Goal: Transaction & Acquisition: Book appointment/travel/reservation

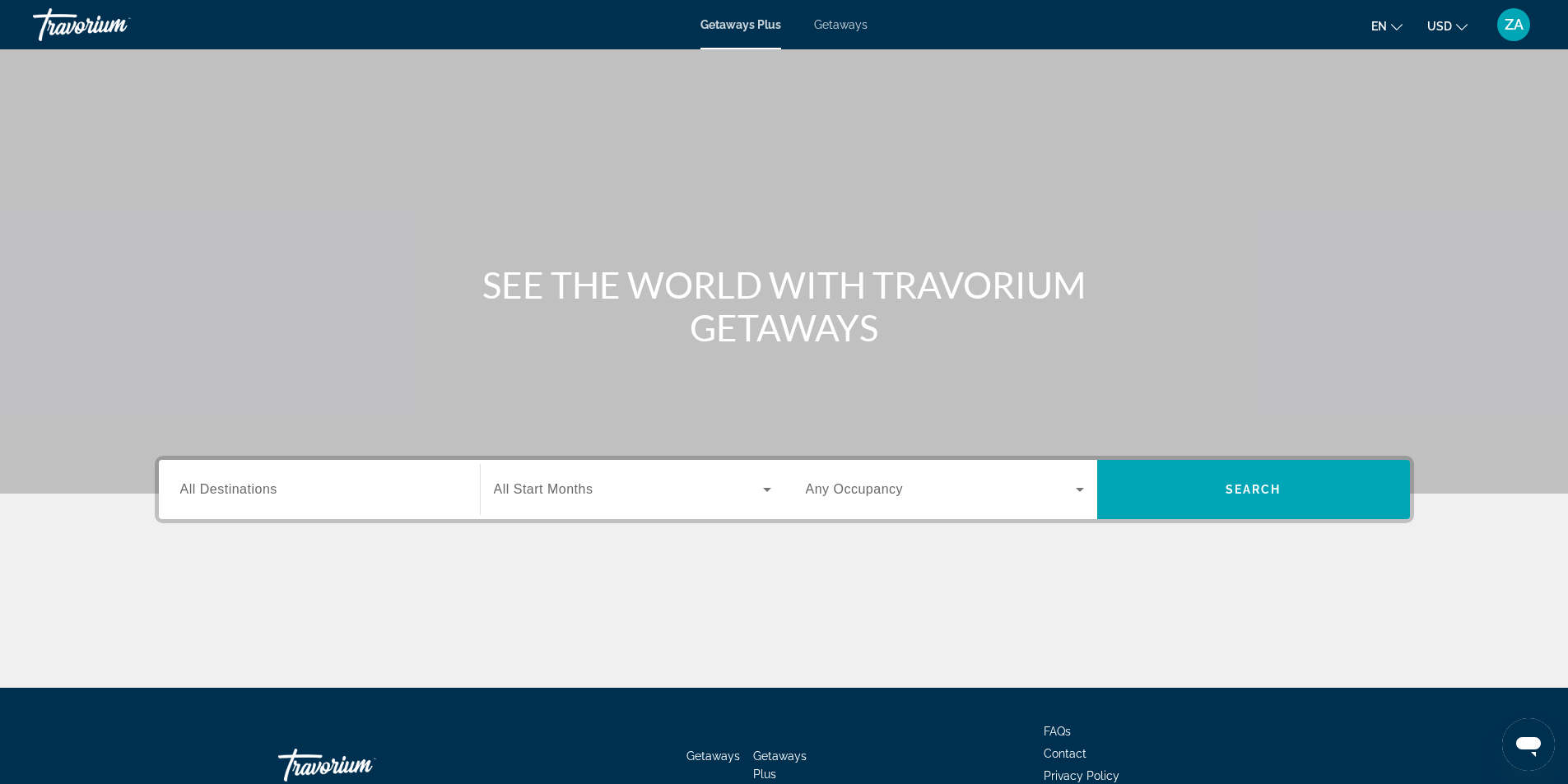
click at [255, 495] on span "All Destinations" at bounding box center [228, 489] width 97 height 14
click at [255, 495] on input "Destination All Destinations" at bounding box center [319, 490] width 278 height 20
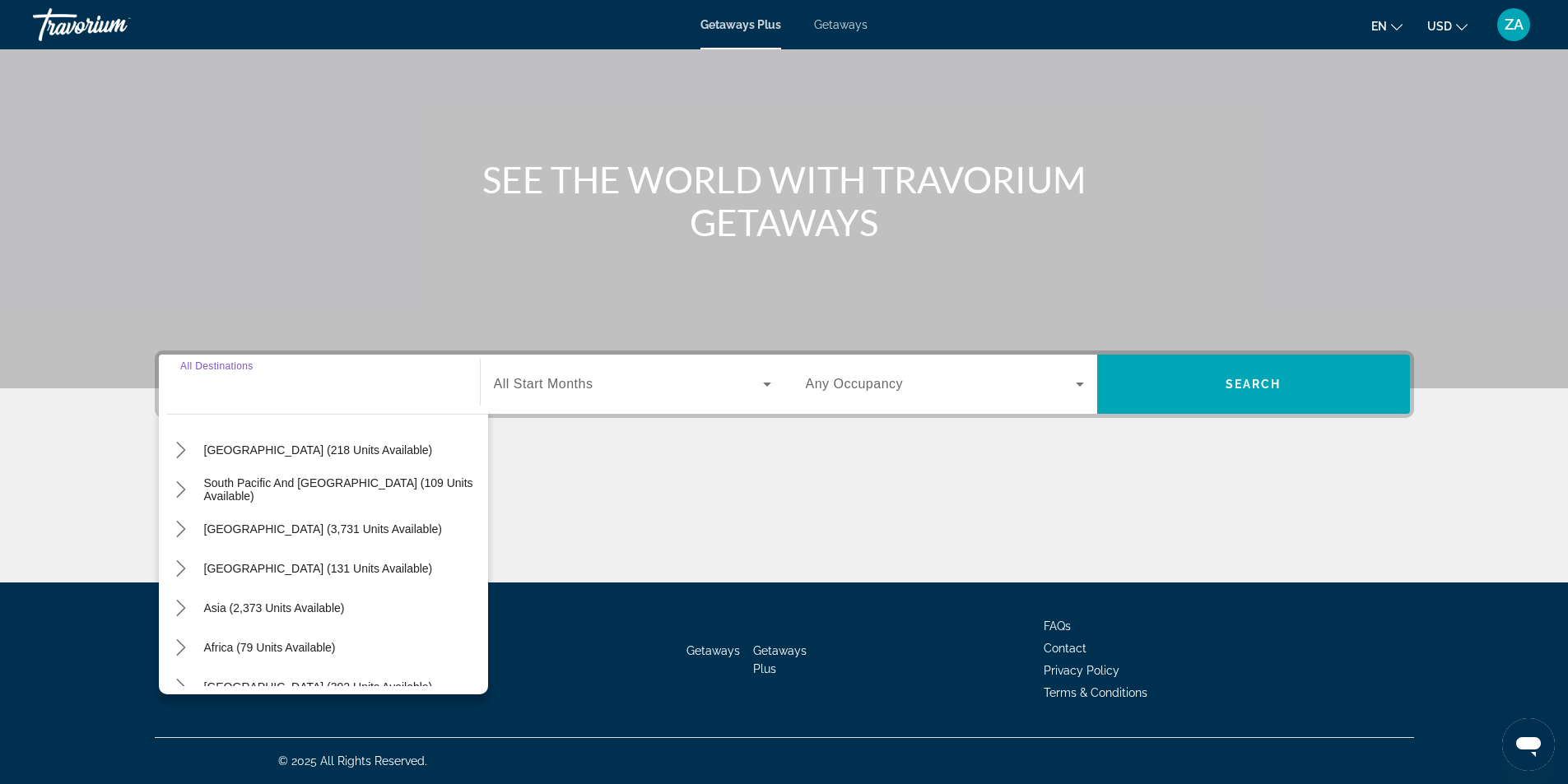
scroll to position [247, 0]
click at [180, 606] on icon "Toggle Asia (2,373 units available) submenu" at bounding box center [180, 606] width 17 height 17
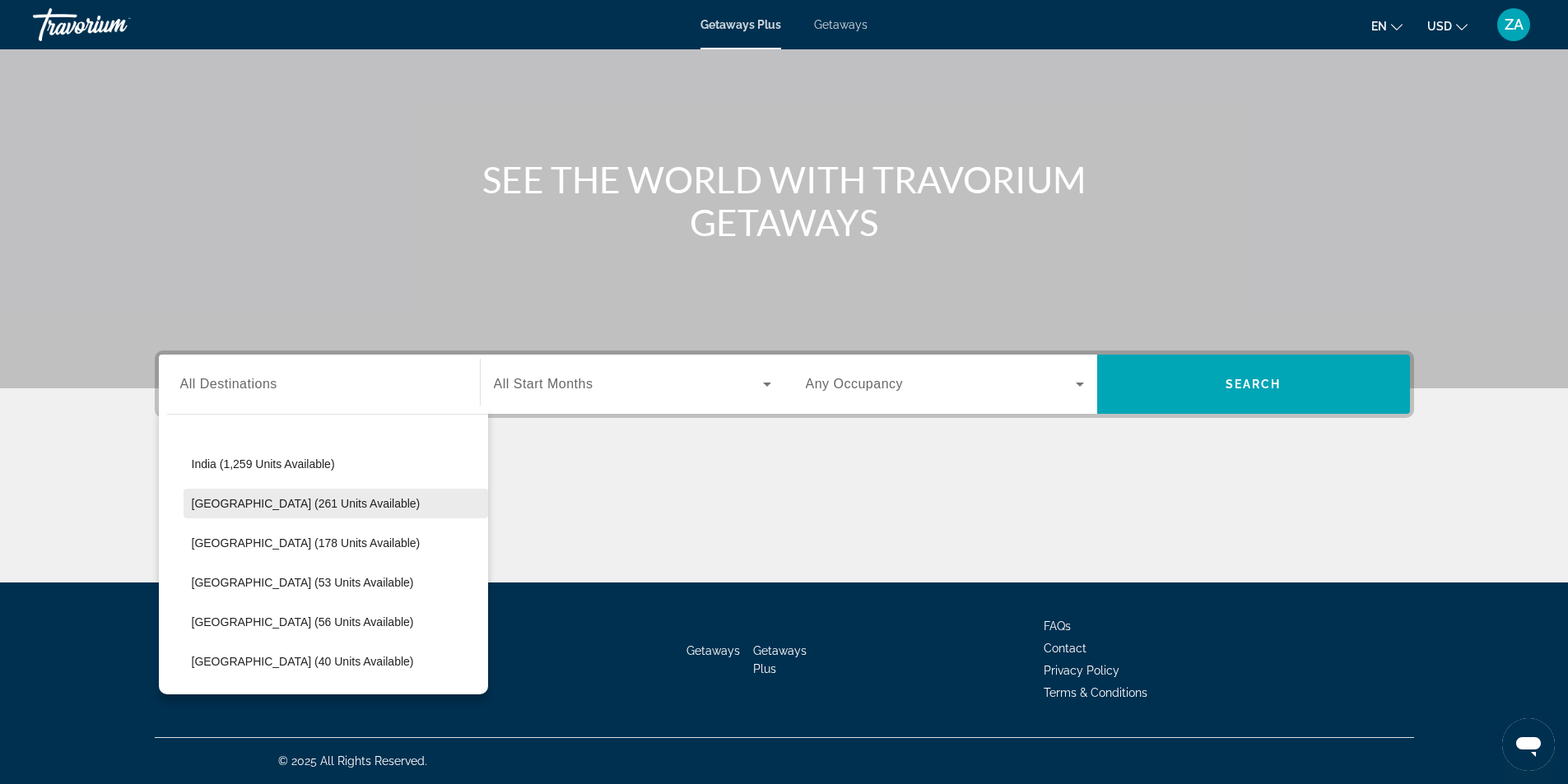
scroll to position [661, 0]
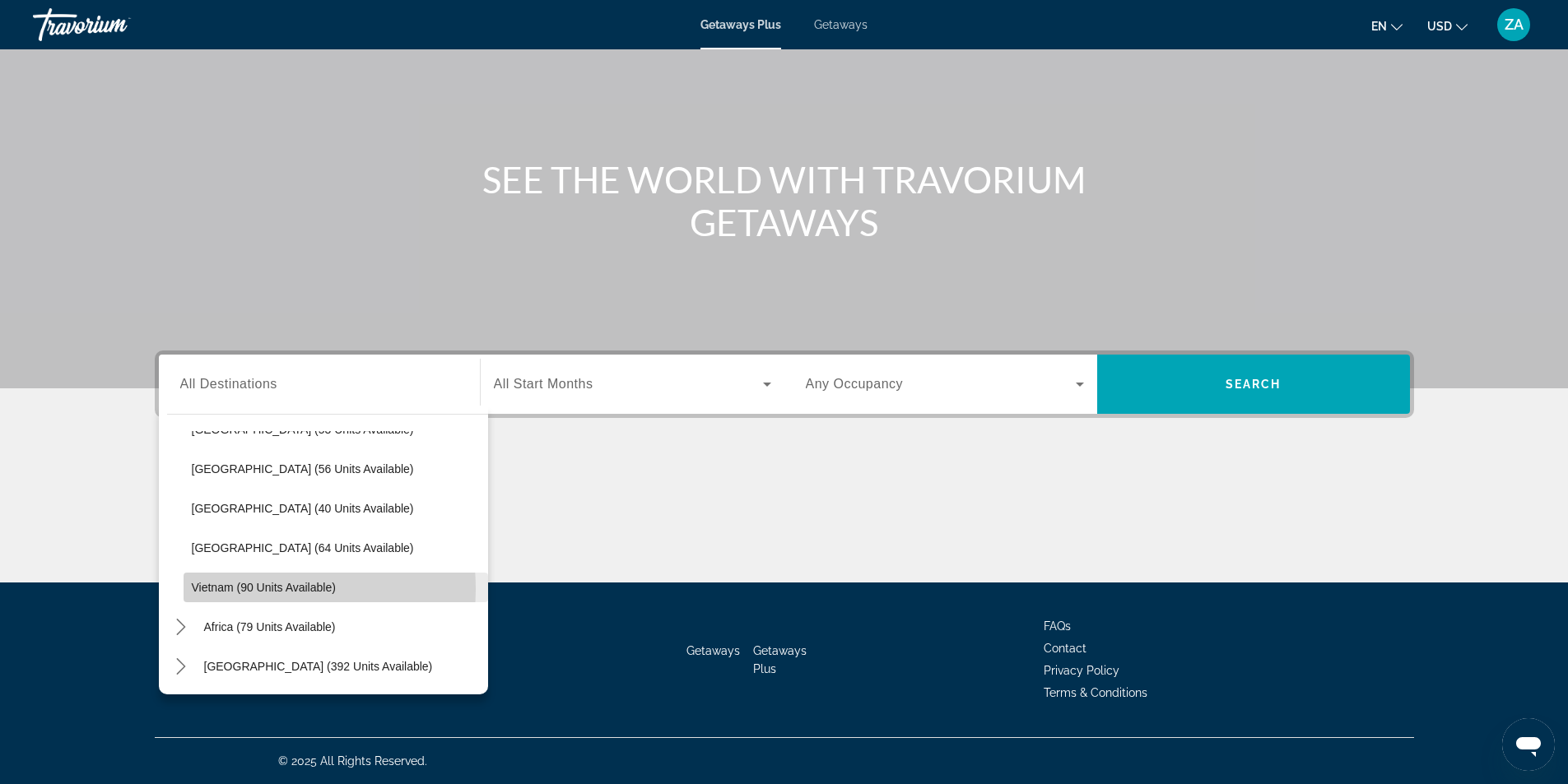
click at [250, 589] on span "Vietnam (90 units available)" at bounding box center [263, 587] width 144 height 13
type input "**********"
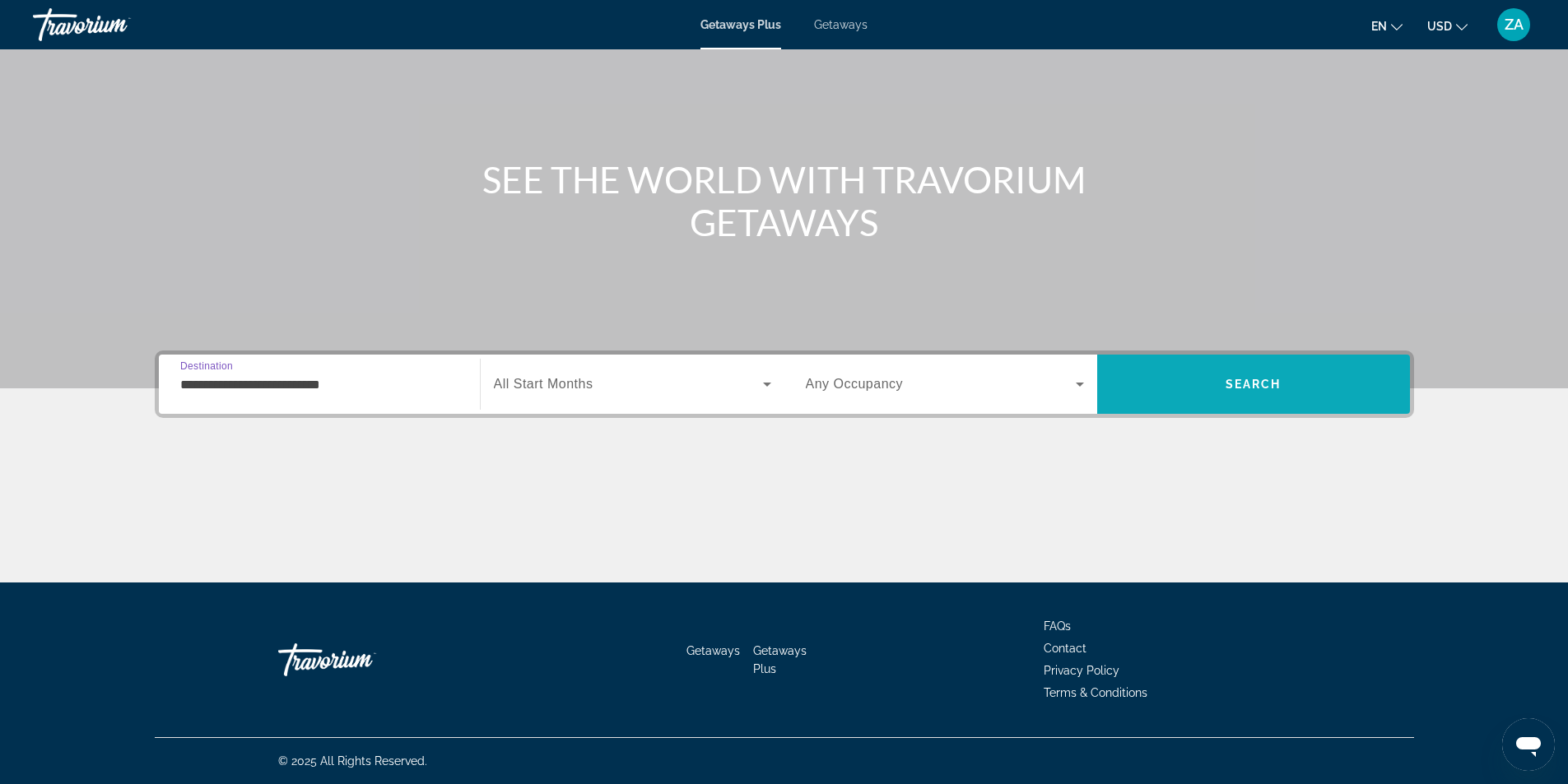
click at [1212, 389] on span "Search" at bounding box center [1253, 383] width 313 height 39
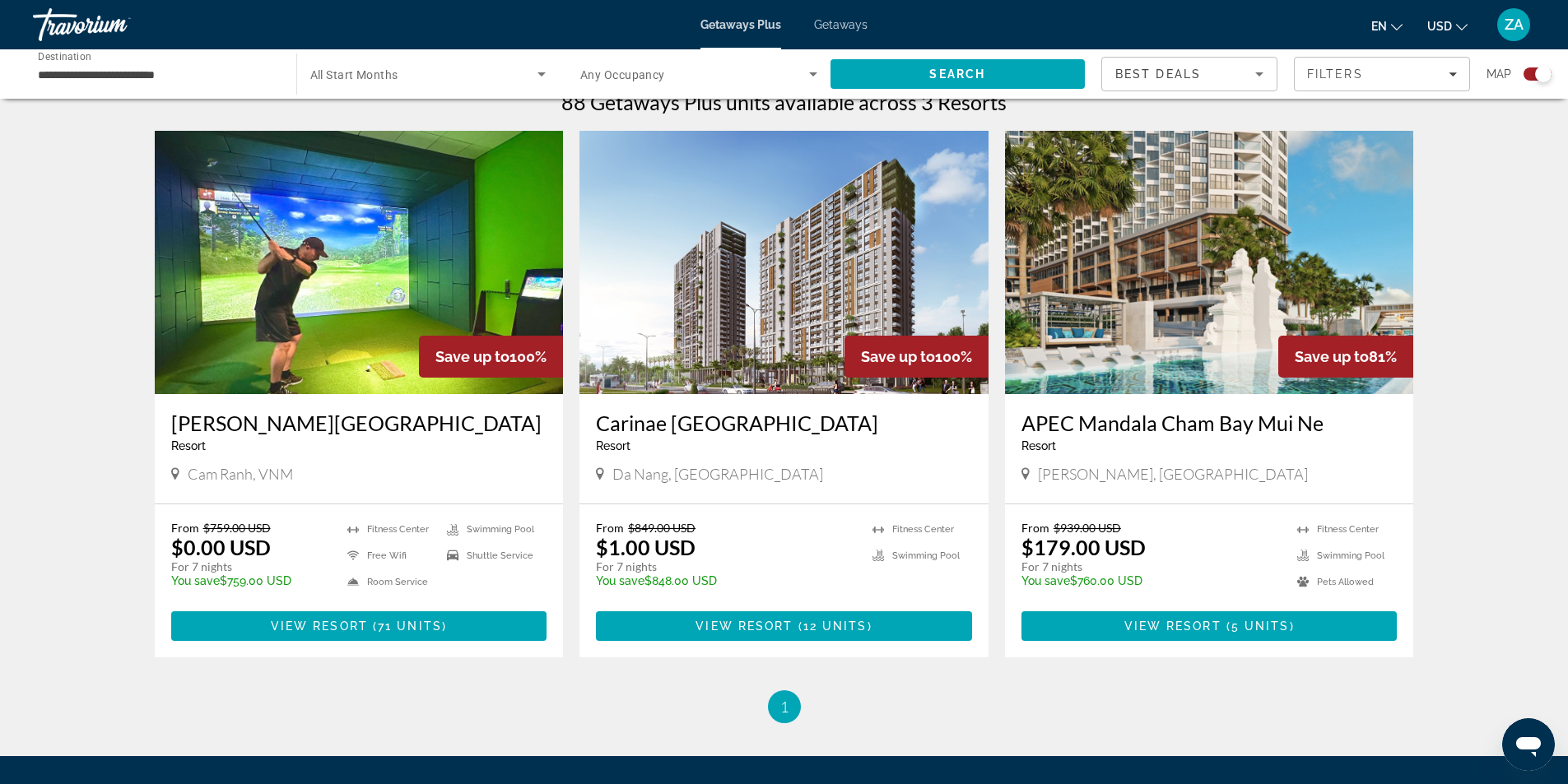
scroll to position [576, 0]
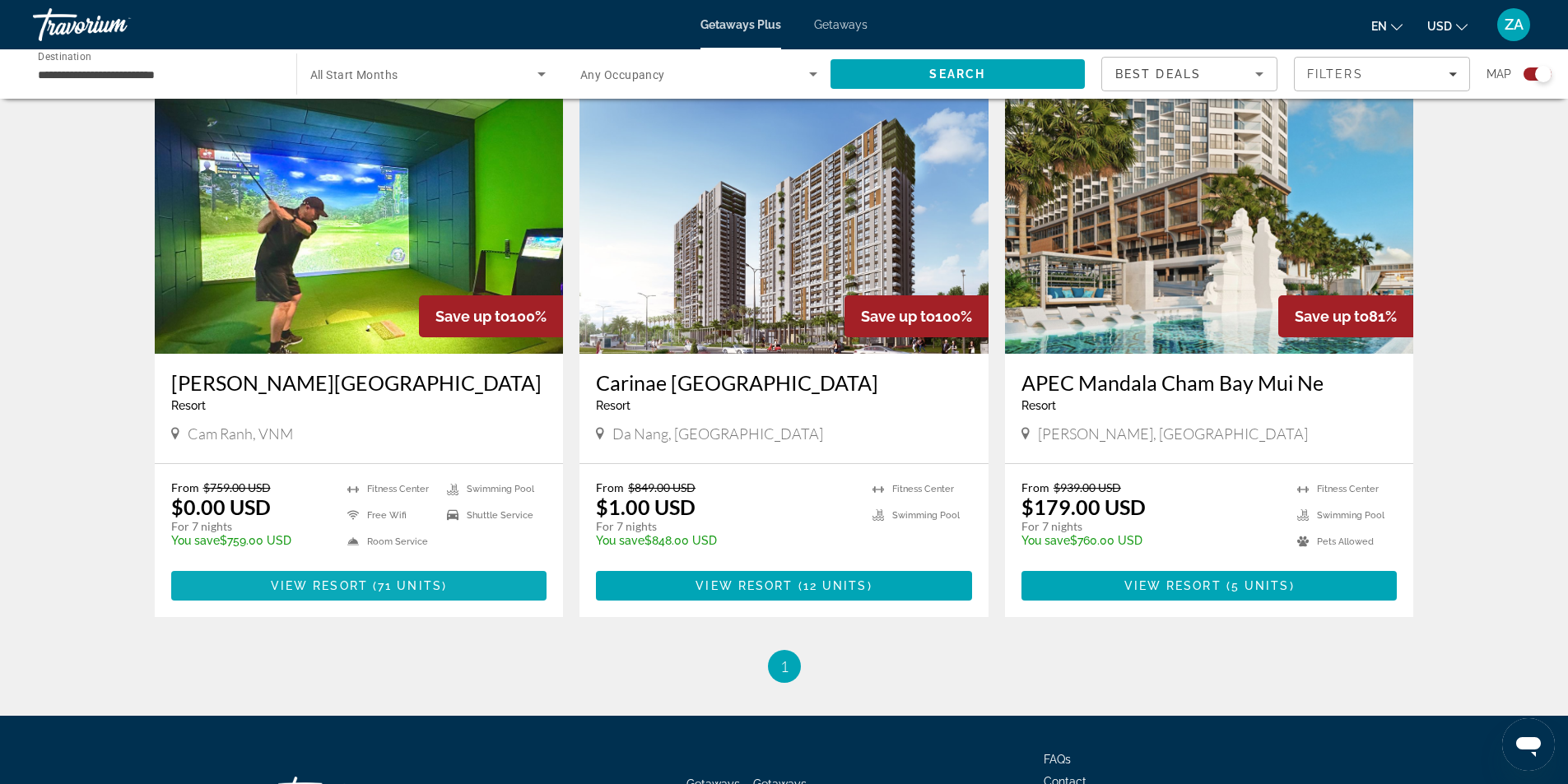
click at [327, 585] on span "View Resort" at bounding box center [319, 585] width 97 height 13
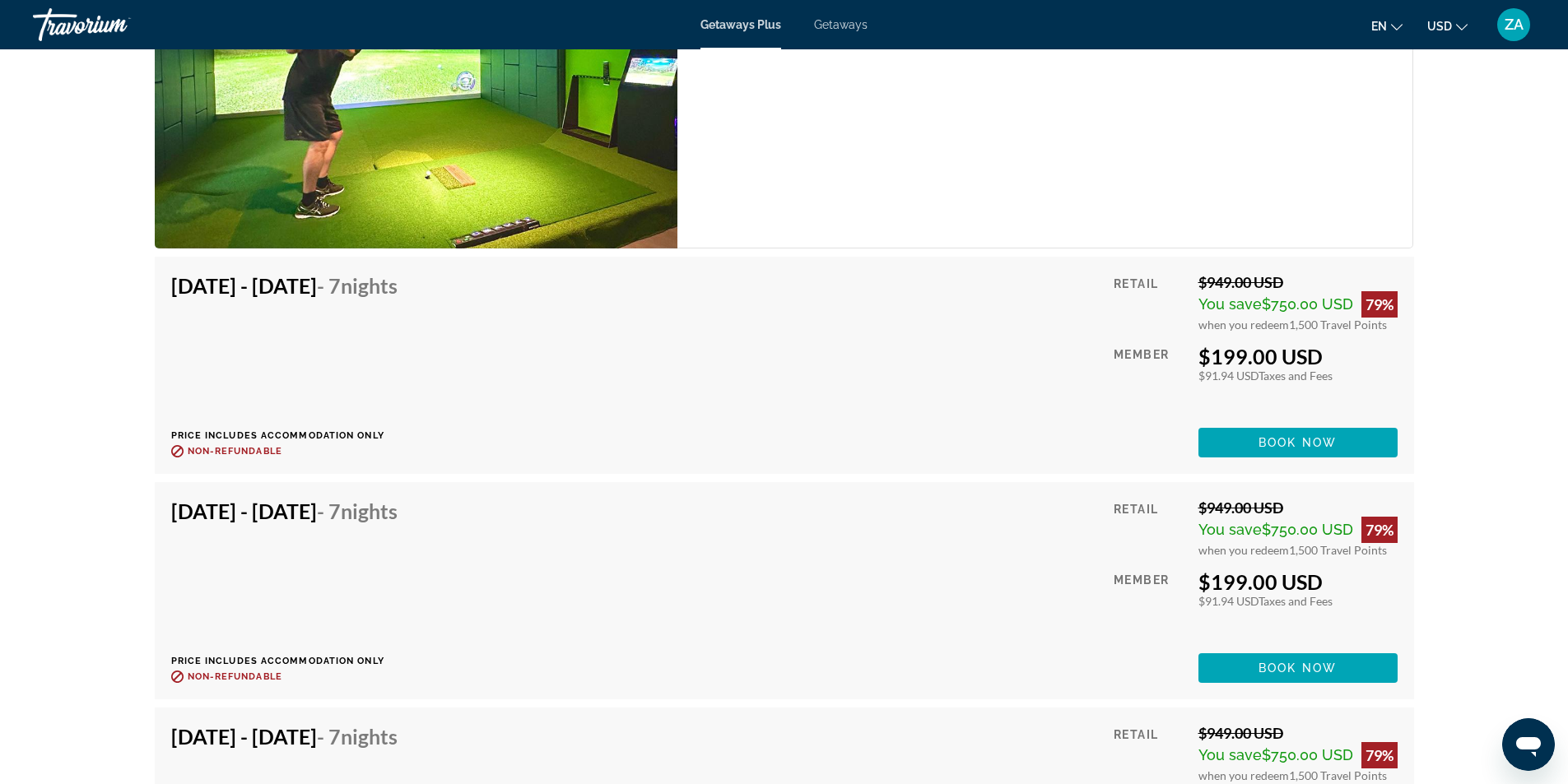
scroll to position [3537, 0]
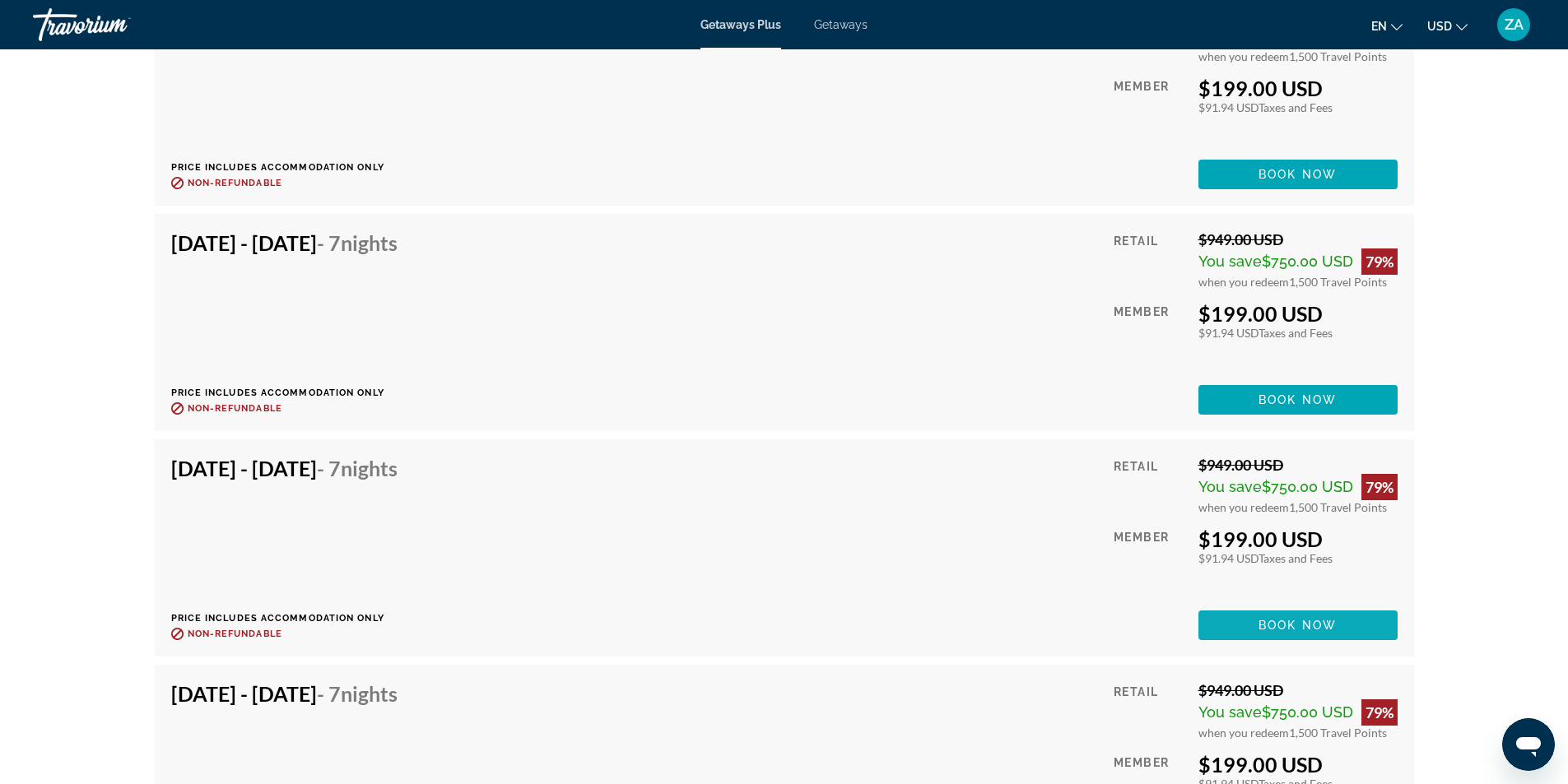
click at [1326, 618] on span "Book now" at bounding box center [1298, 625] width 78 height 13
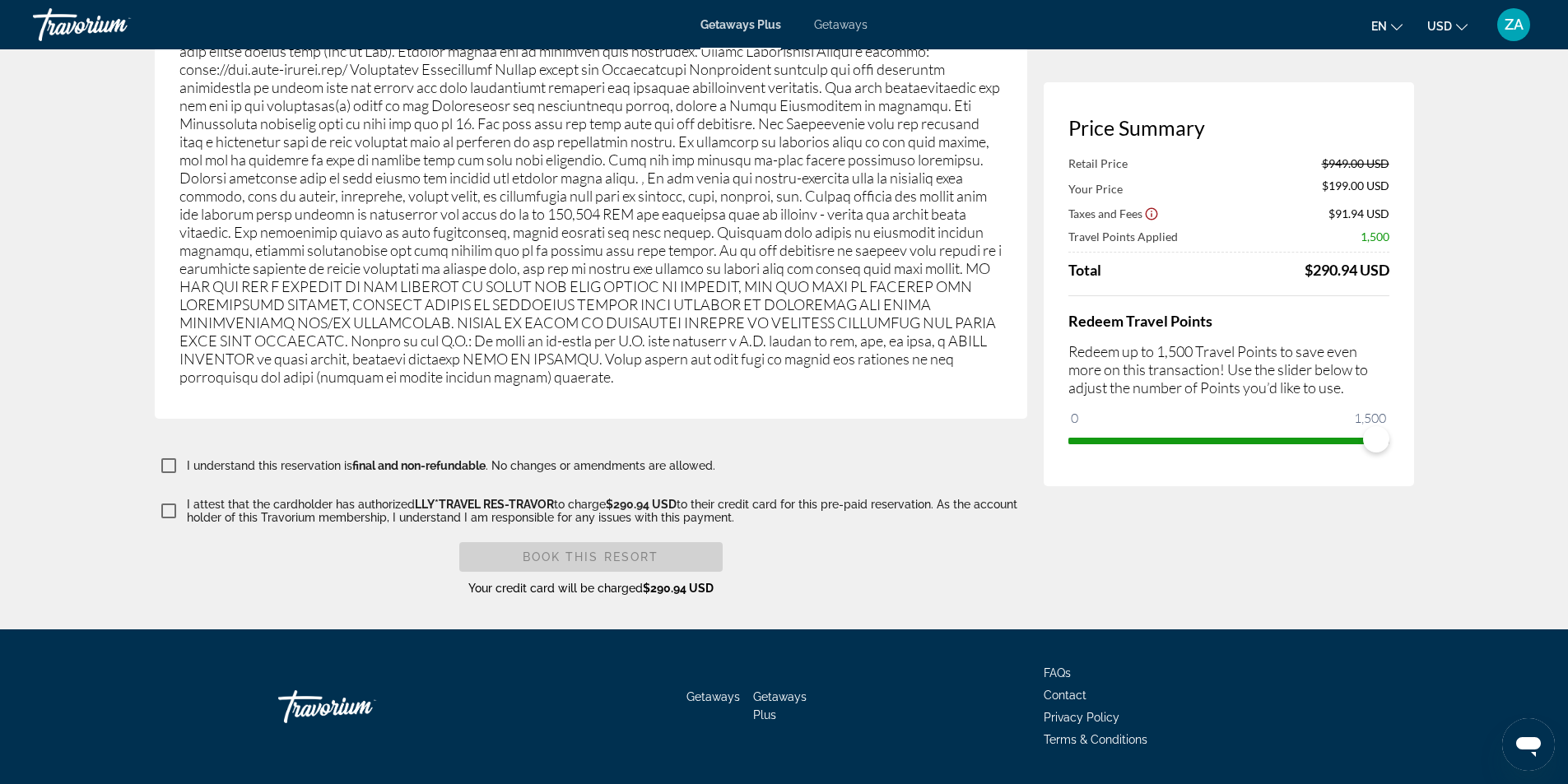
scroll to position [2636, 0]
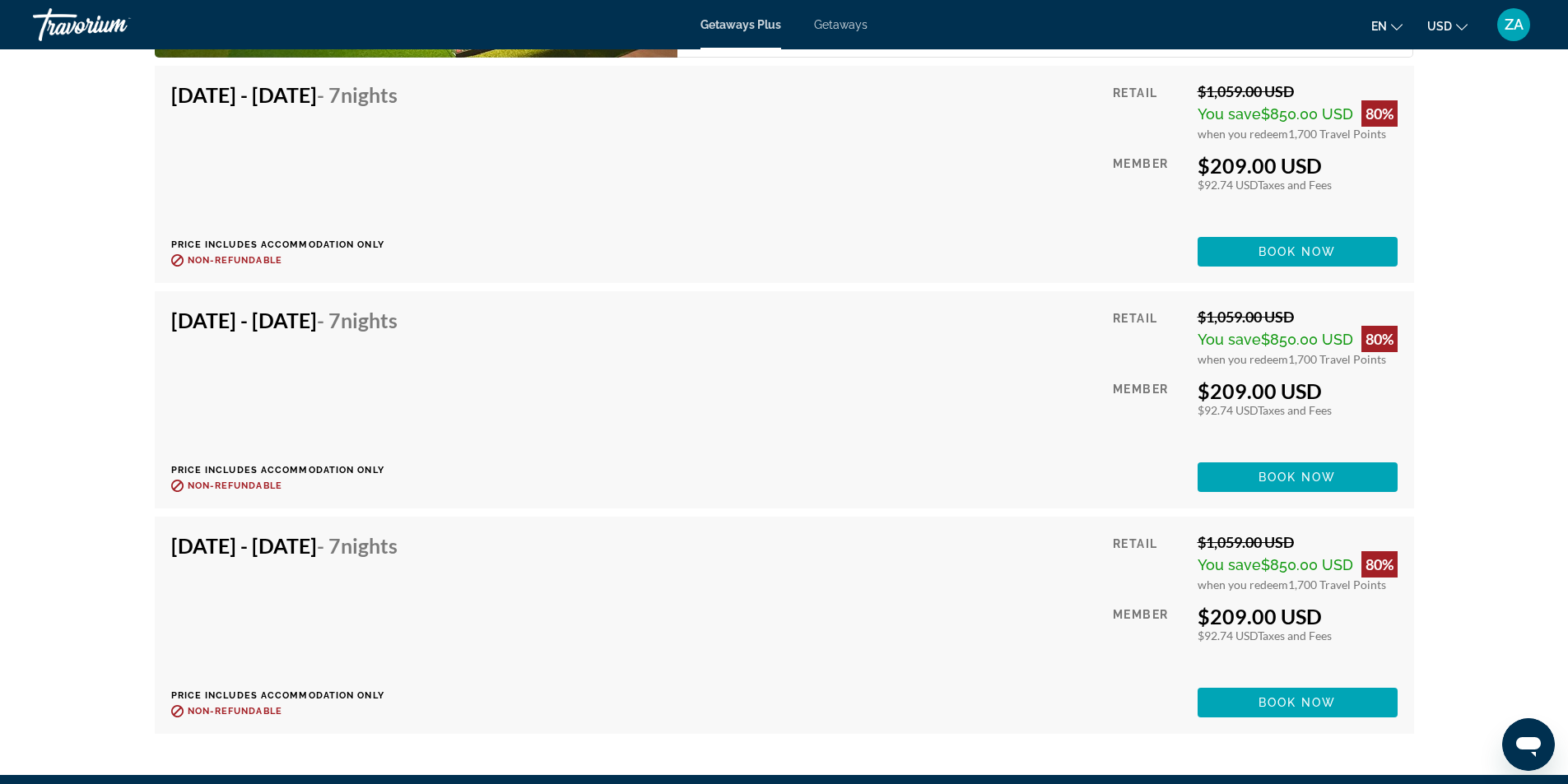
scroll to position [6013, 0]
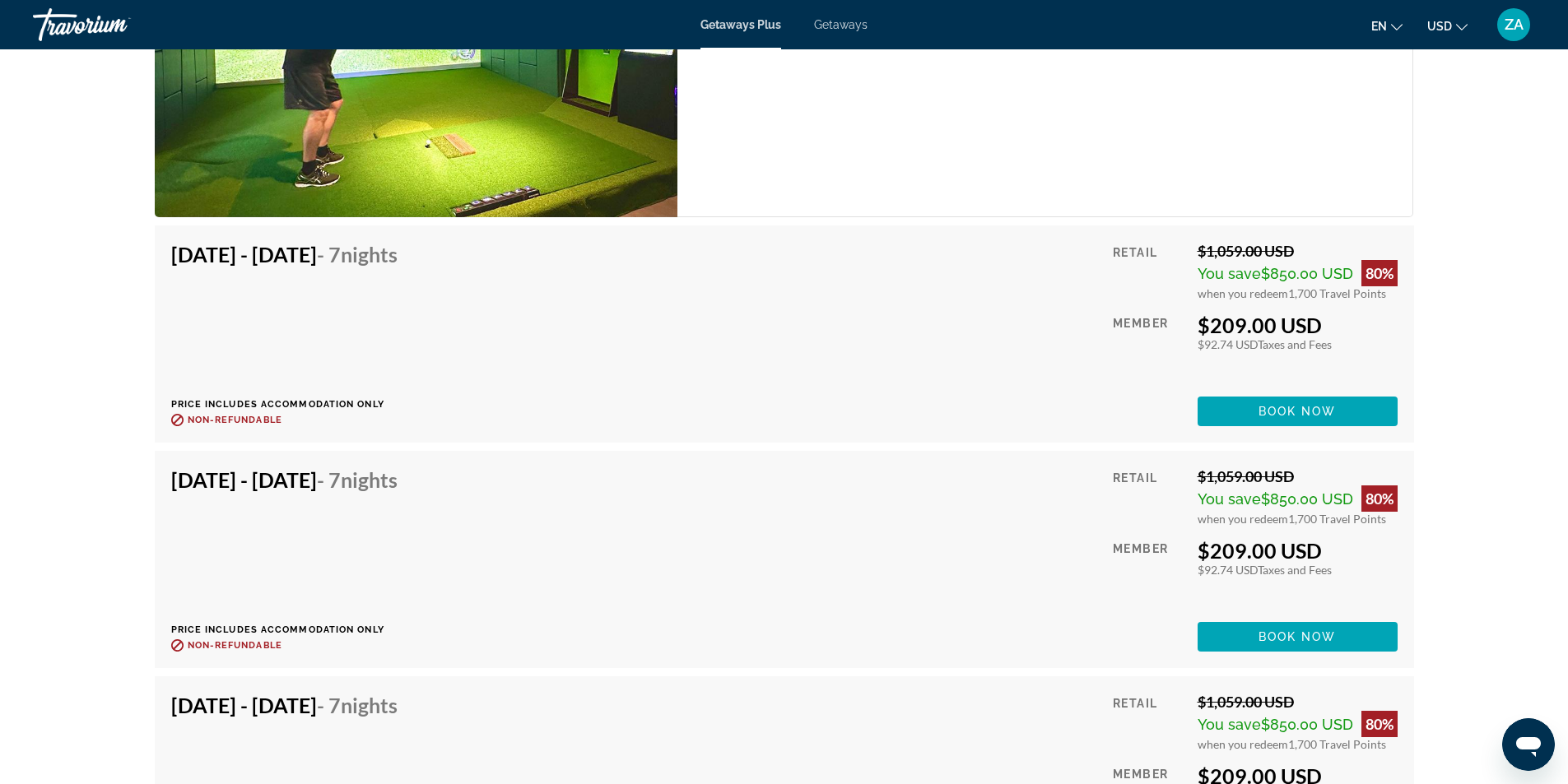
click at [818, 516] on div "[DATE] - [DATE] - 7 Nights Price includes accommodation only Refundable until :…" at bounding box center [784, 559] width 1226 height 185
click at [1241, 618] on span "Main content" at bounding box center [1297, 636] width 200 height 39
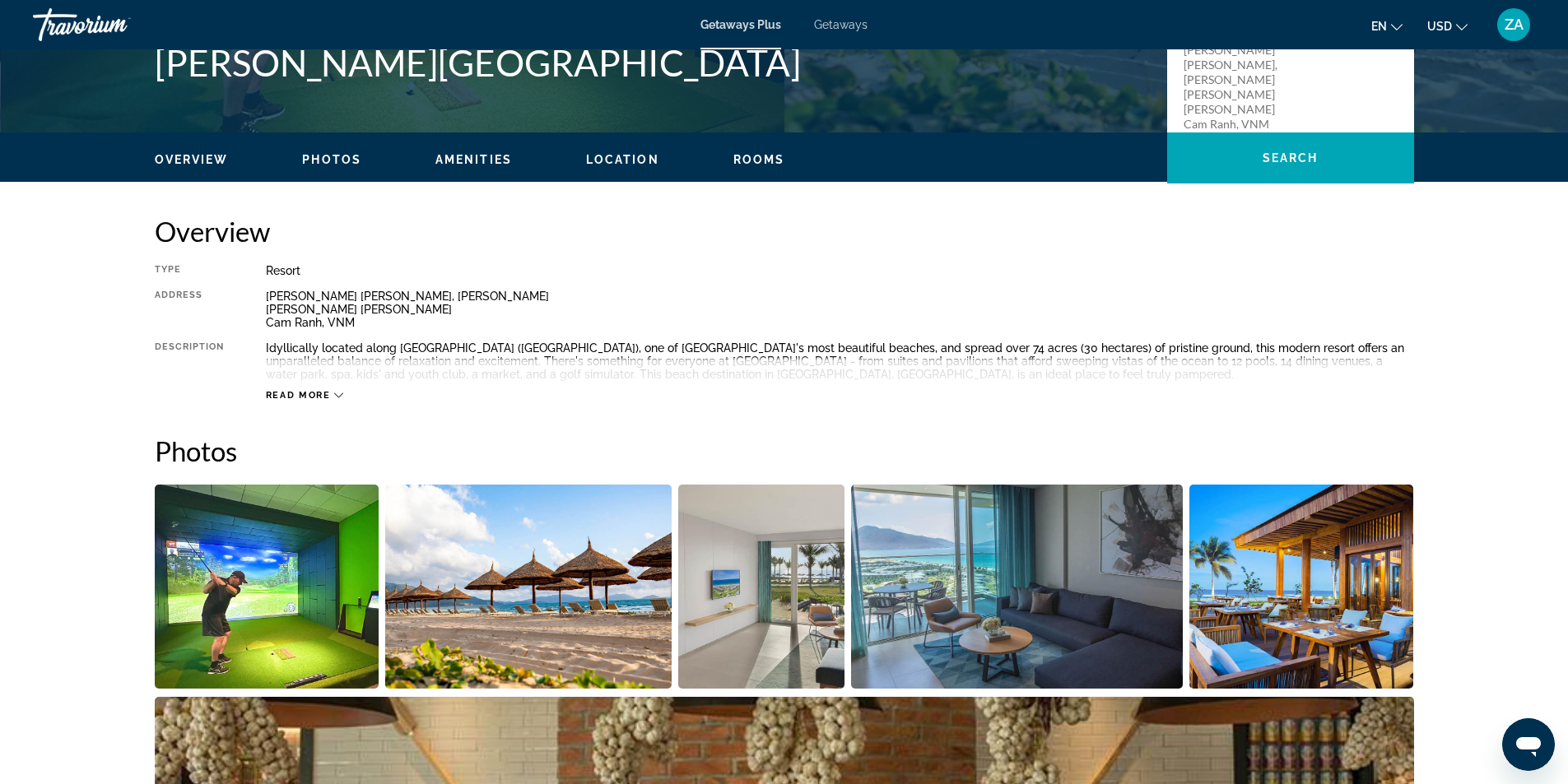
scroll to position [411, 0]
click at [339, 395] on icon "Main content" at bounding box center [338, 395] width 9 height 9
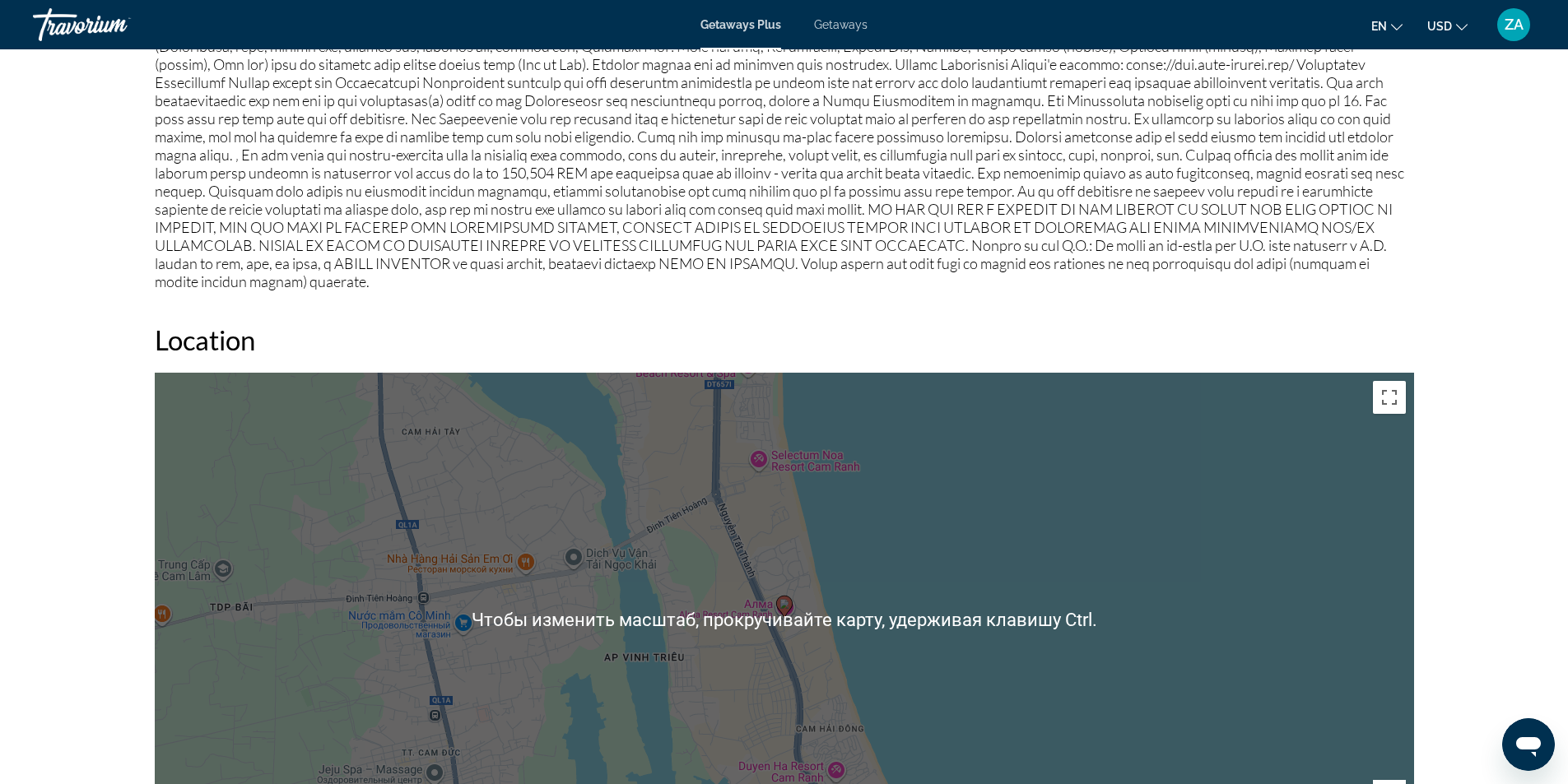
scroll to position [2303, 0]
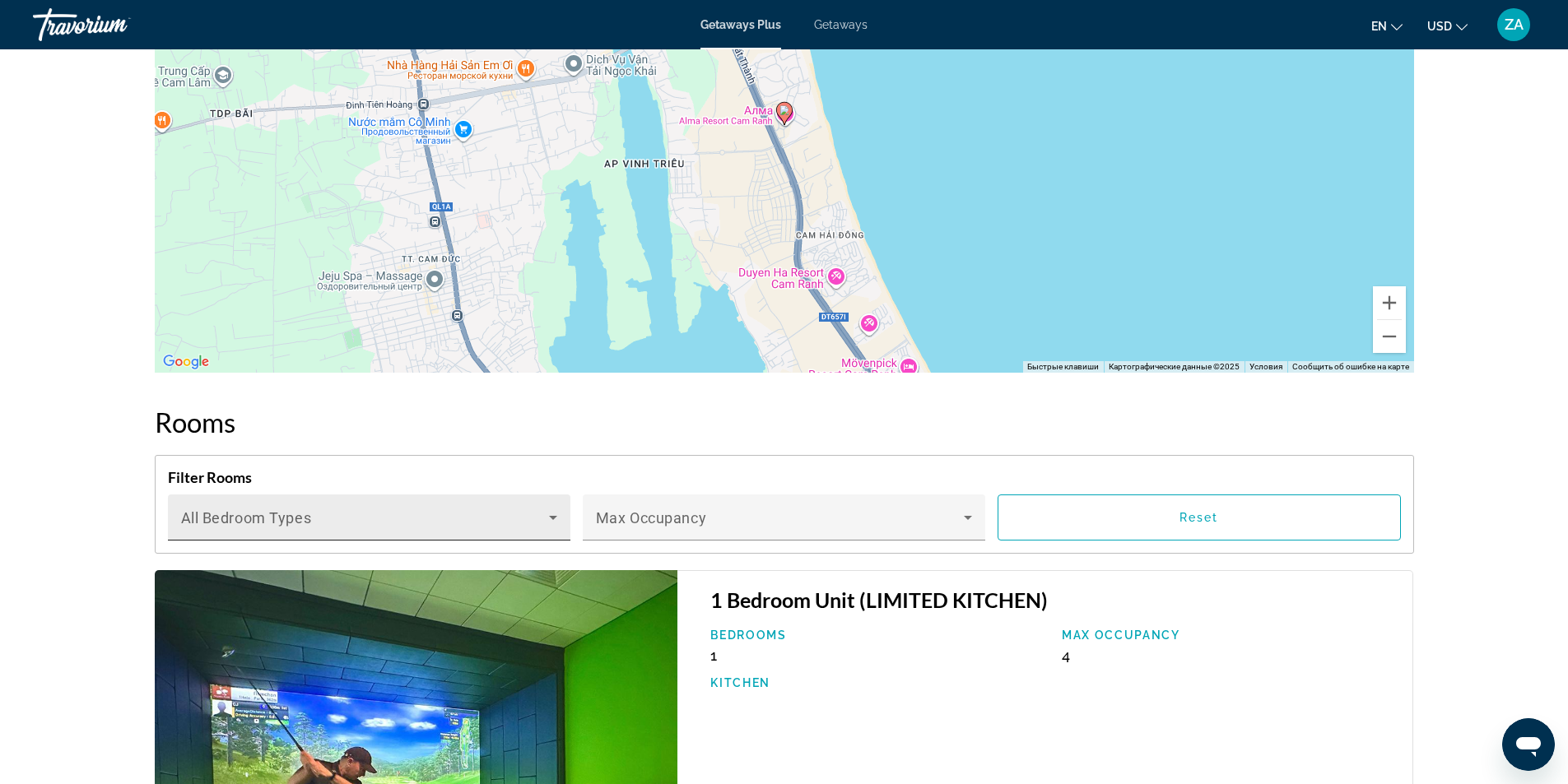
click at [479, 495] on div "Bedroom Types All Bedroom Types" at bounding box center [370, 517] width 377 height 46
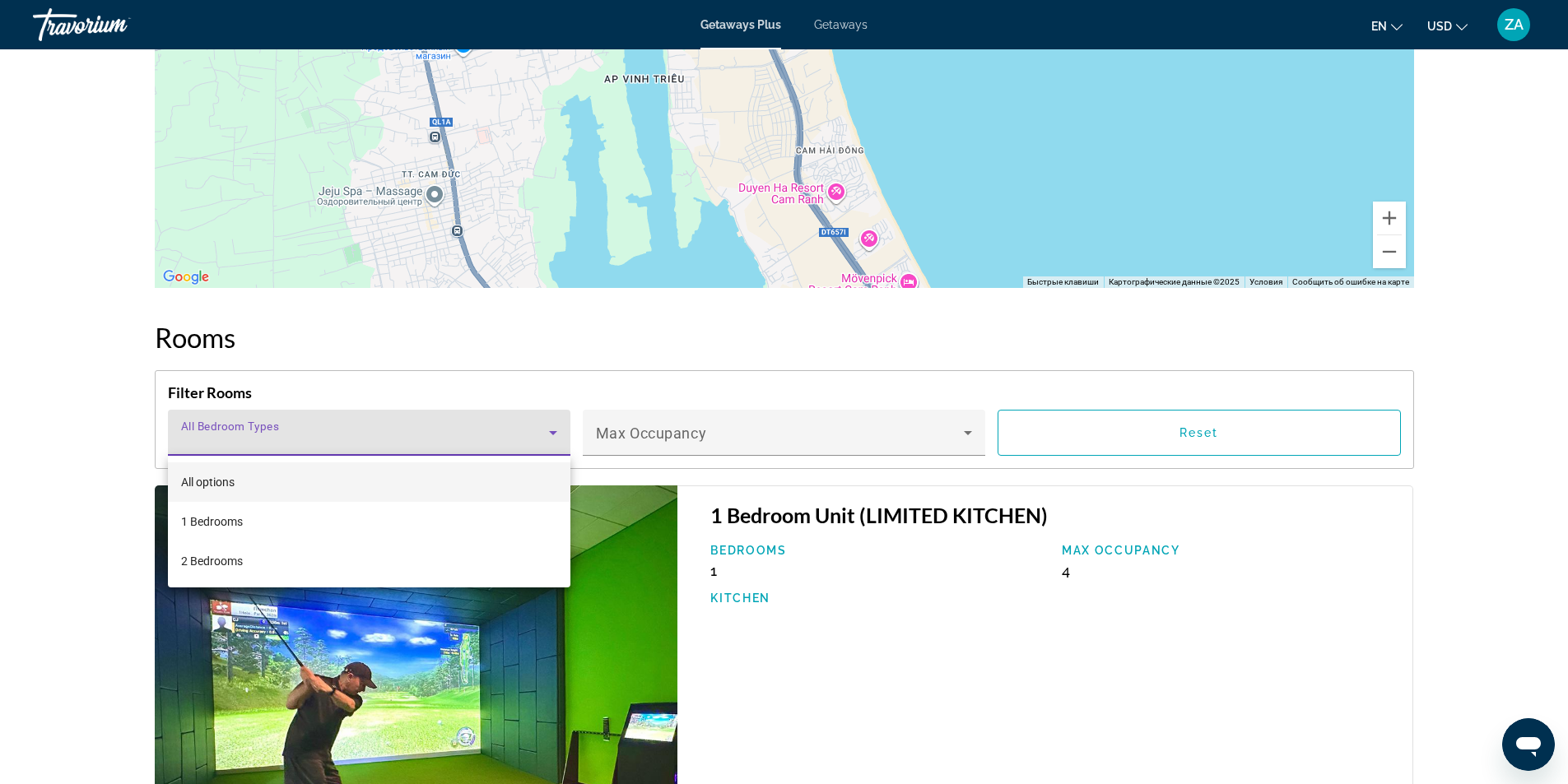
scroll to position [2468, 0]
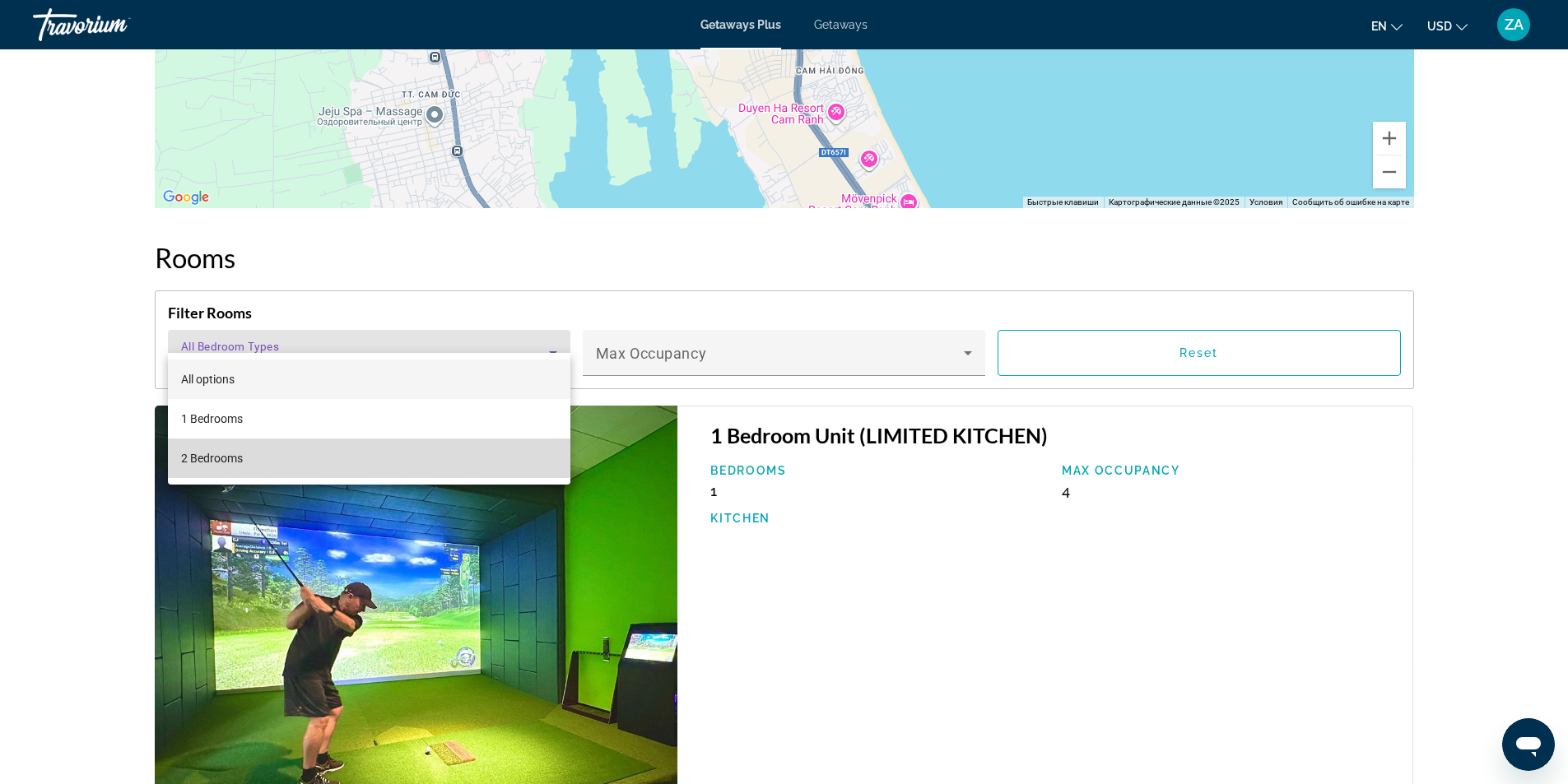
click at [238, 451] on span "2 Bedrooms" at bounding box center [212, 458] width 62 height 20
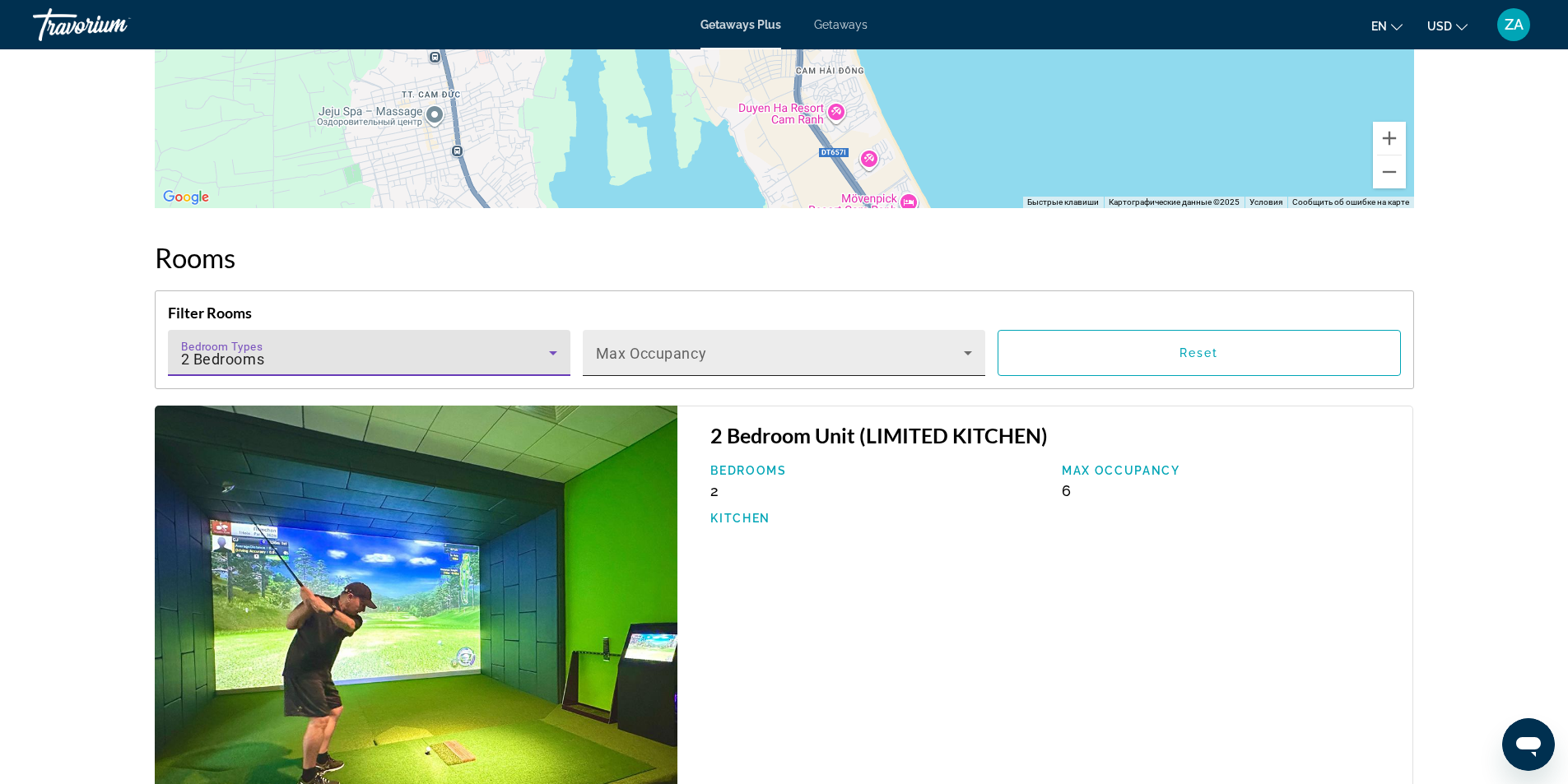
click at [659, 349] on span "Main content" at bounding box center [780, 359] width 368 height 20
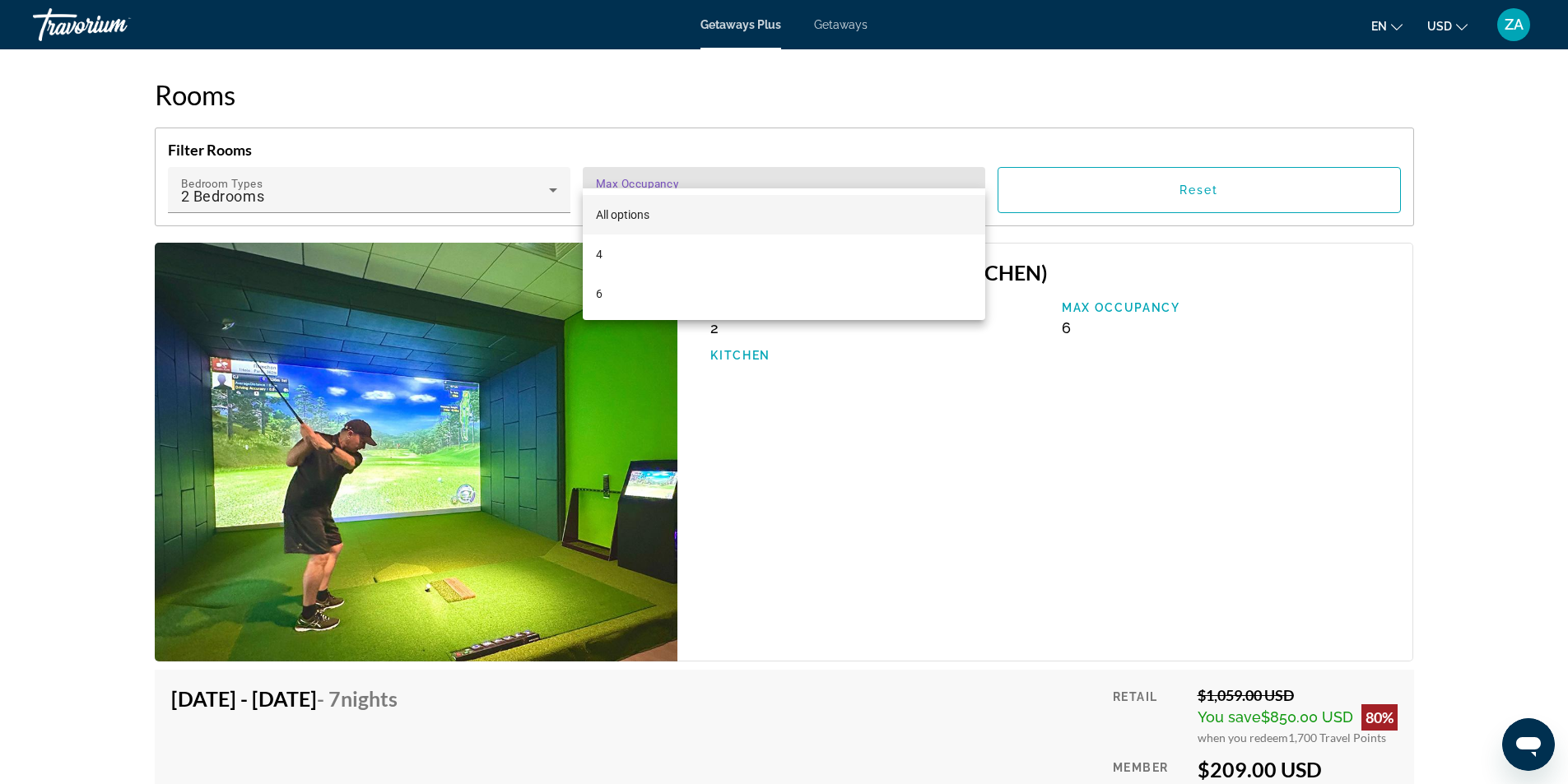
scroll to position [2632, 0]
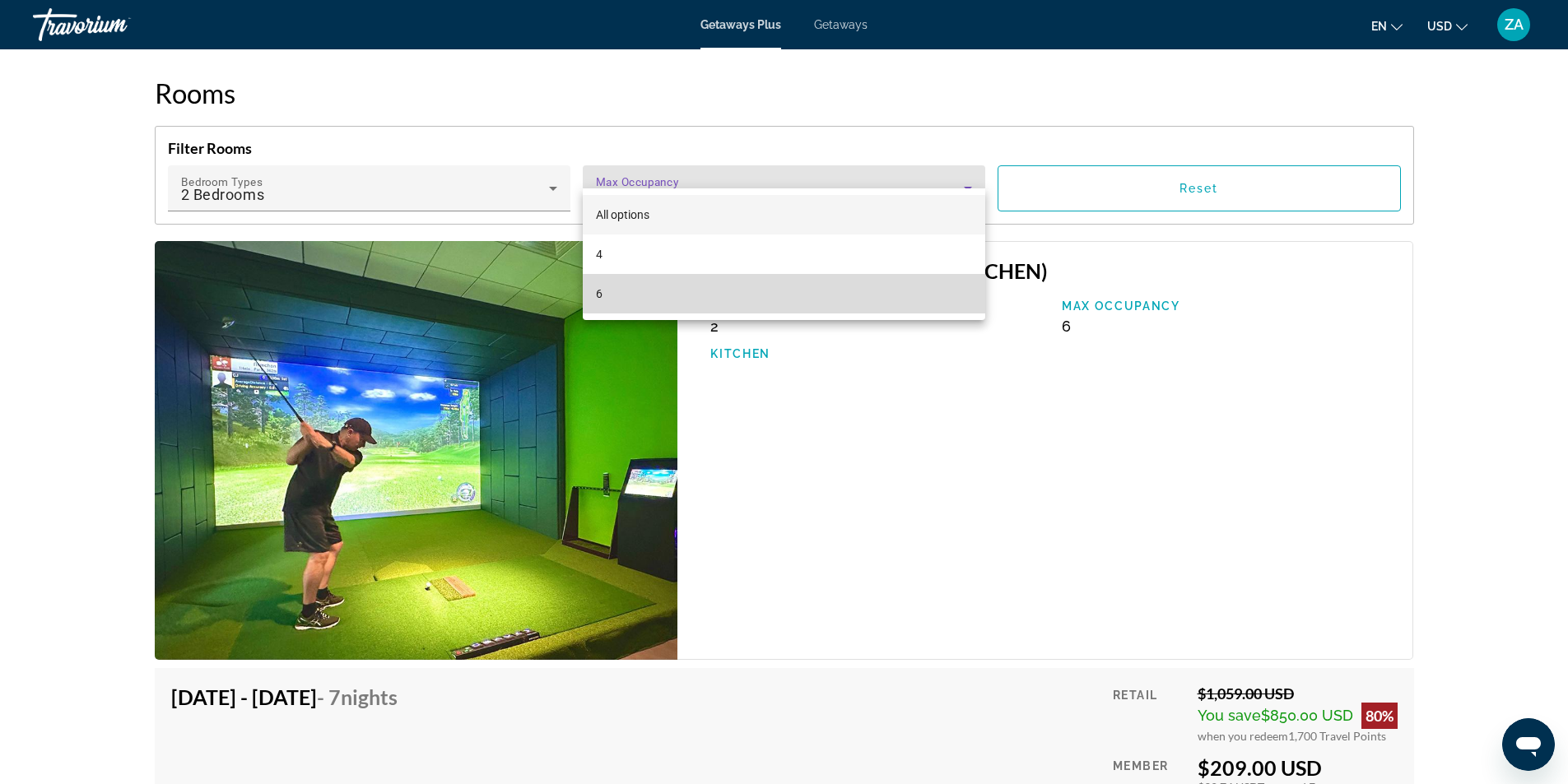
click at [616, 294] on mat-option "6" at bounding box center [784, 293] width 403 height 39
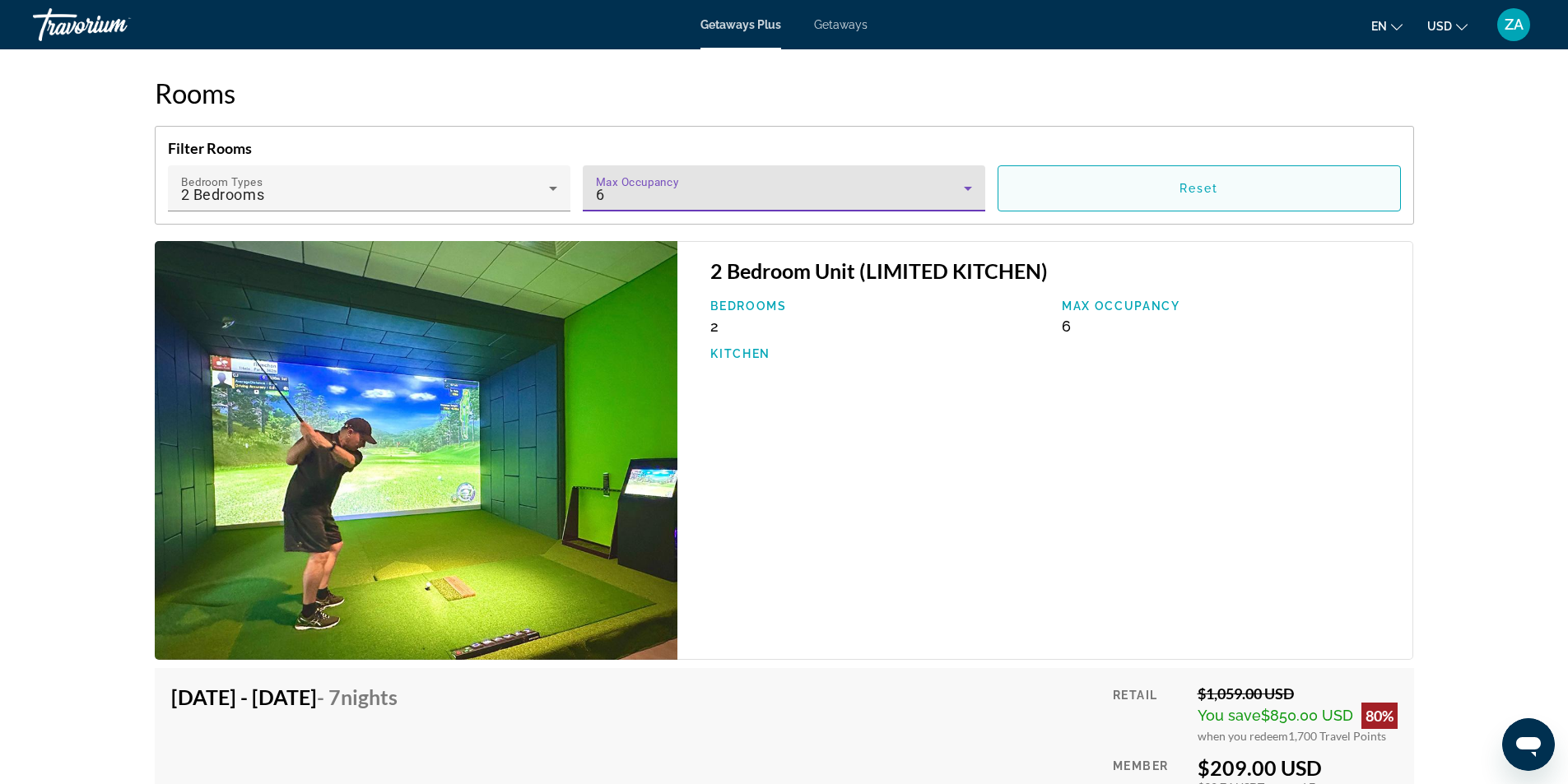
click at [1211, 182] on span "Reset" at bounding box center [1198, 188] width 39 height 13
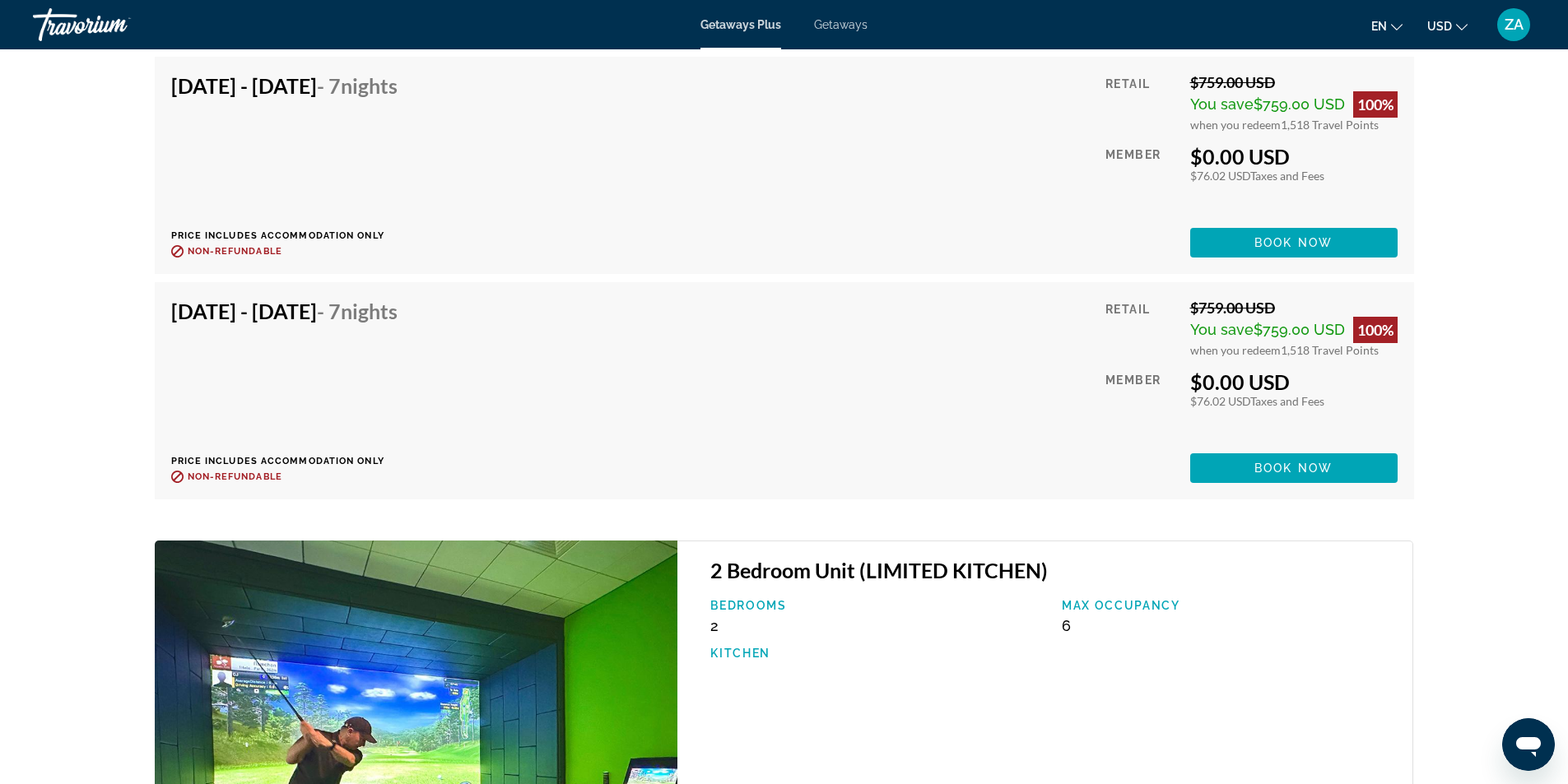
scroll to position [5512, 0]
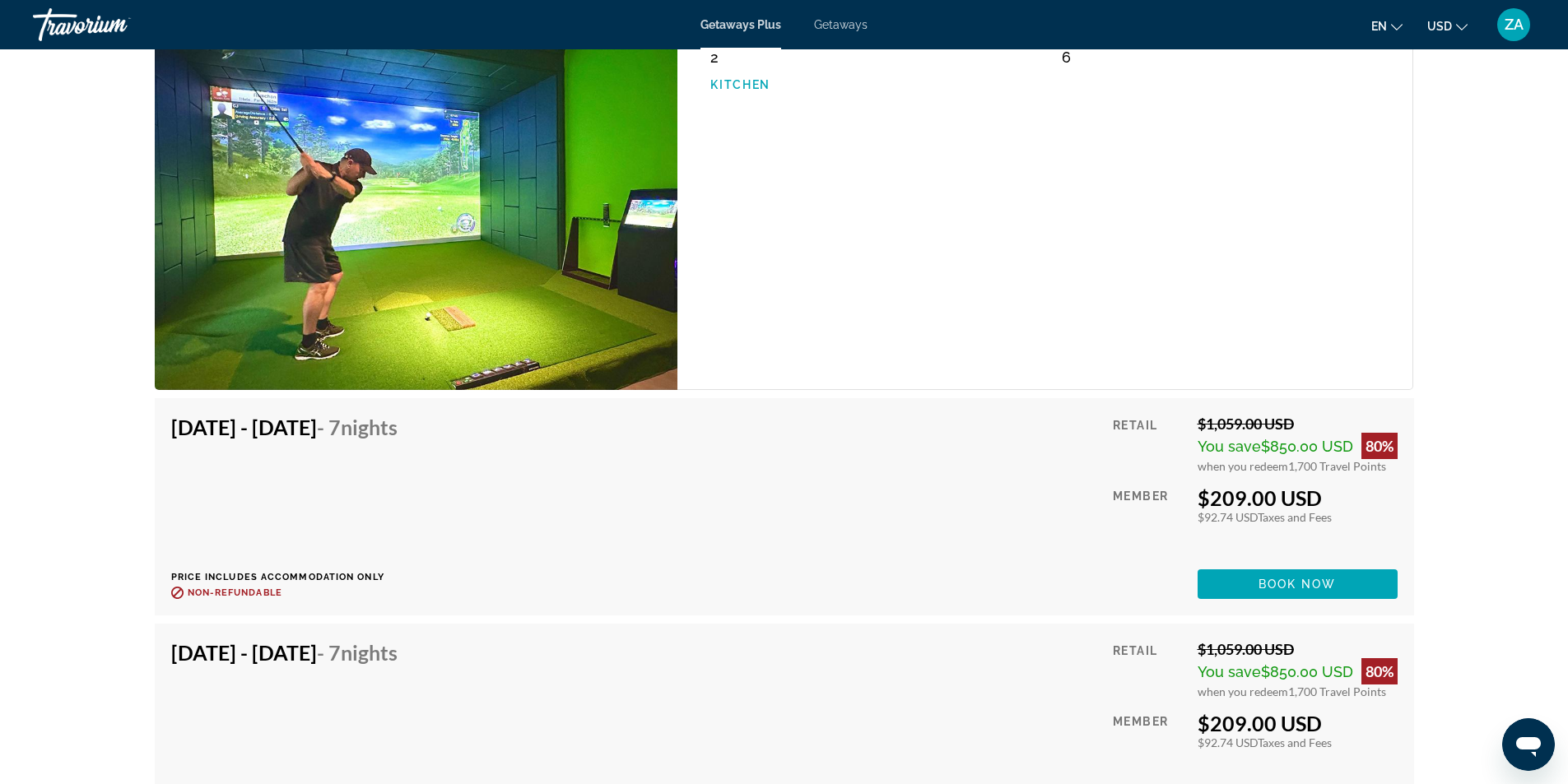
click at [415, 348] on img "Main content" at bounding box center [417, 181] width 524 height 419
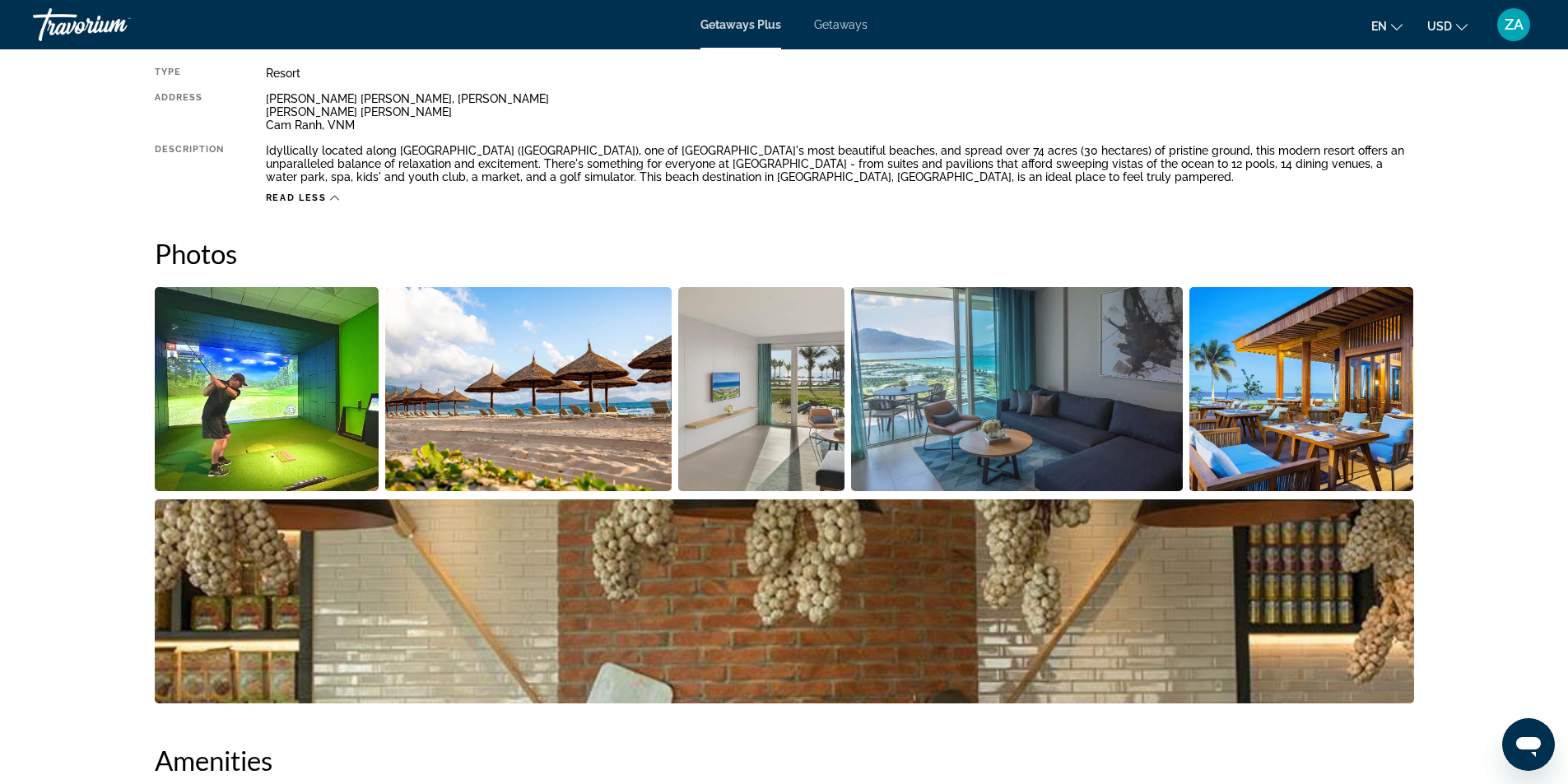
scroll to position [420, 0]
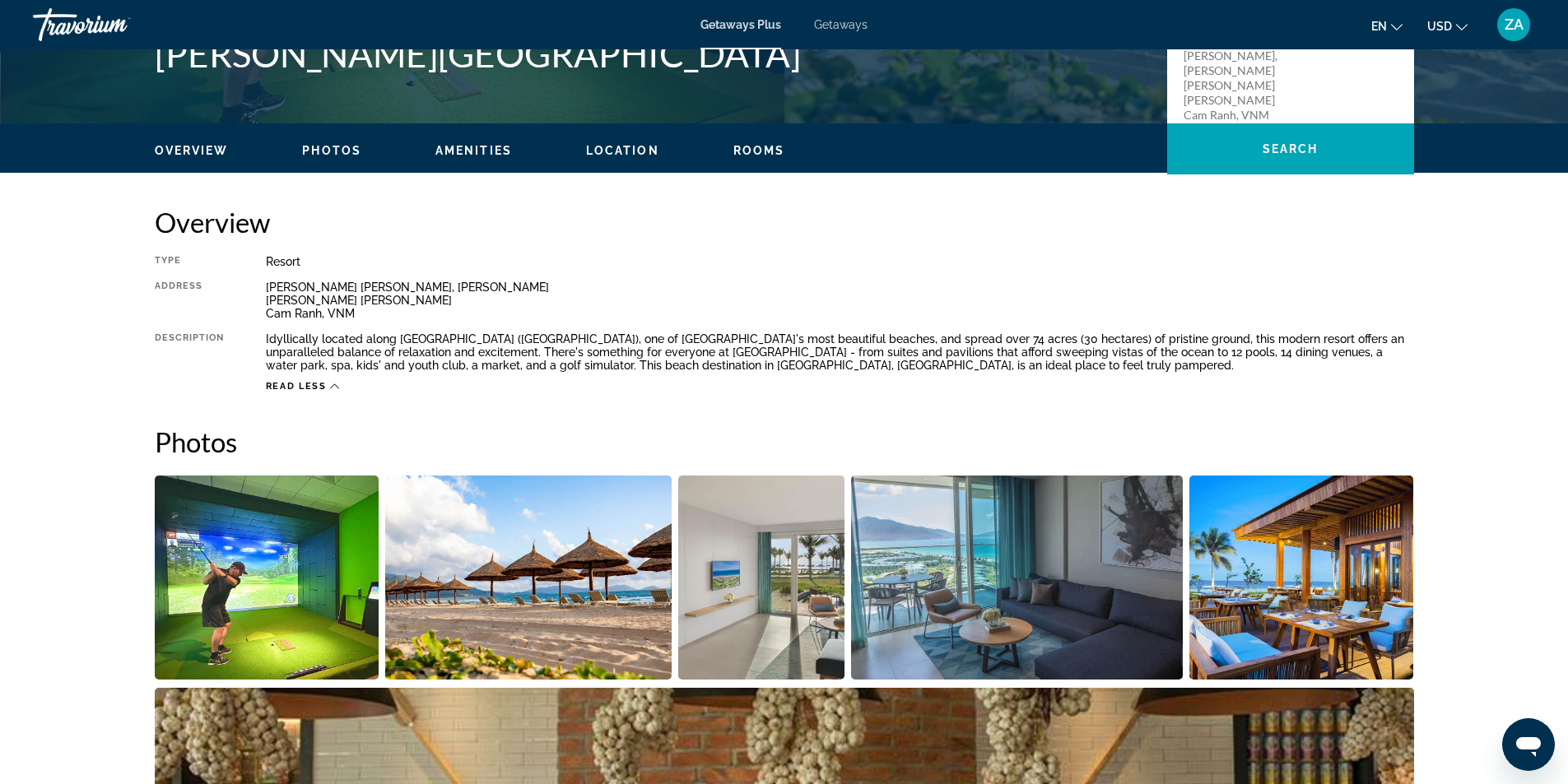
click at [324, 147] on span "Photos" at bounding box center [332, 150] width 59 height 13
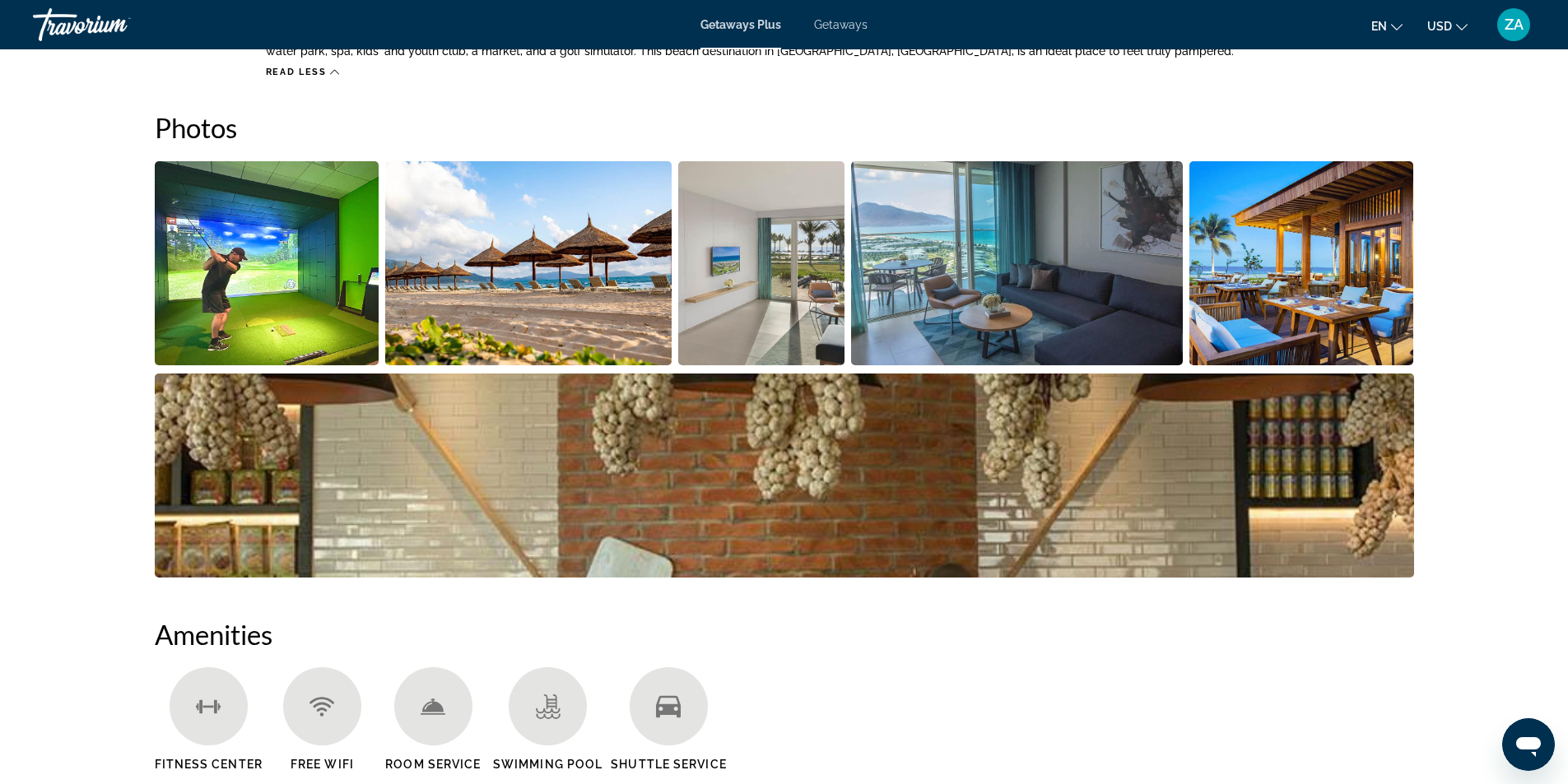
scroll to position [746, 0]
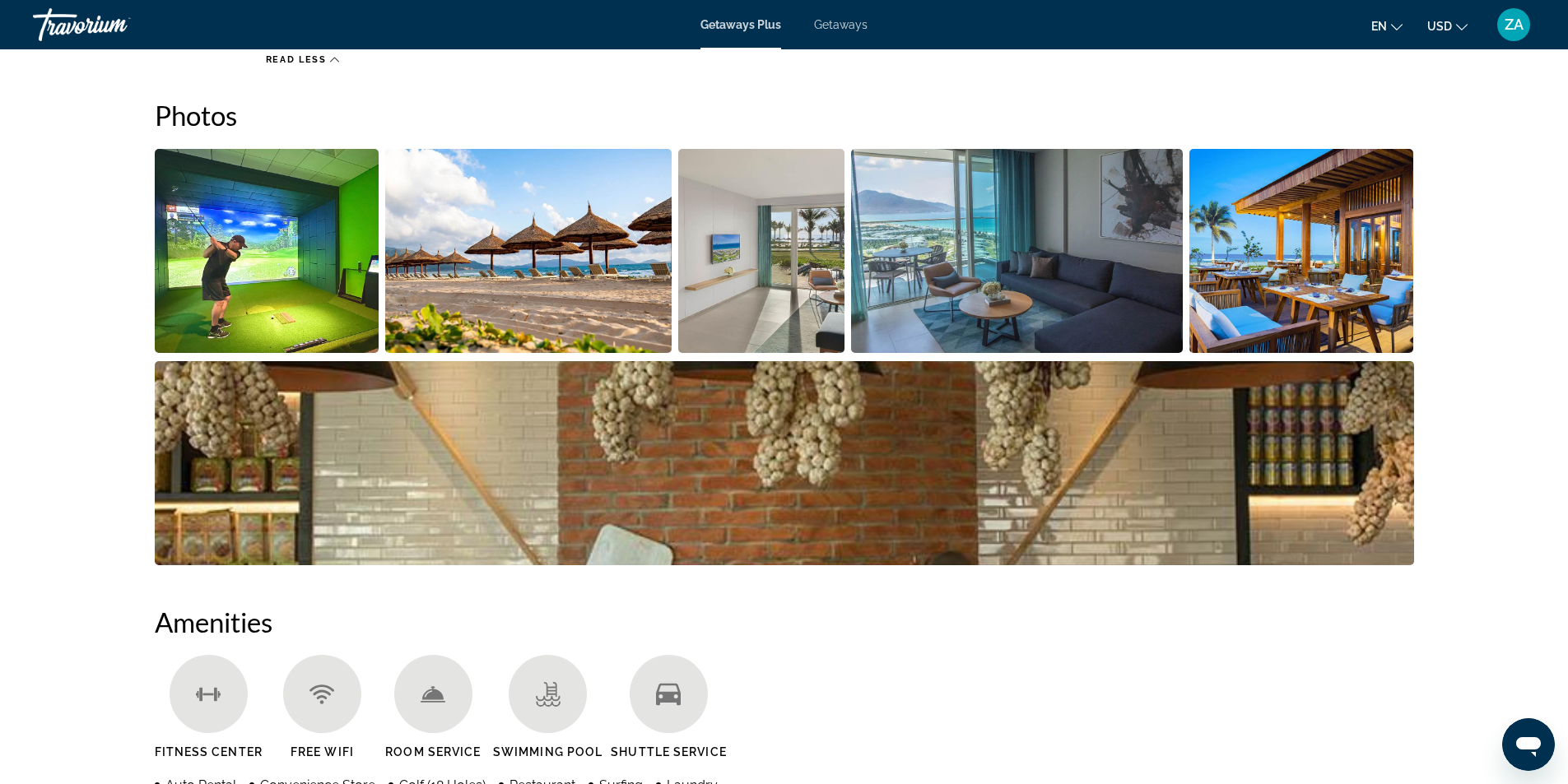
click at [348, 252] on img "Open full-screen image slider" at bounding box center [268, 251] width 225 height 204
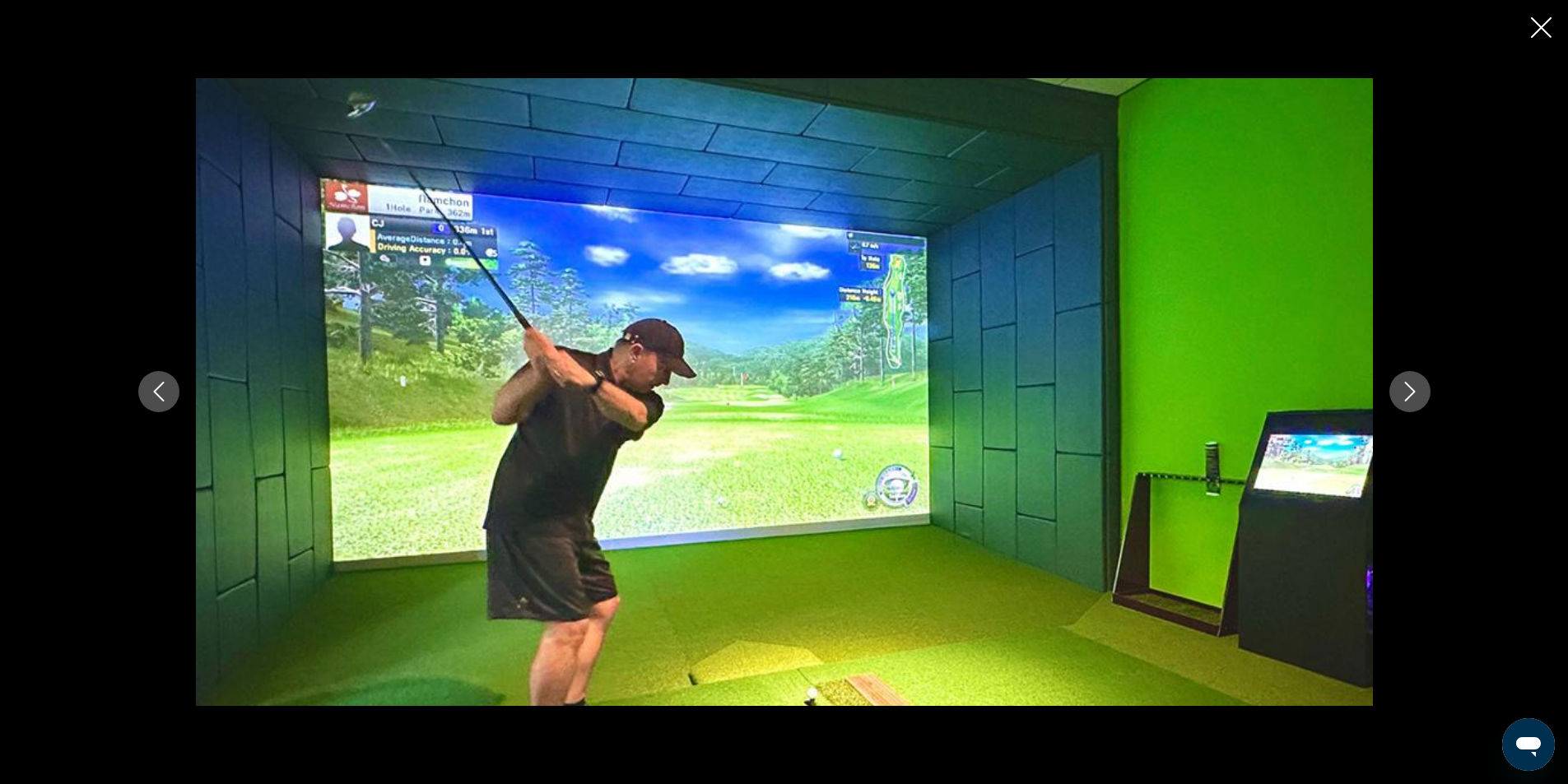
click at [1419, 397] on icon "Next image" at bounding box center [1409, 391] width 20 height 20
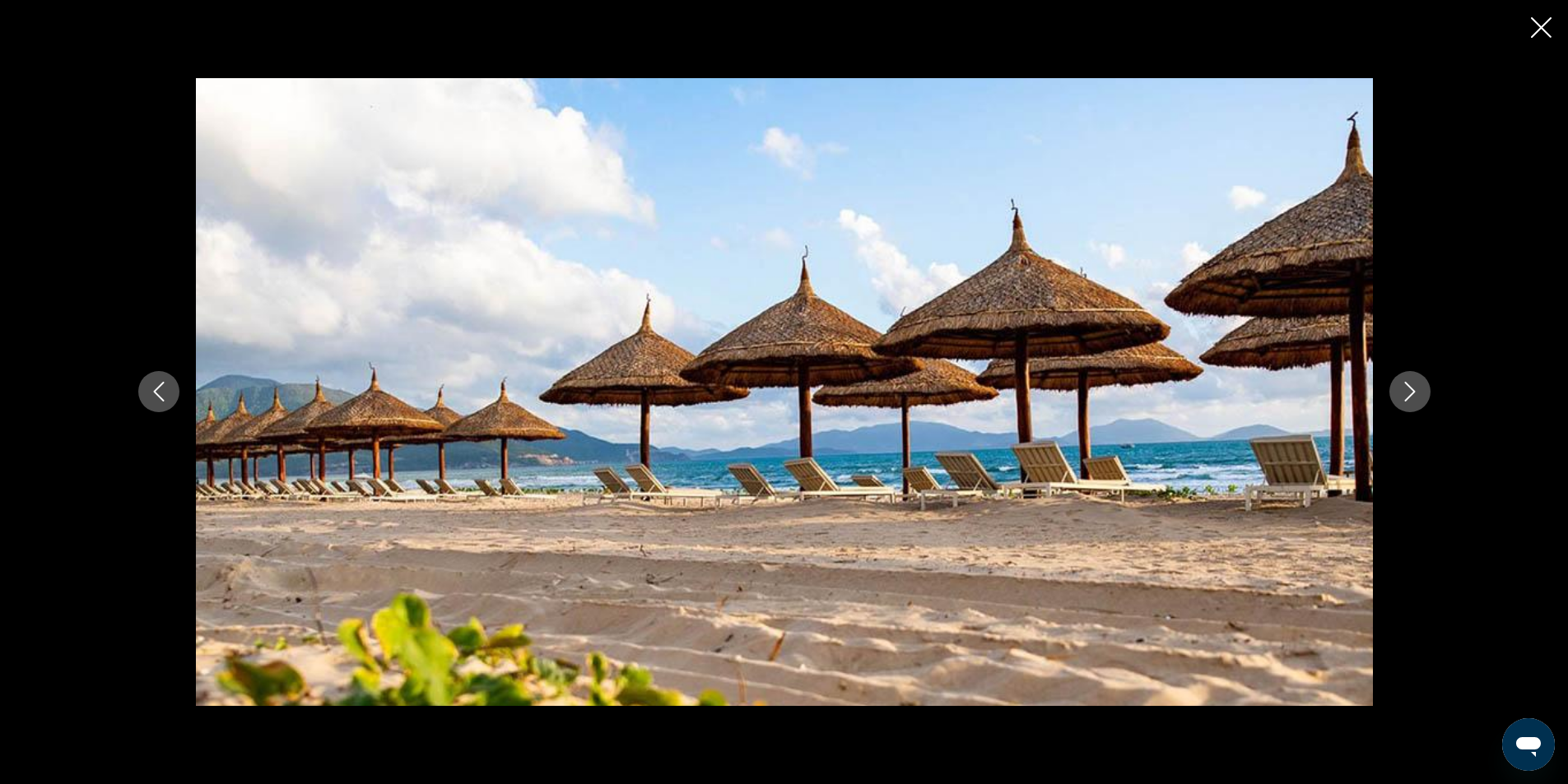
click at [1419, 397] on icon "Next image" at bounding box center [1409, 391] width 20 height 20
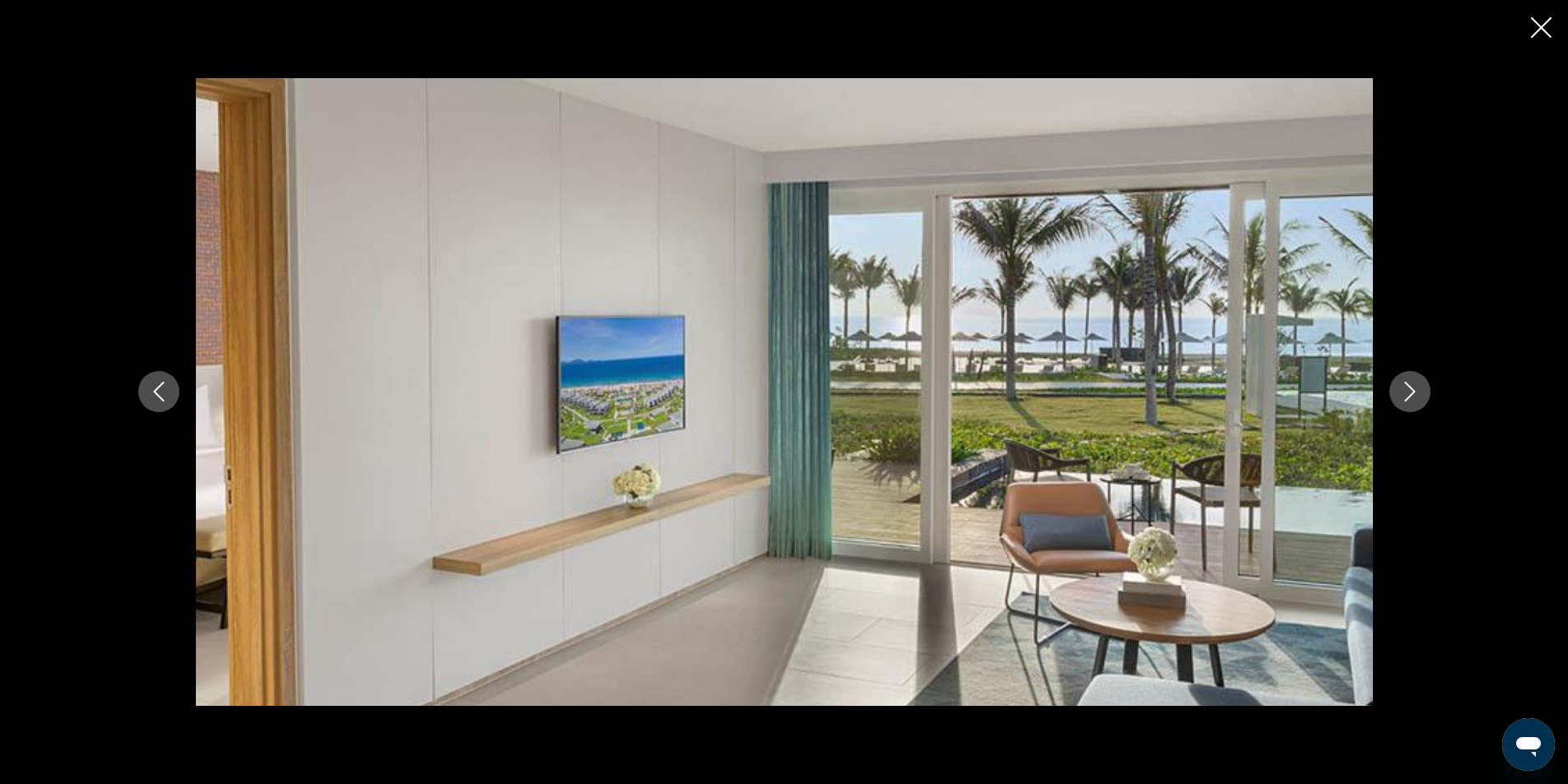
click at [1419, 397] on icon "Next image" at bounding box center [1409, 391] width 20 height 20
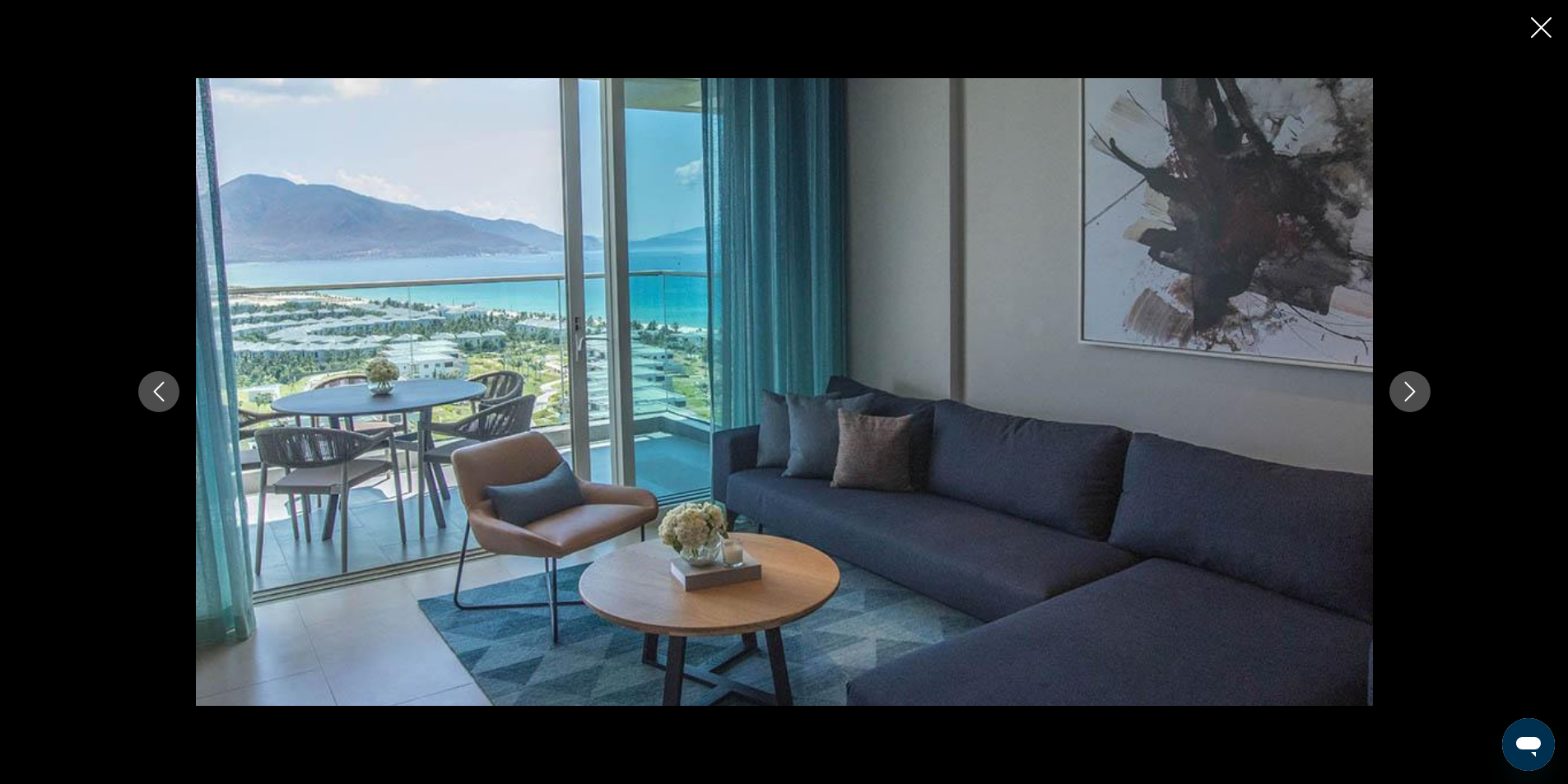
click at [1418, 397] on icon "Next image" at bounding box center [1409, 391] width 20 height 20
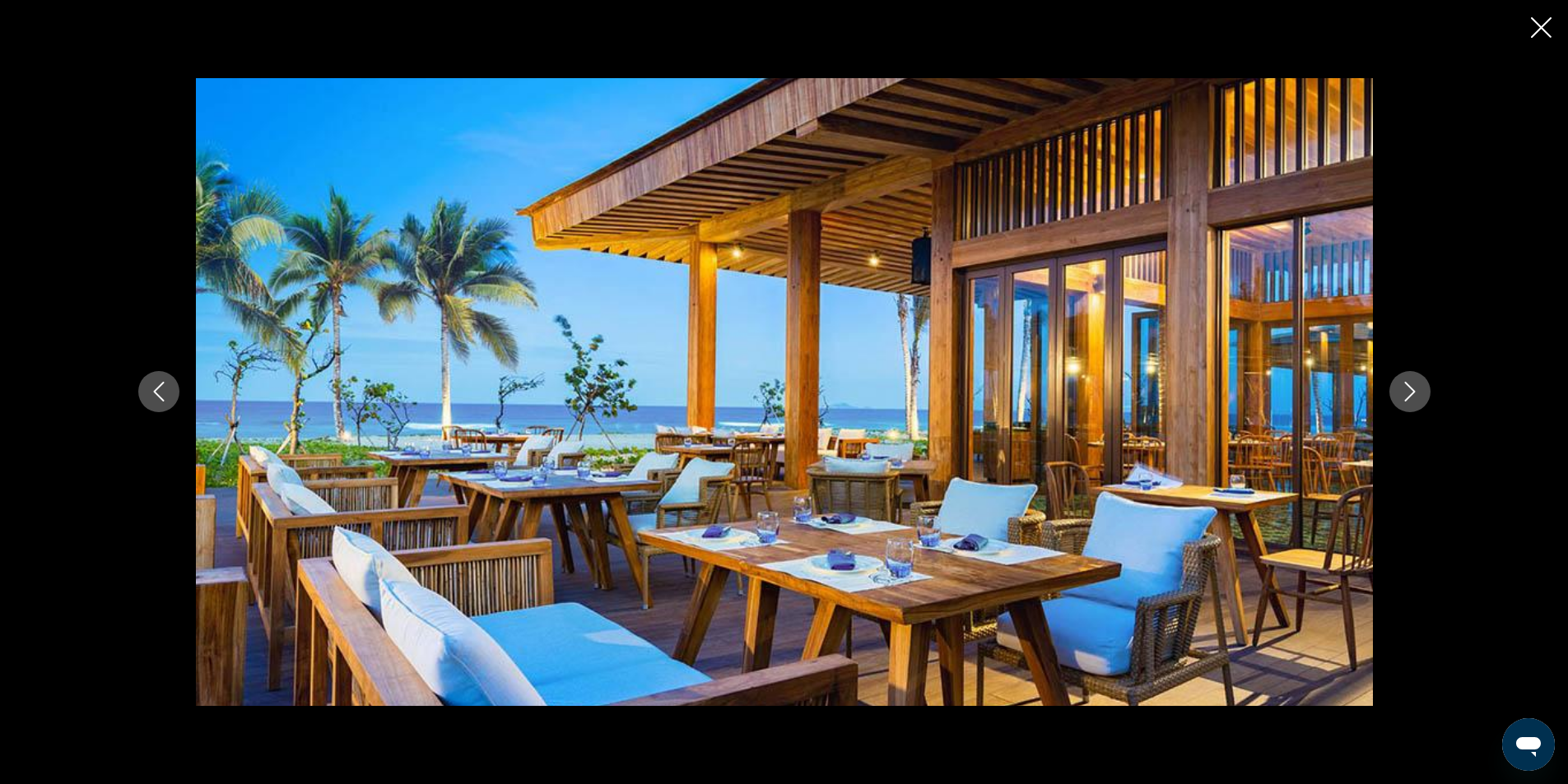
click at [1415, 398] on icon "Next image" at bounding box center [1409, 391] width 20 height 20
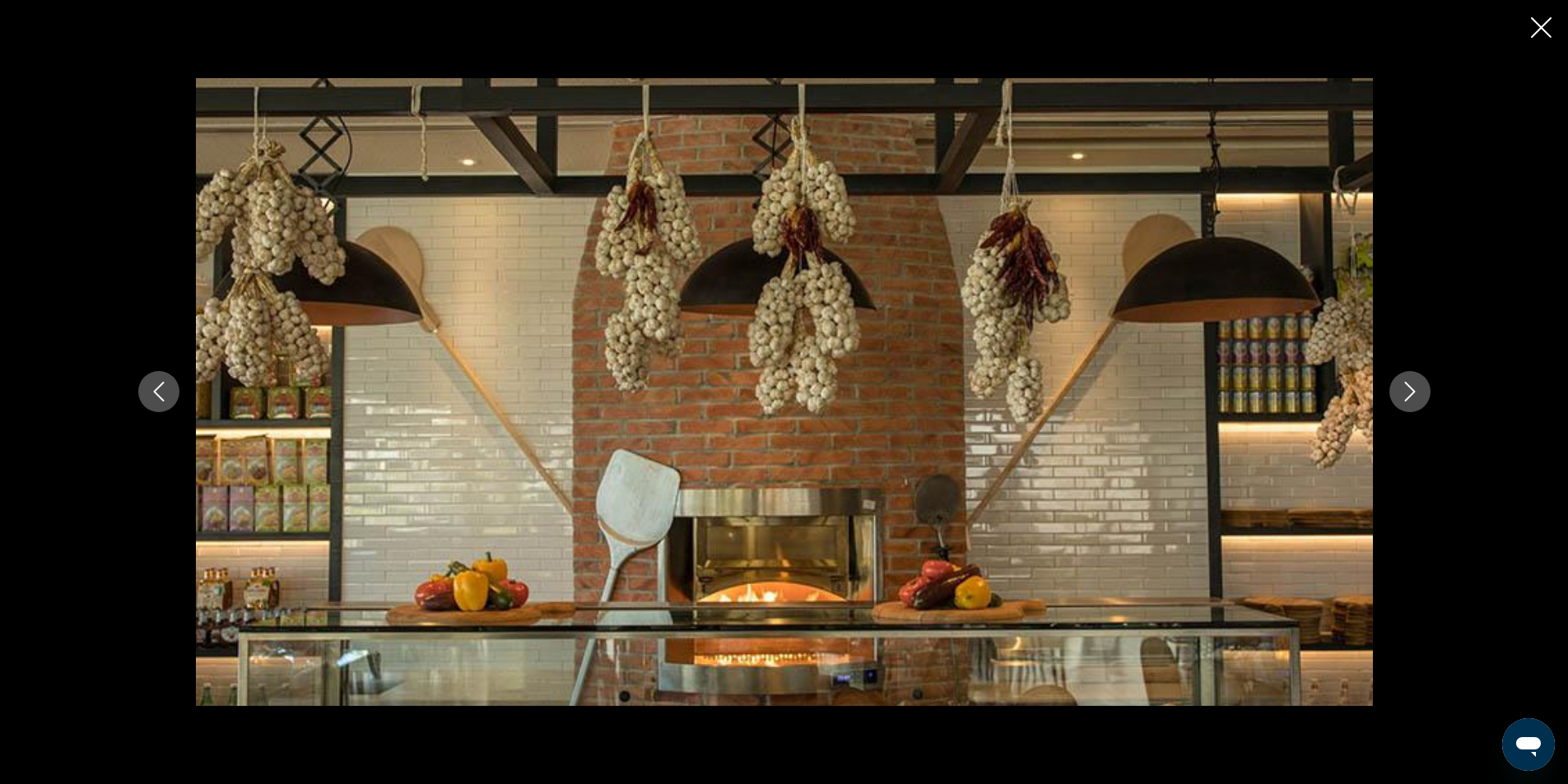
click at [1415, 398] on icon "Next image" at bounding box center [1409, 391] width 20 height 20
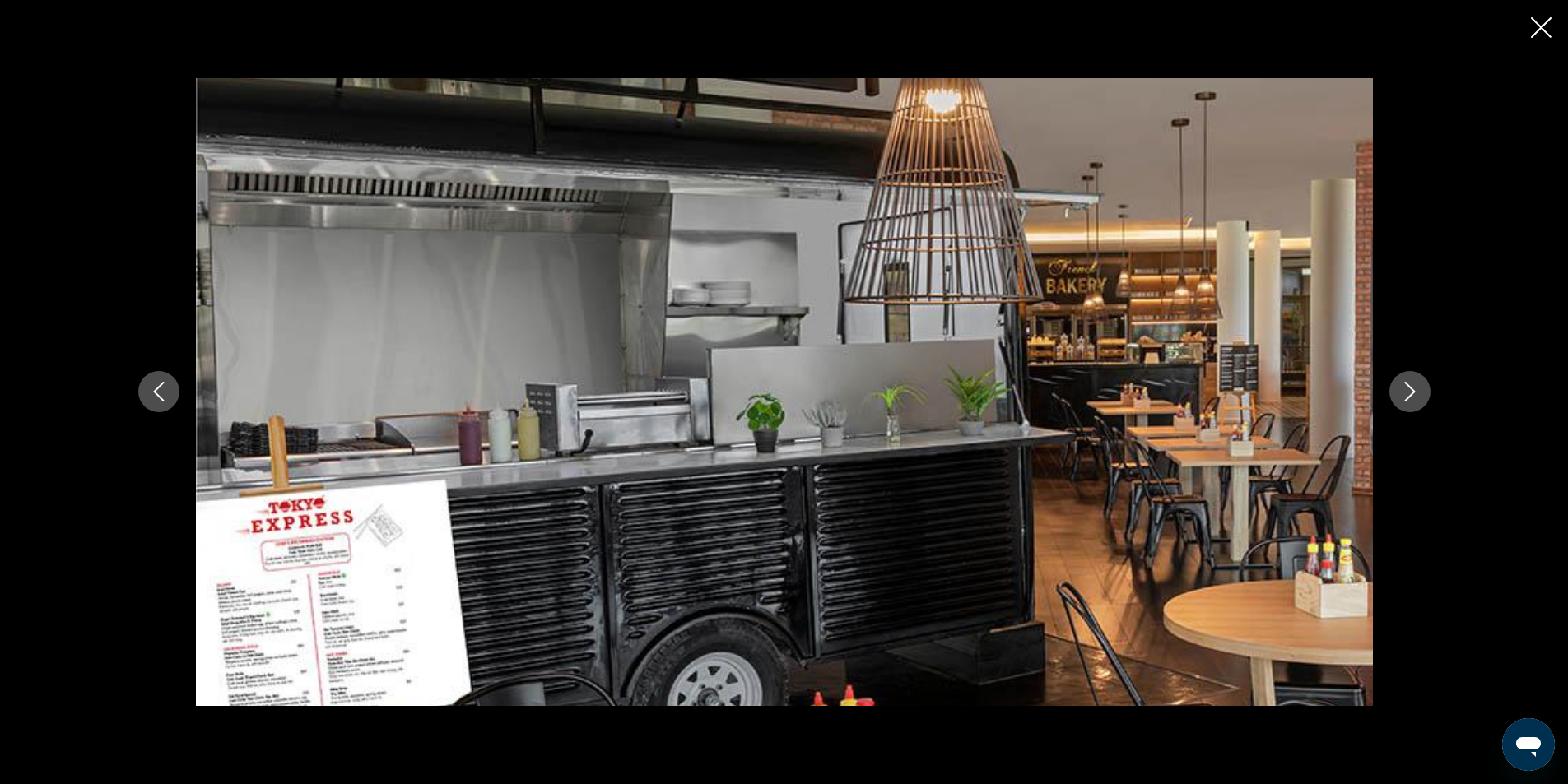
click at [1415, 398] on icon "Next image" at bounding box center [1409, 391] width 20 height 20
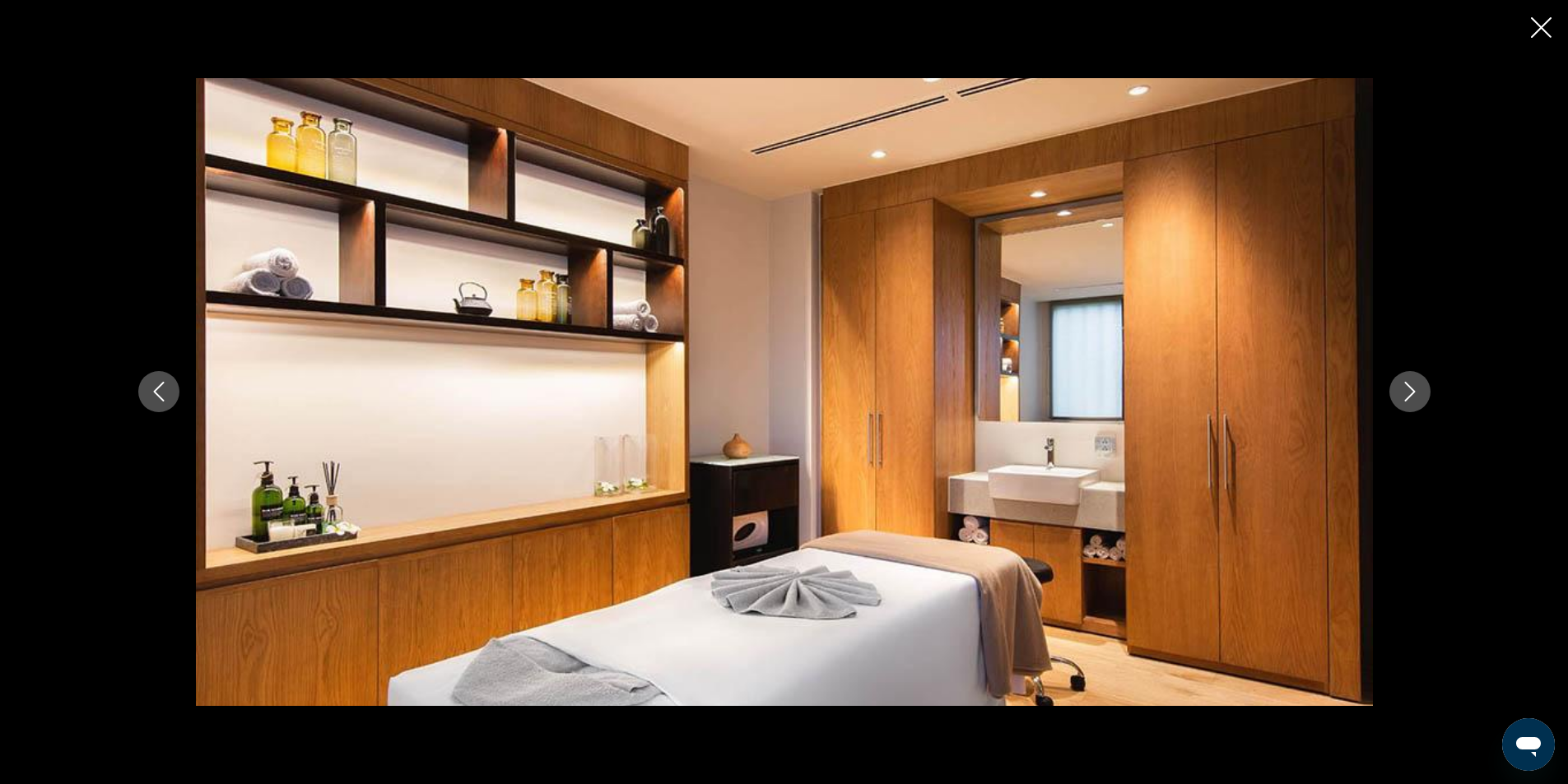
click at [1415, 398] on icon "Next image" at bounding box center [1409, 391] width 20 height 20
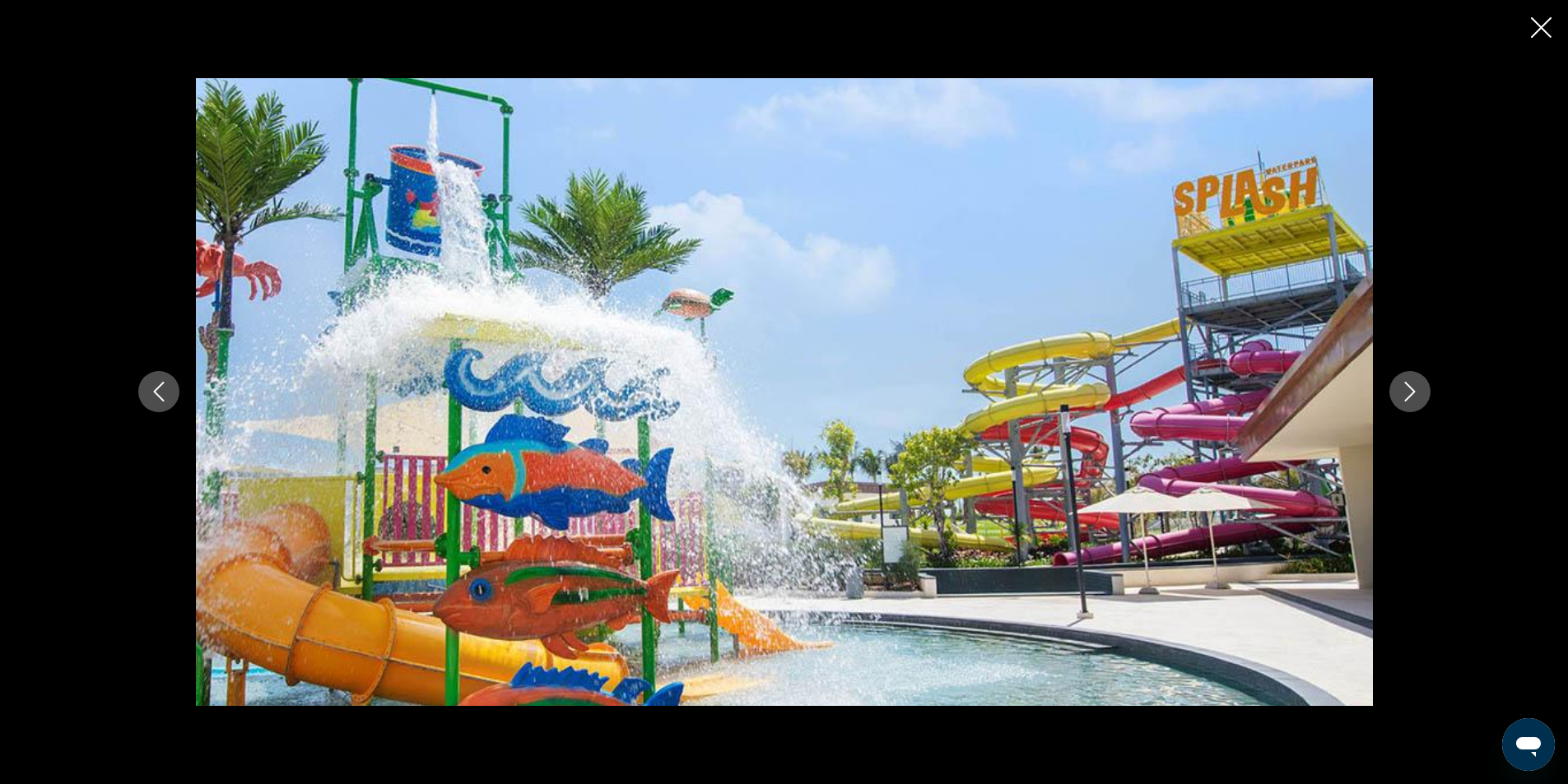
click at [1415, 399] on icon "Next image" at bounding box center [1409, 391] width 20 height 20
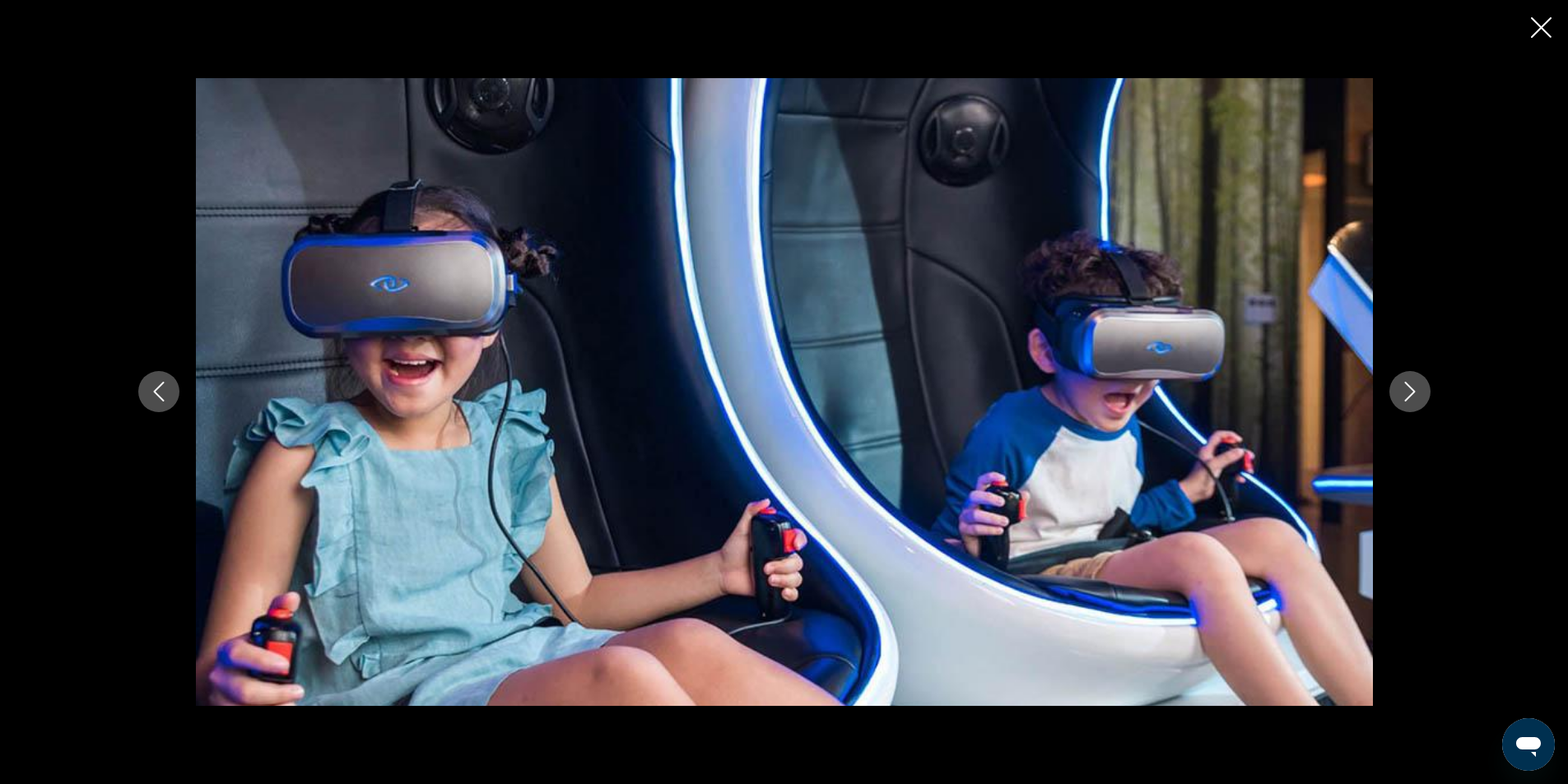
click at [1415, 399] on icon "Next image" at bounding box center [1409, 391] width 20 height 20
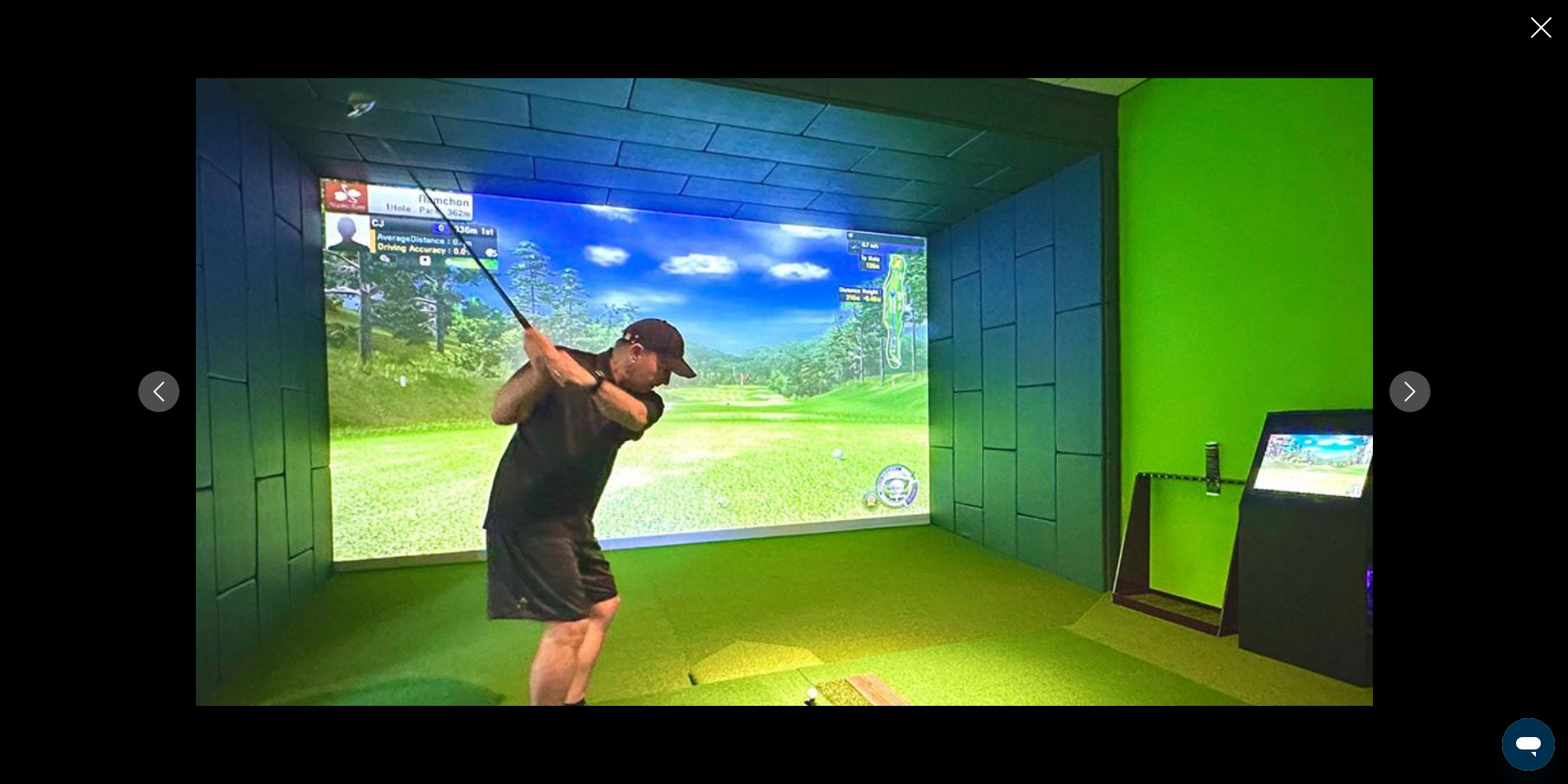
click at [1415, 399] on icon "Next image" at bounding box center [1409, 391] width 20 height 20
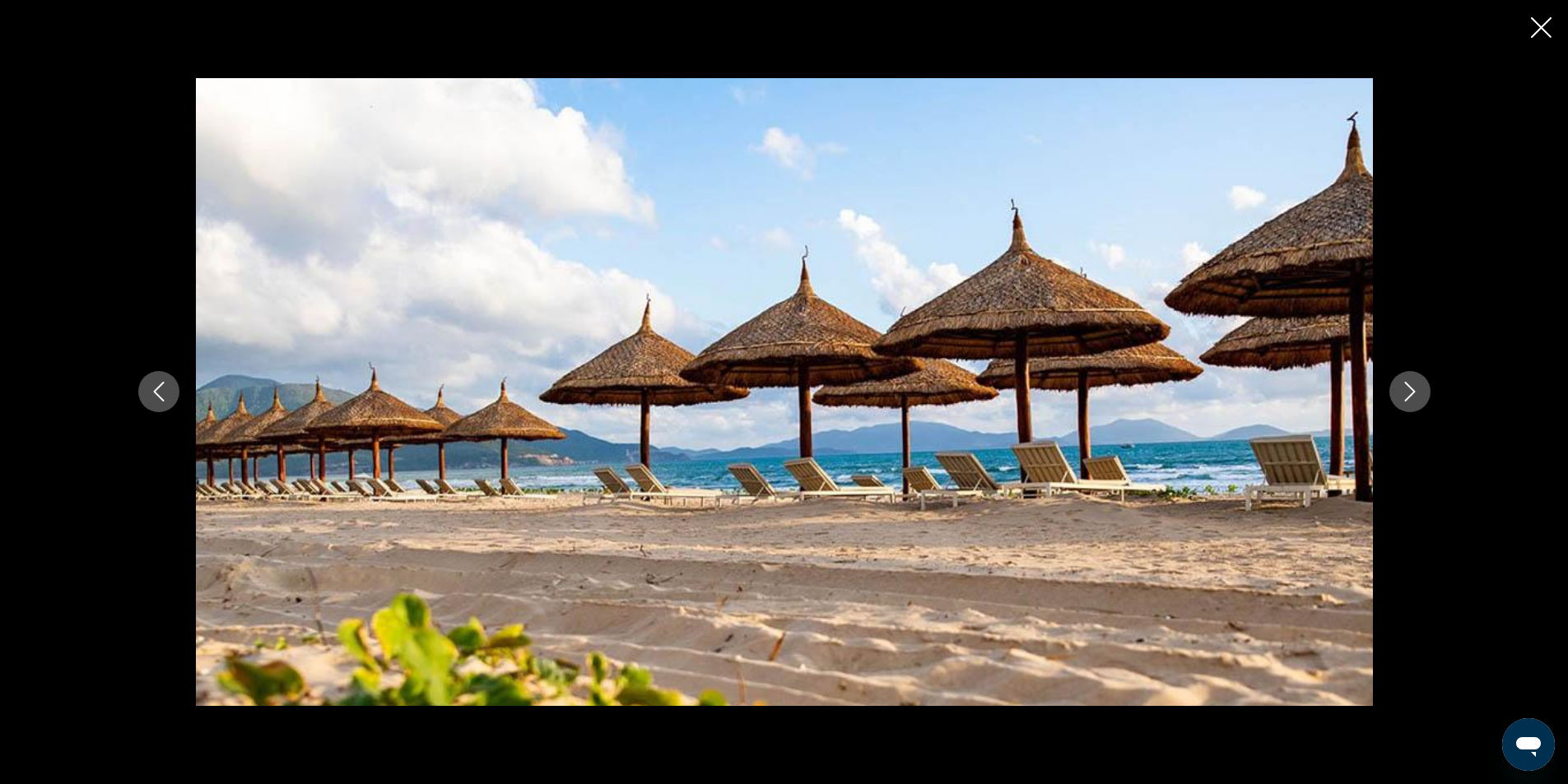
click at [1414, 399] on icon "Next image" at bounding box center [1409, 391] width 20 height 20
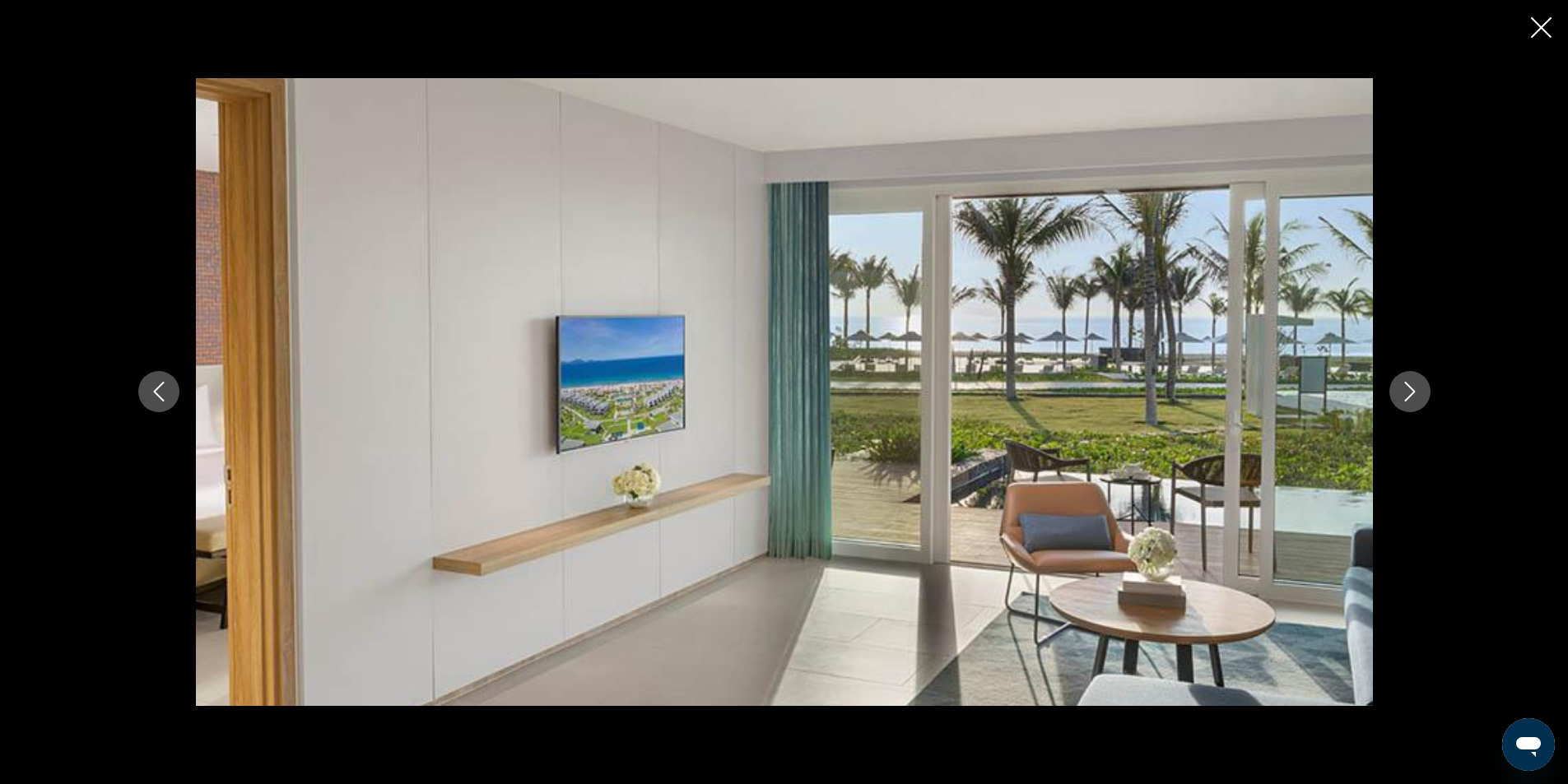
click at [1400, 395] on icon "Next image" at bounding box center [1409, 391] width 20 height 20
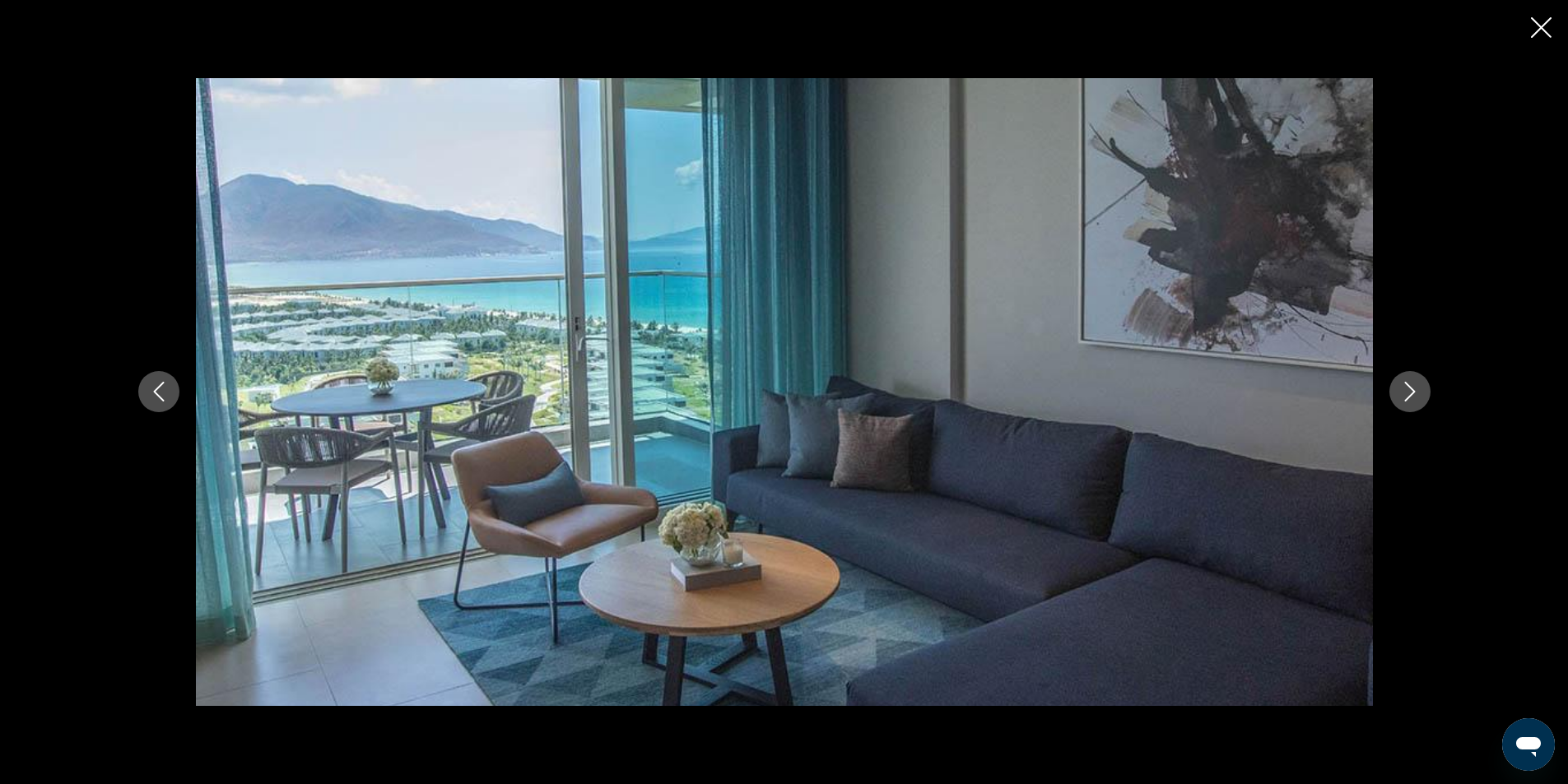
click at [1400, 395] on icon "Next image" at bounding box center [1409, 391] width 20 height 20
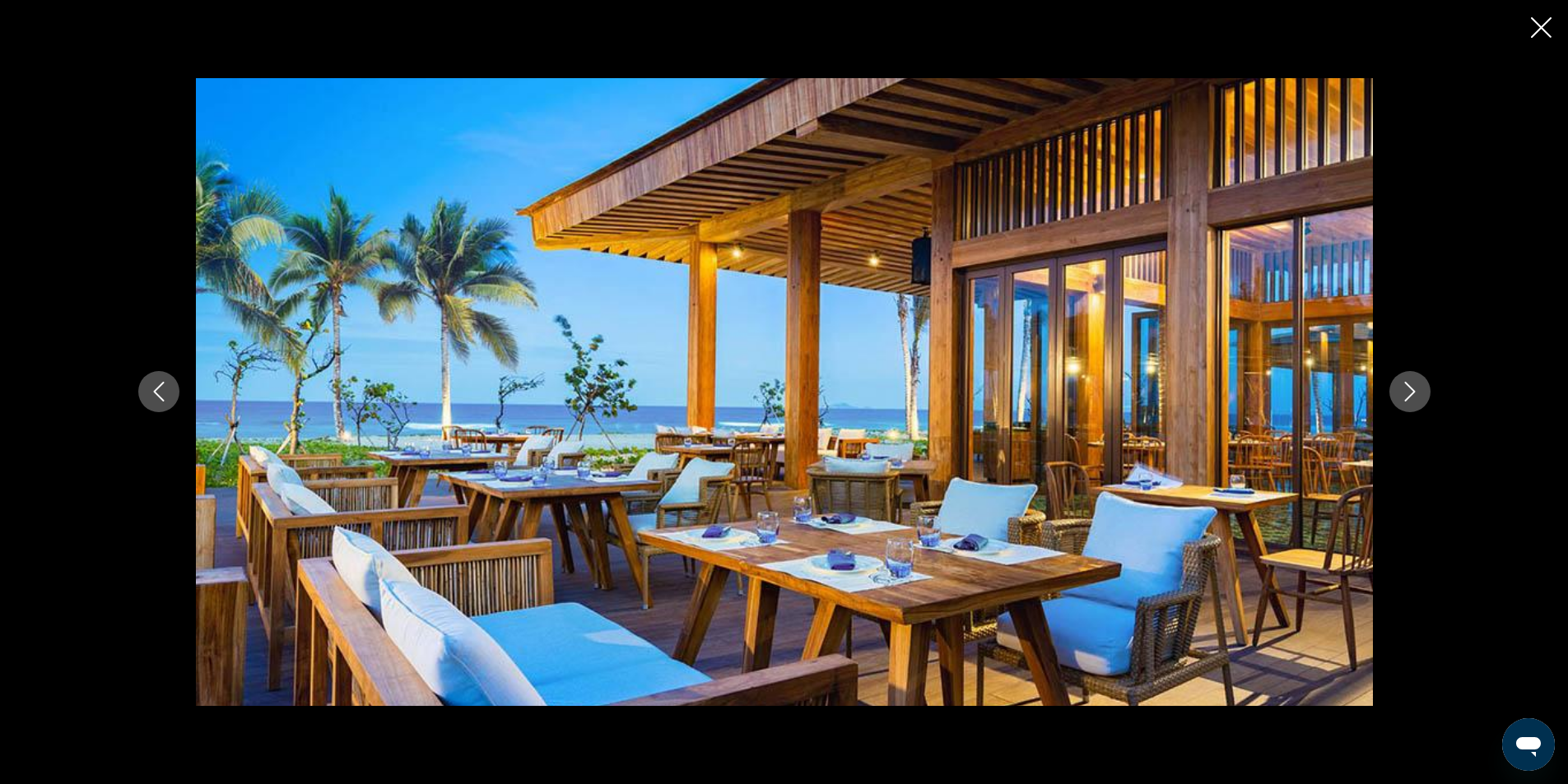
click at [1400, 395] on icon "Next image" at bounding box center [1409, 391] width 20 height 20
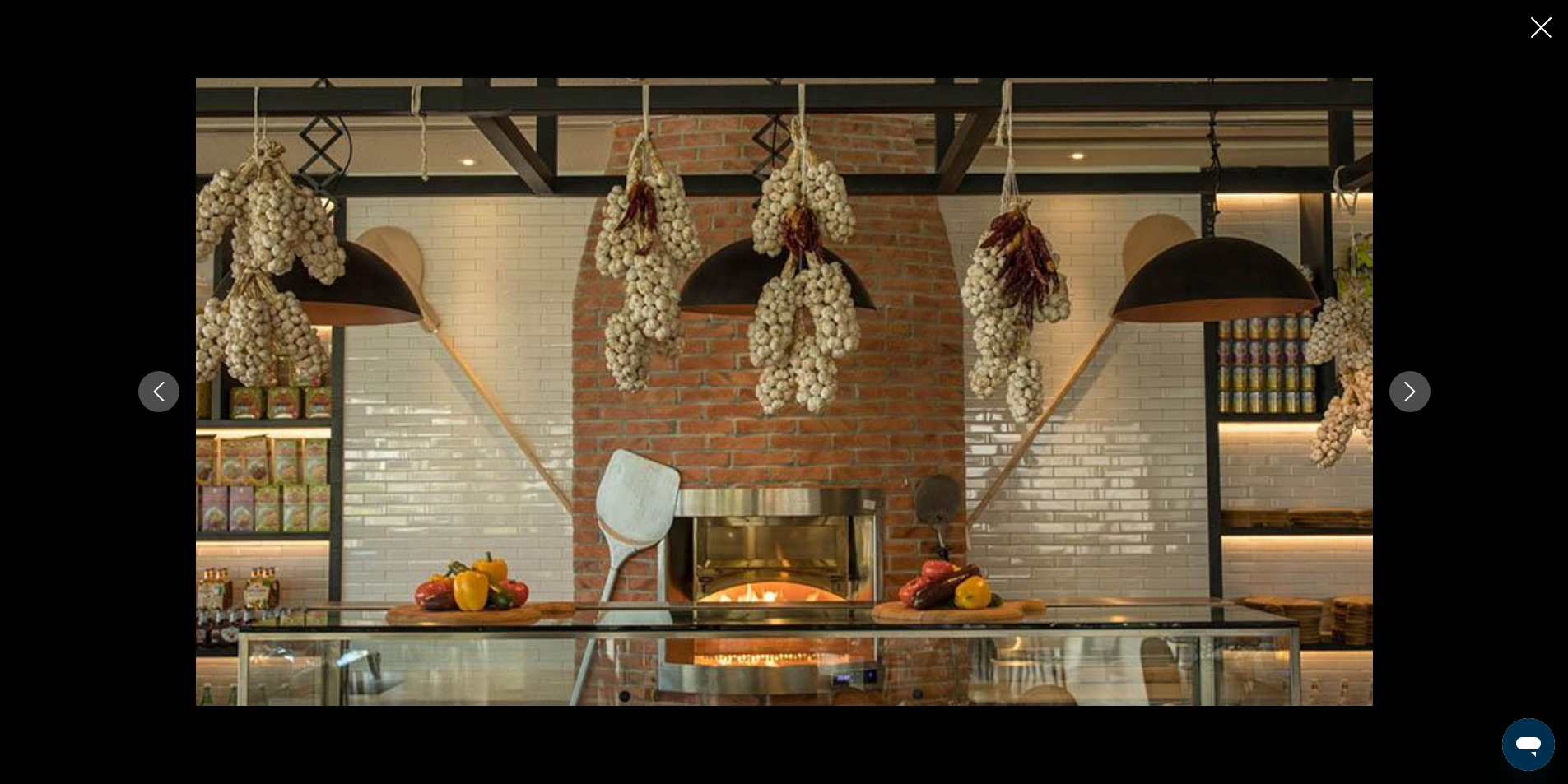
click at [1400, 395] on icon "Next image" at bounding box center [1409, 391] width 20 height 20
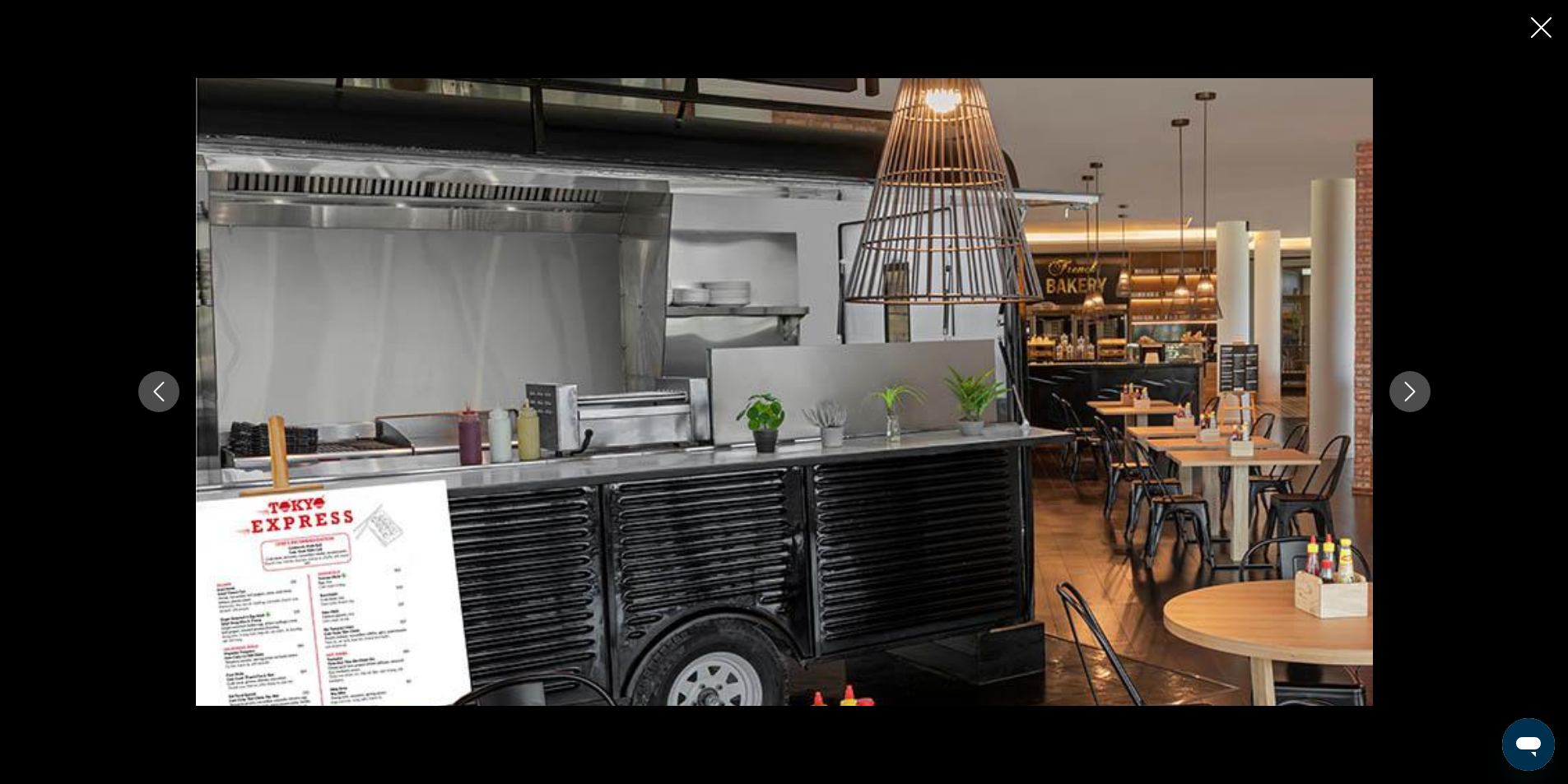
click at [1400, 395] on icon "Next image" at bounding box center [1409, 391] width 20 height 20
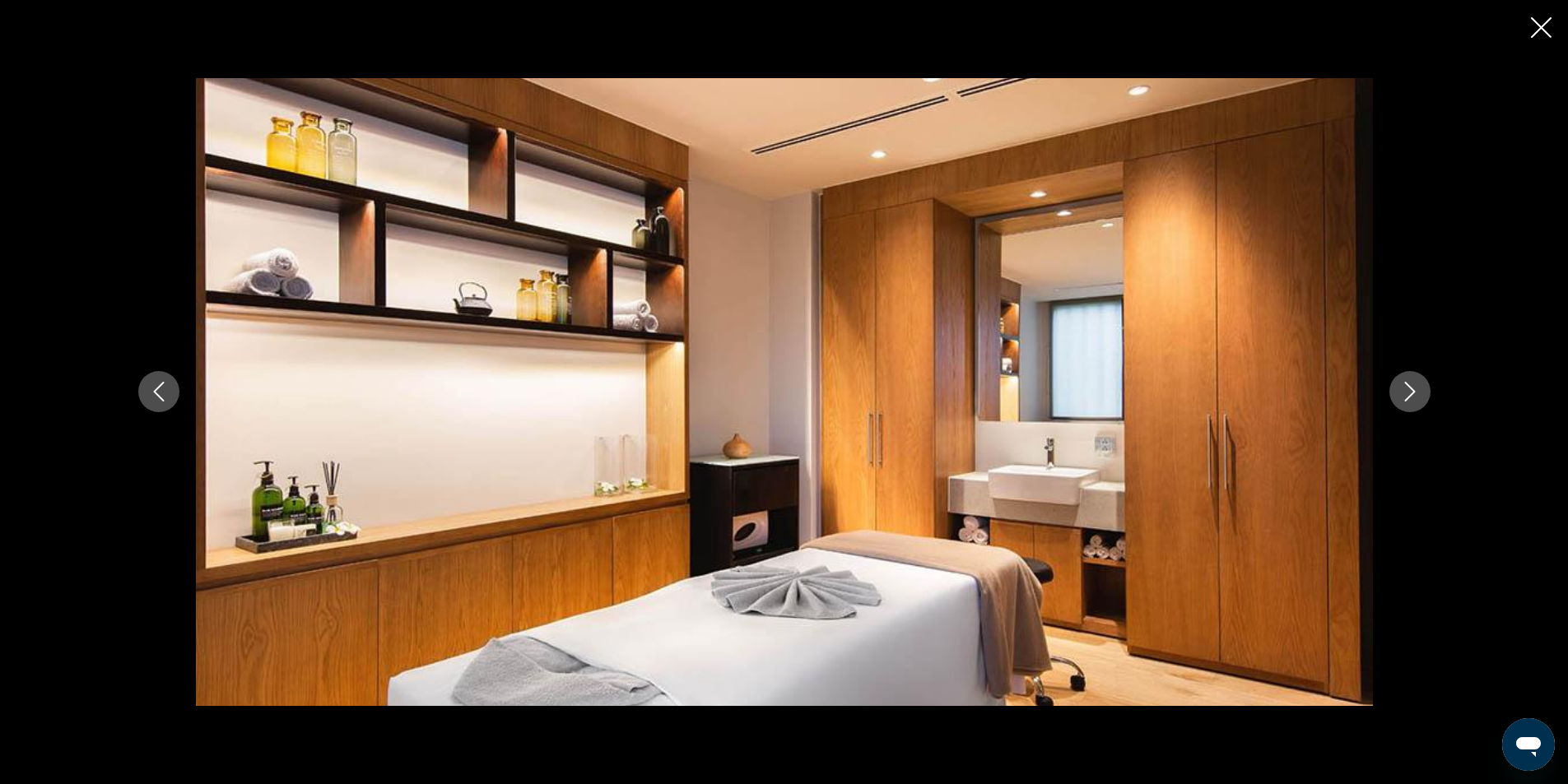
click at [1400, 395] on icon "Next image" at bounding box center [1409, 391] width 20 height 20
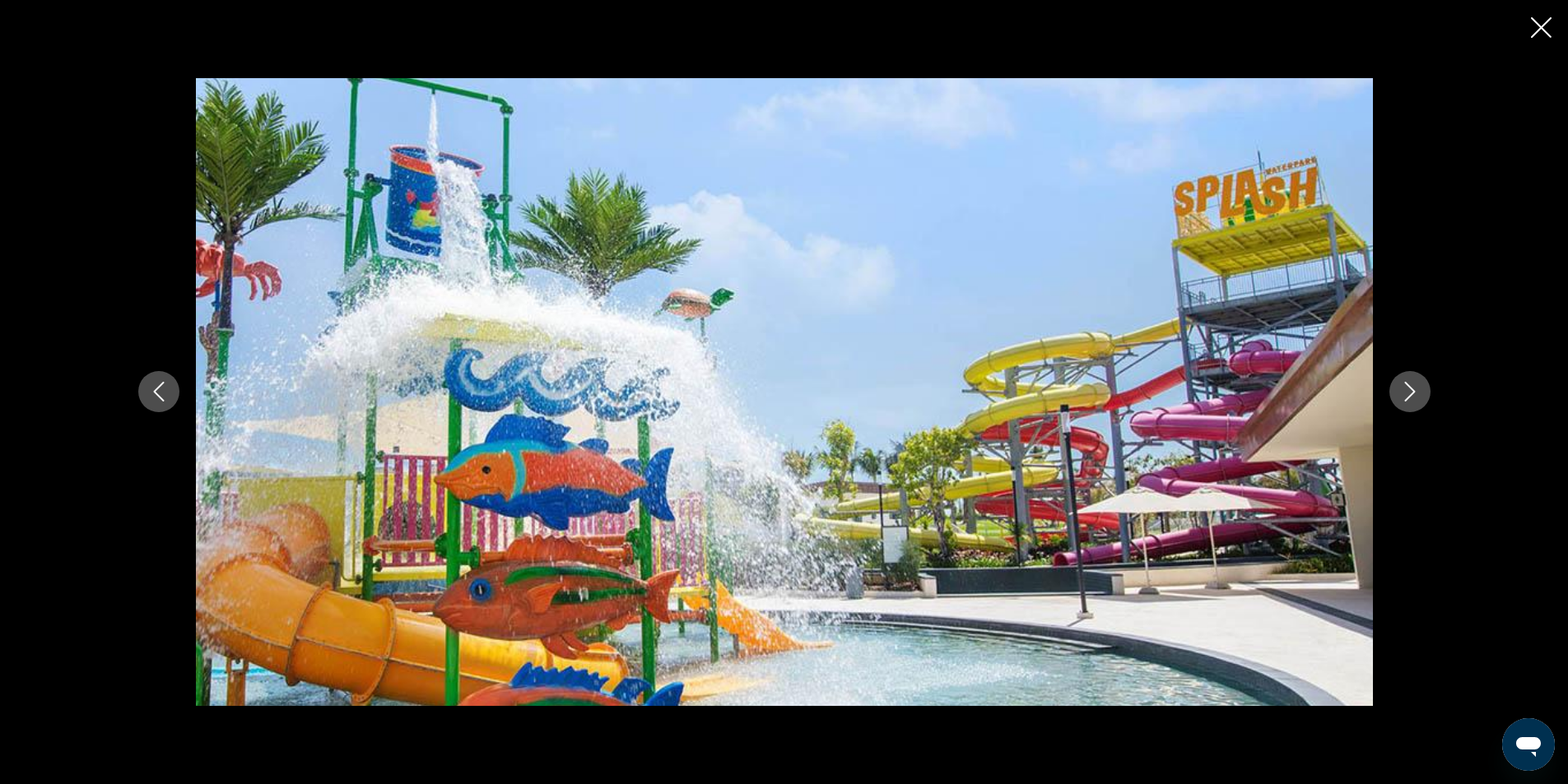
click at [1400, 395] on icon "Next image" at bounding box center [1409, 391] width 20 height 20
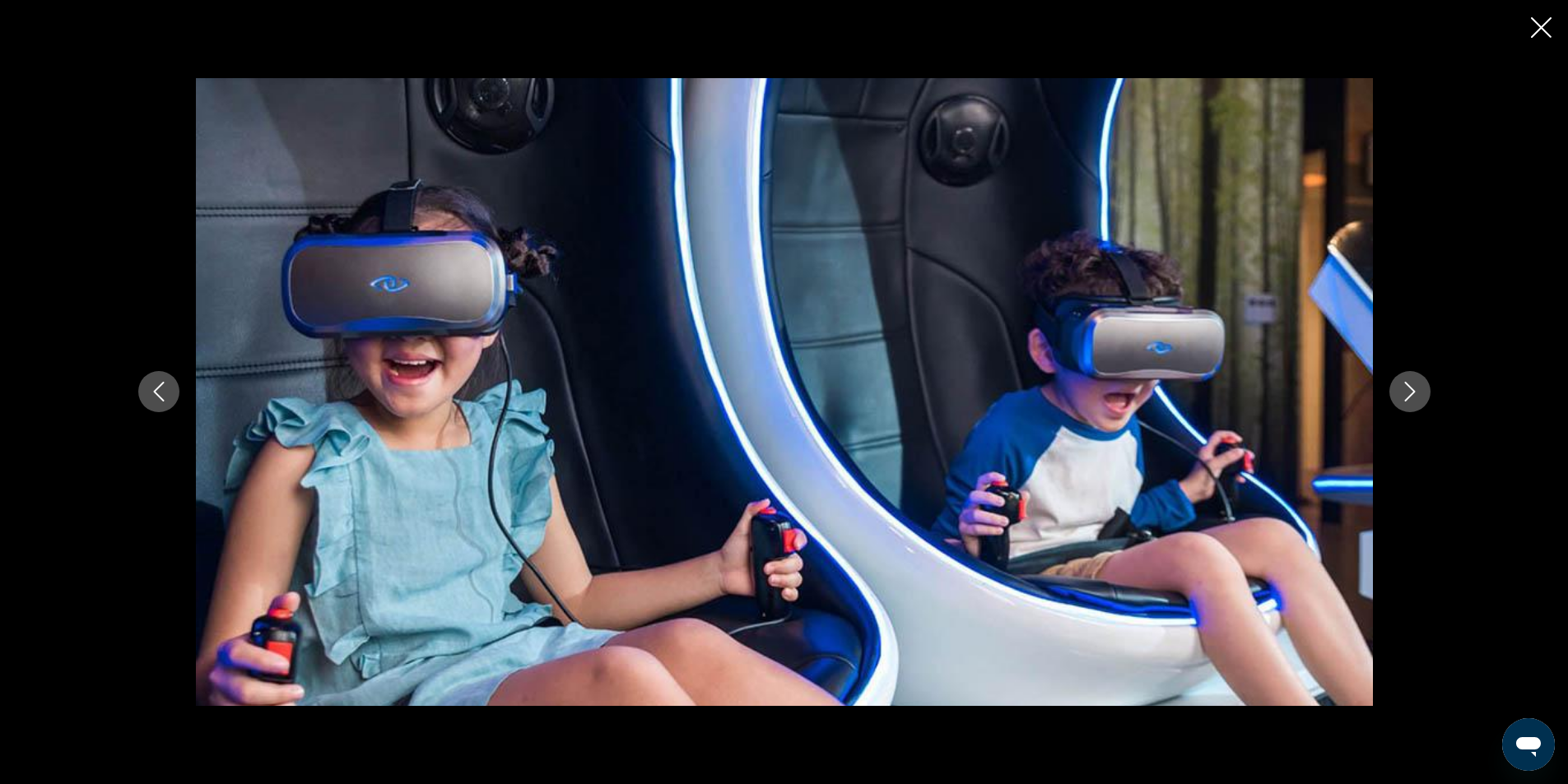
click at [1398, 395] on button "Next image" at bounding box center [1409, 391] width 41 height 41
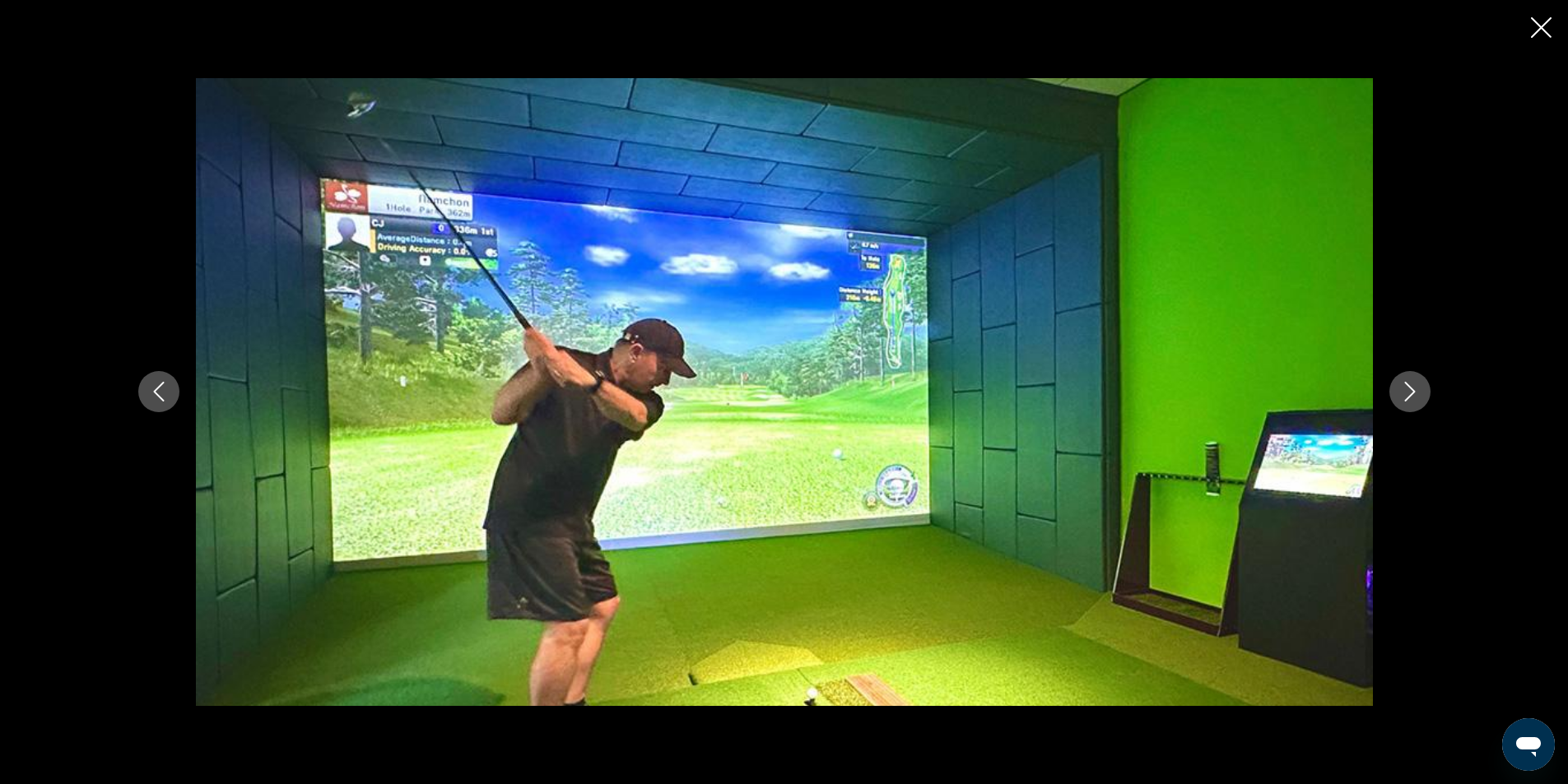
click at [1398, 395] on button "Next image" at bounding box center [1409, 391] width 41 height 41
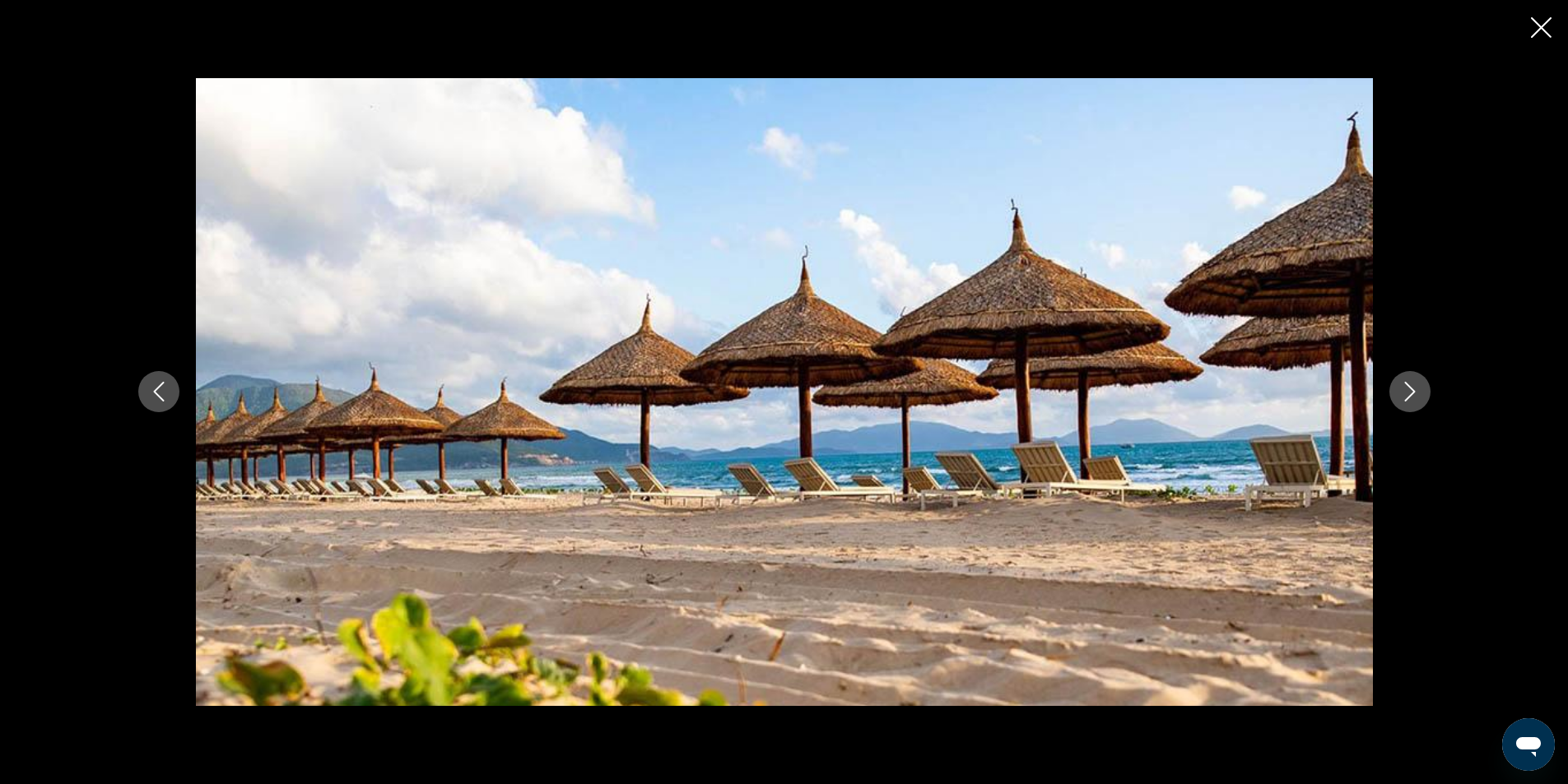
click at [1398, 395] on button "Next image" at bounding box center [1409, 391] width 41 height 41
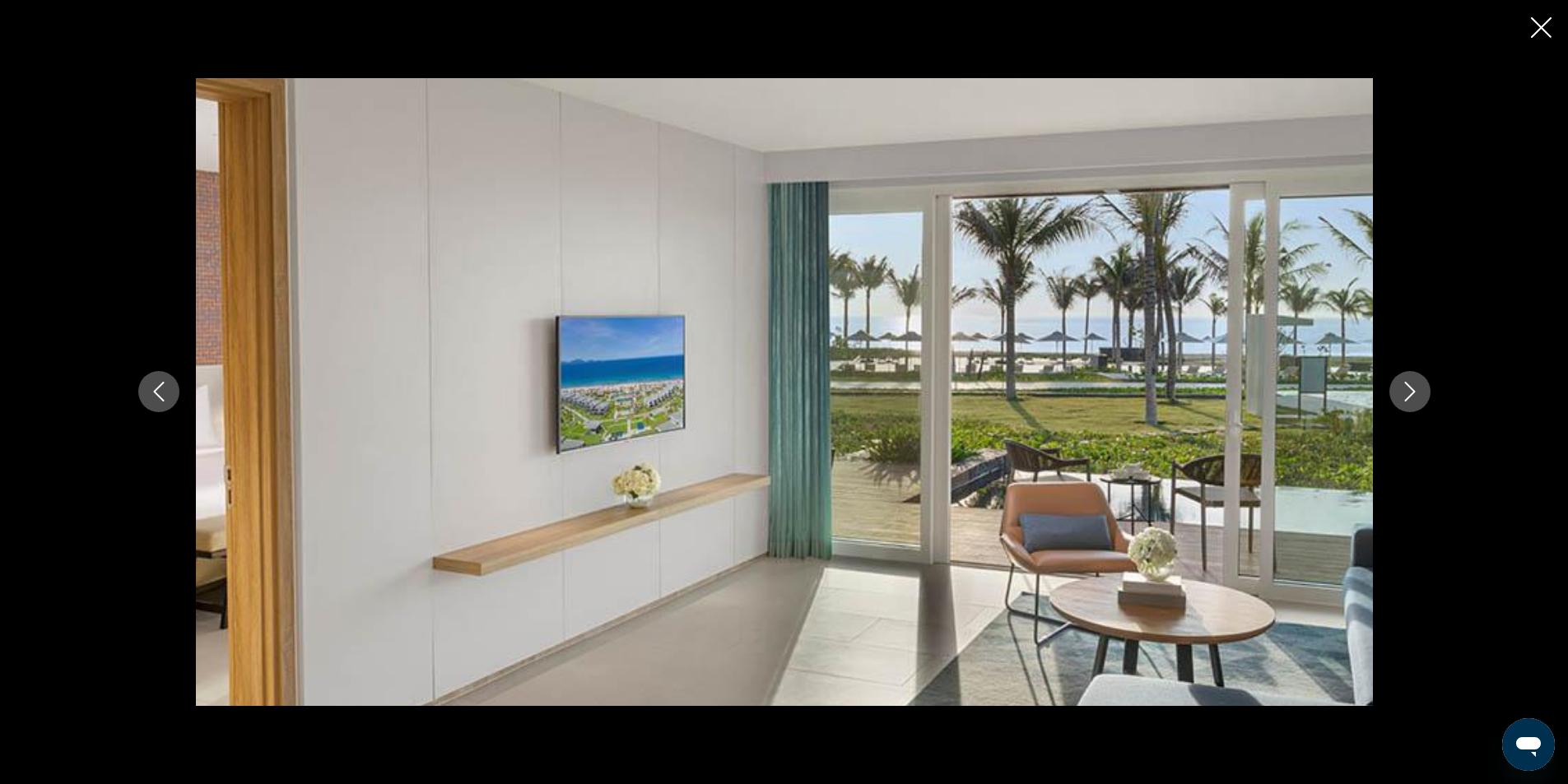
click at [1398, 395] on button "Next image" at bounding box center [1409, 391] width 41 height 41
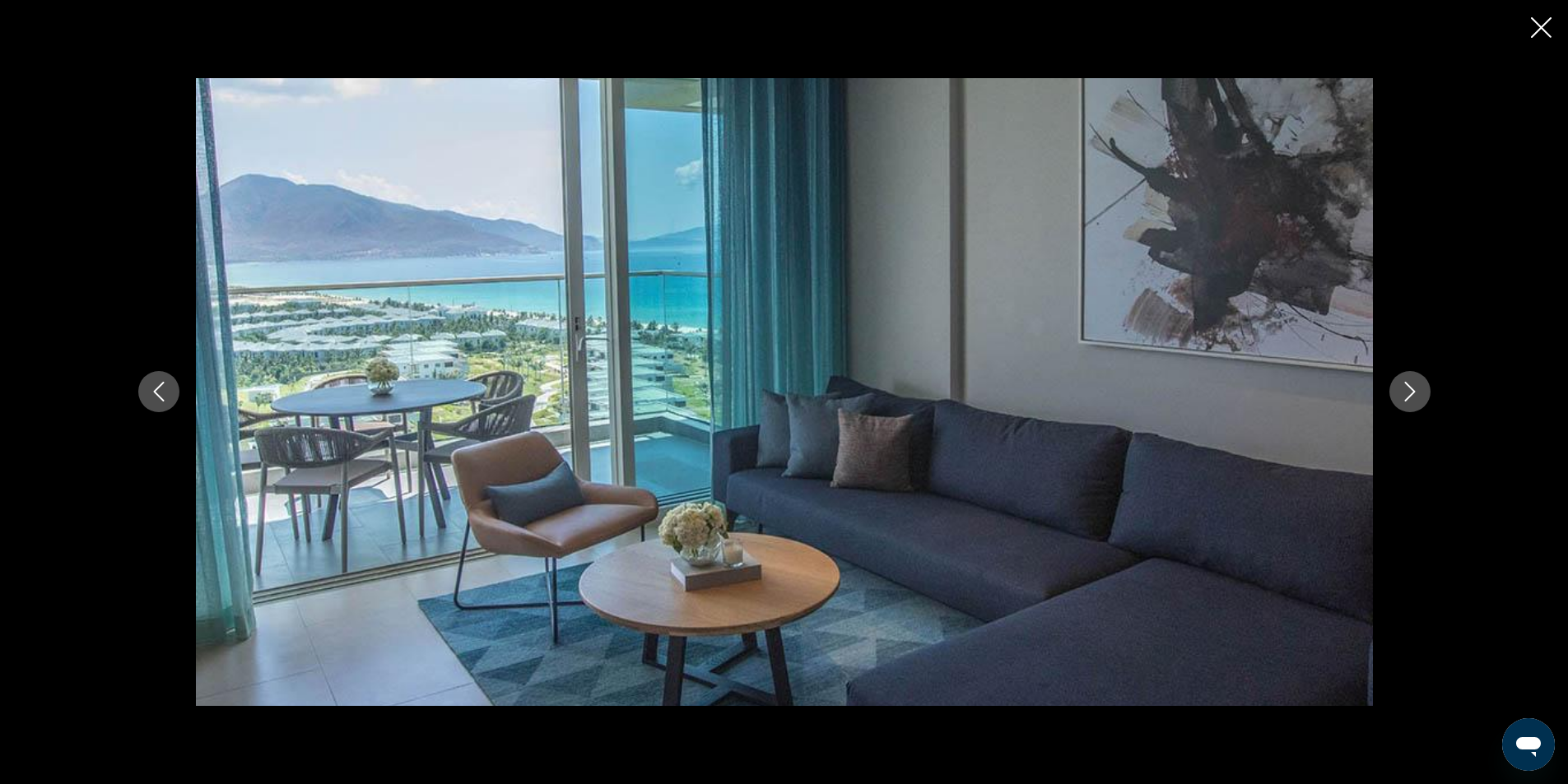
click at [1398, 395] on button "Next image" at bounding box center [1409, 391] width 41 height 41
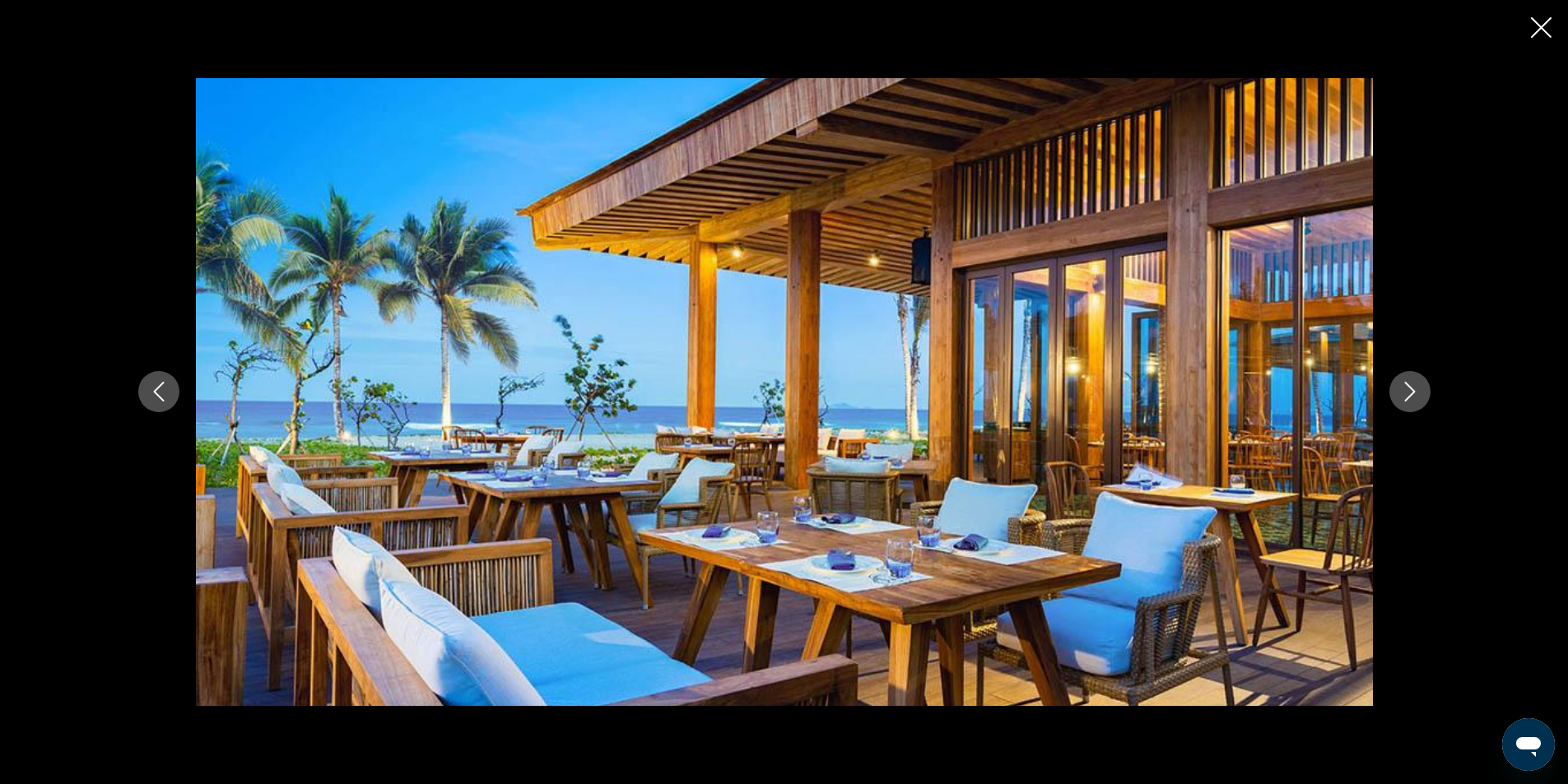
click at [1398, 395] on button "Next image" at bounding box center [1409, 391] width 41 height 41
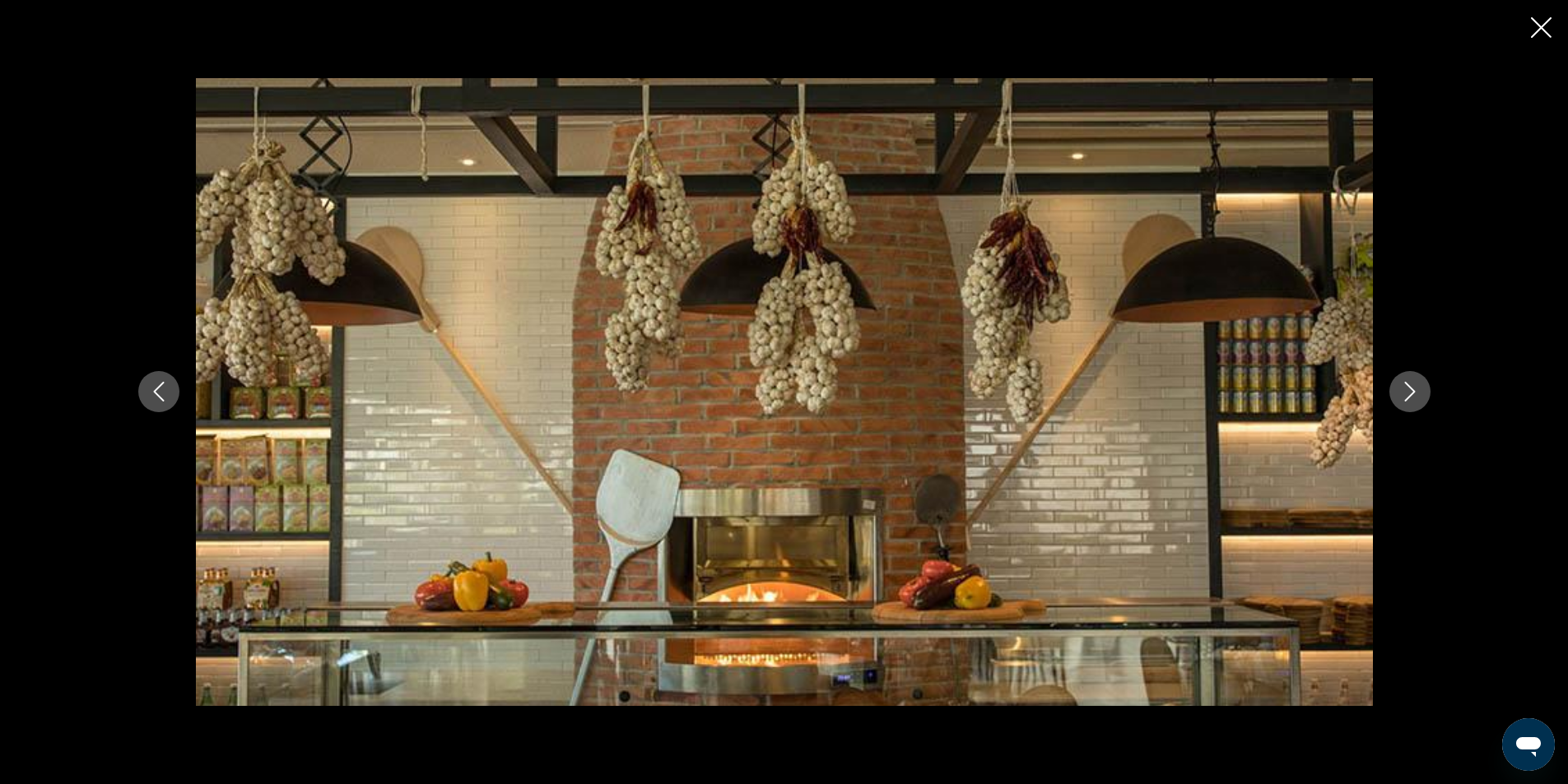
click at [1398, 395] on button "Next image" at bounding box center [1409, 391] width 41 height 41
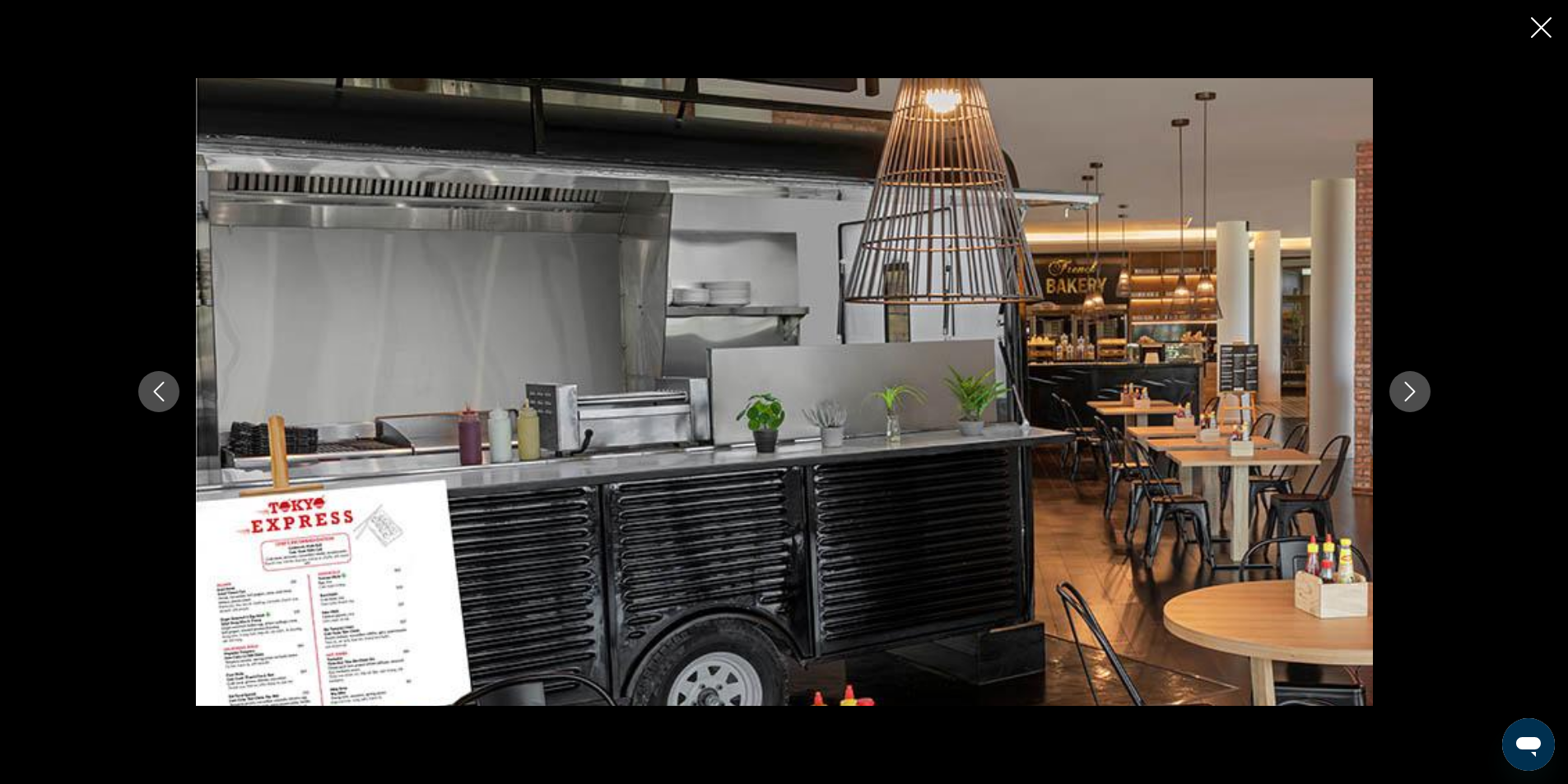
click at [1413, 392] on icon "Next image" at bounding box center [1409, 392] width 10 height 20
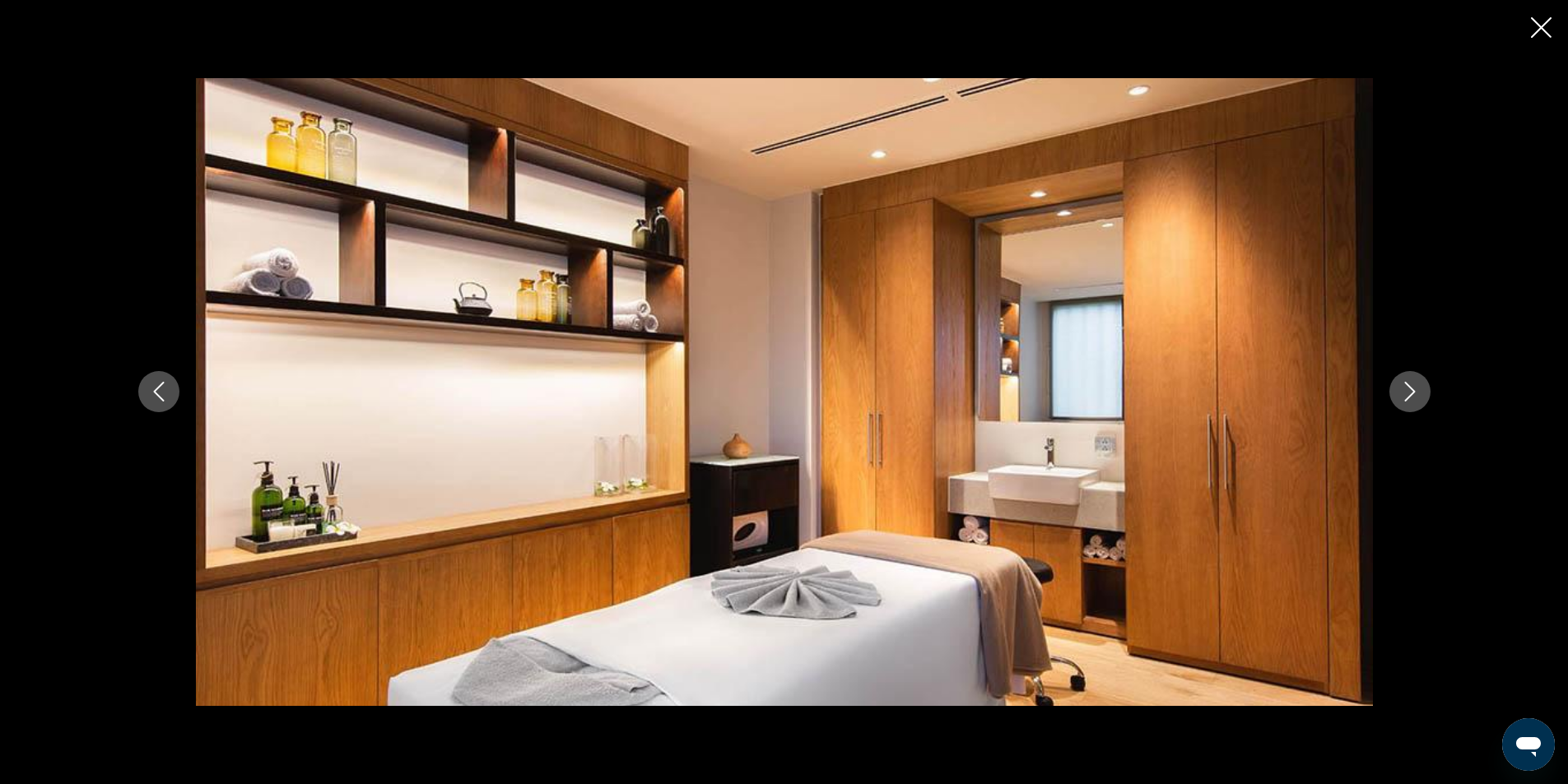
click at [1408, 391] on icon "Next image" at bounding box center [1409, 391] width 20 height 20
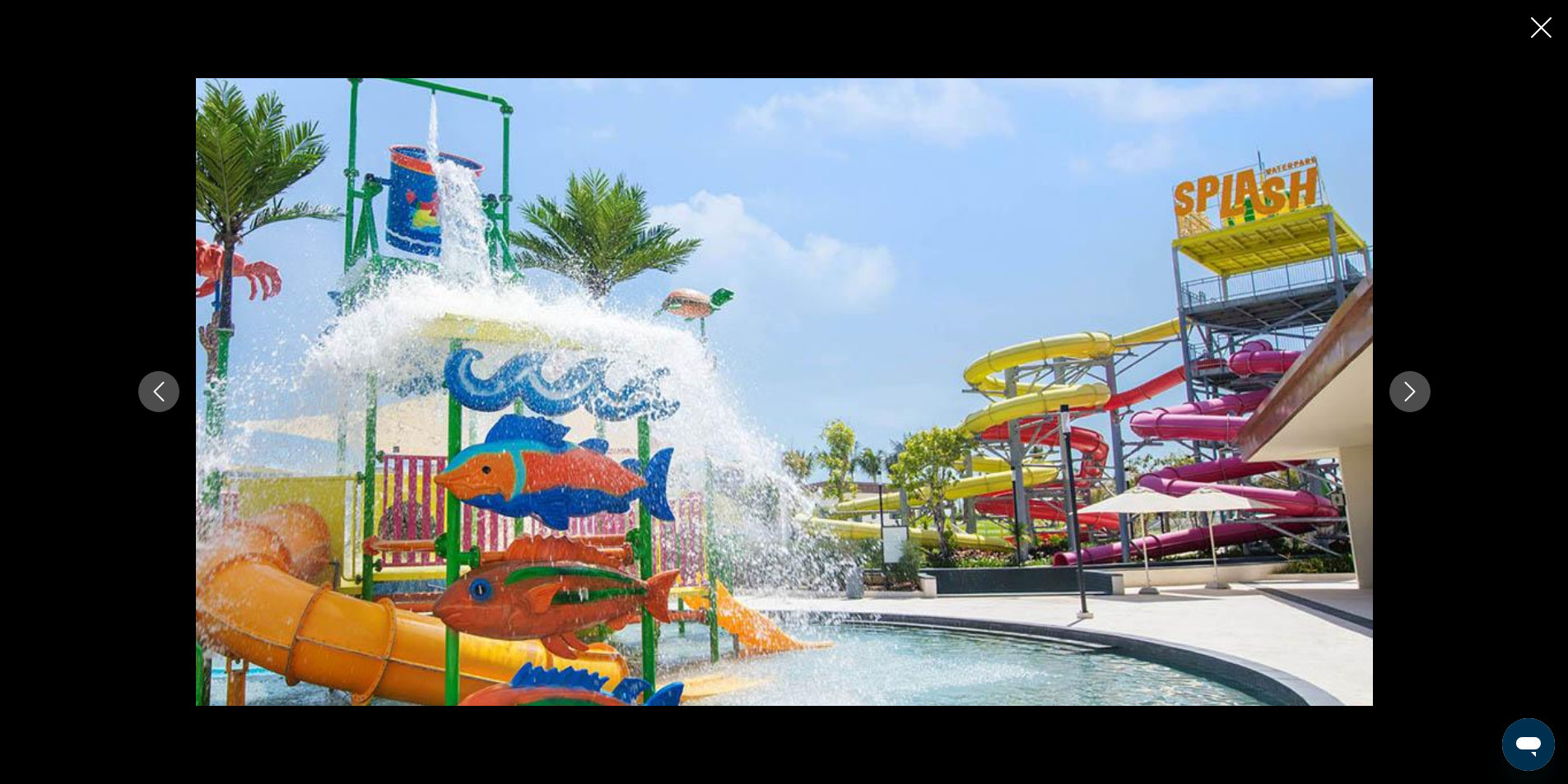
click at [1397, 389] on button "Next image" at bounding box center [1409, 391] width 41 height 41
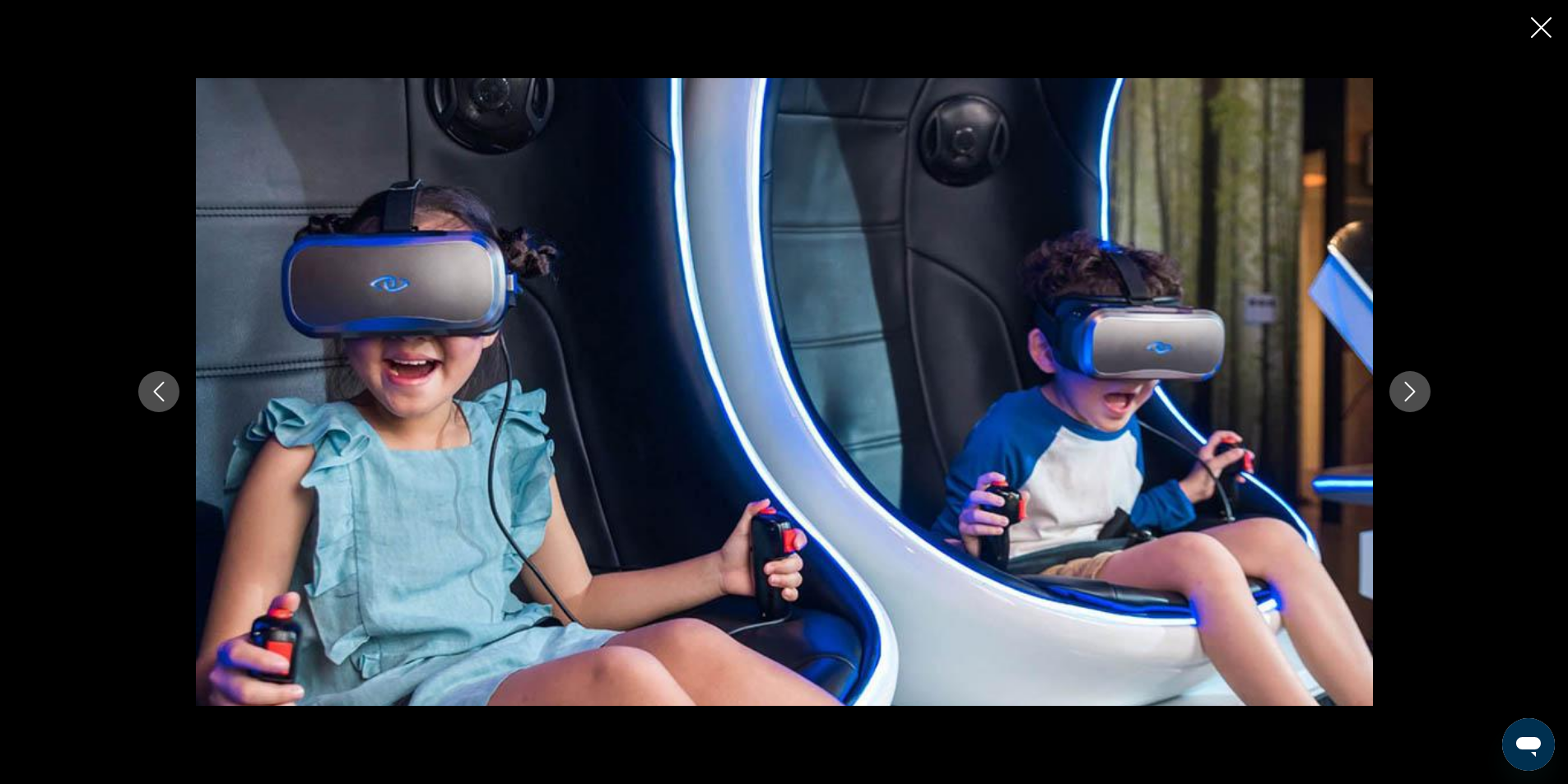
click at [1400, 387] on icon "Next image" at bounding box center [1409, 391] width 20 height 20
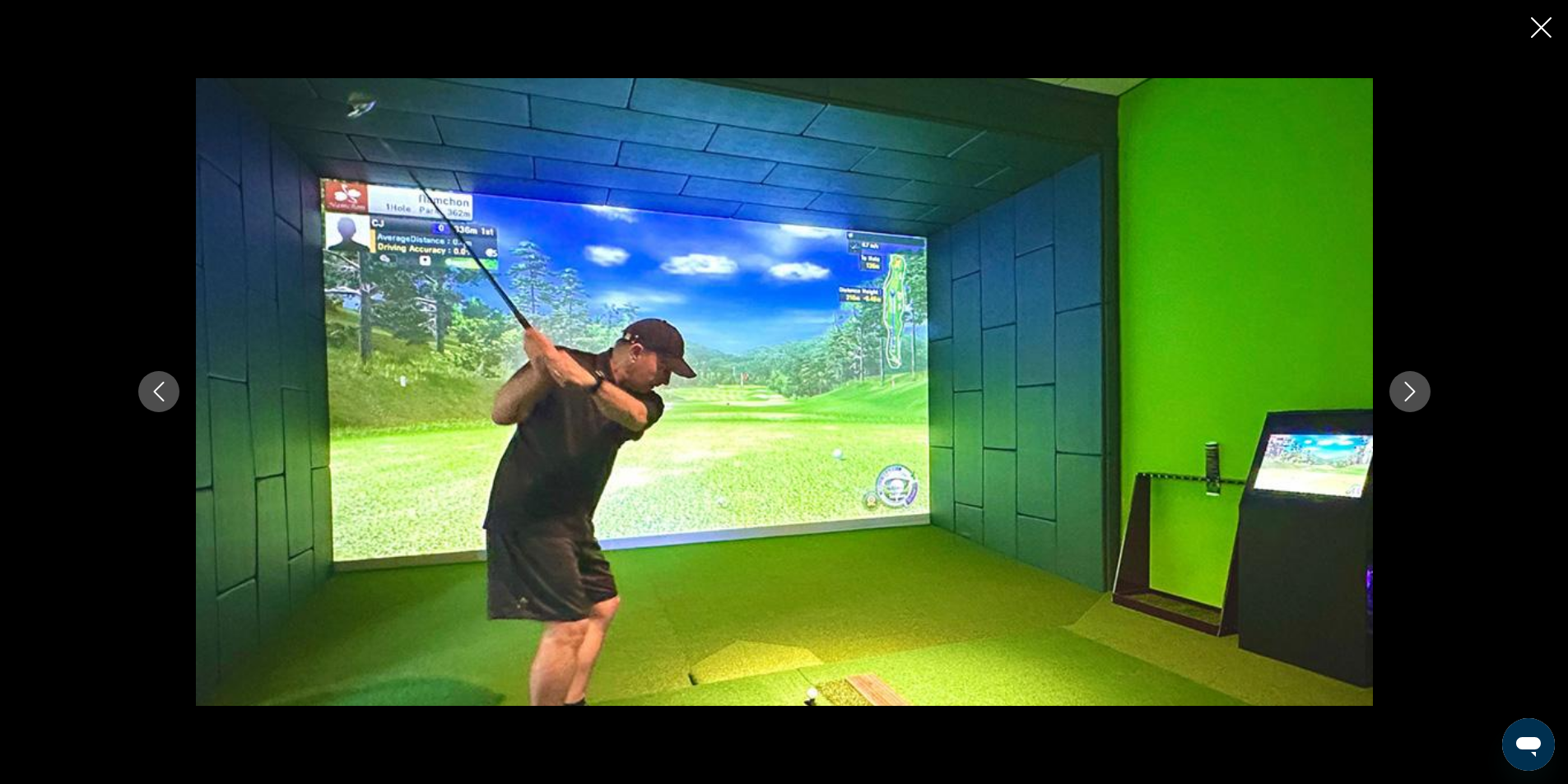
click at [1536, 25] on icon "Close slideshow" at bounding box center [1541, 28] width 21 height 21
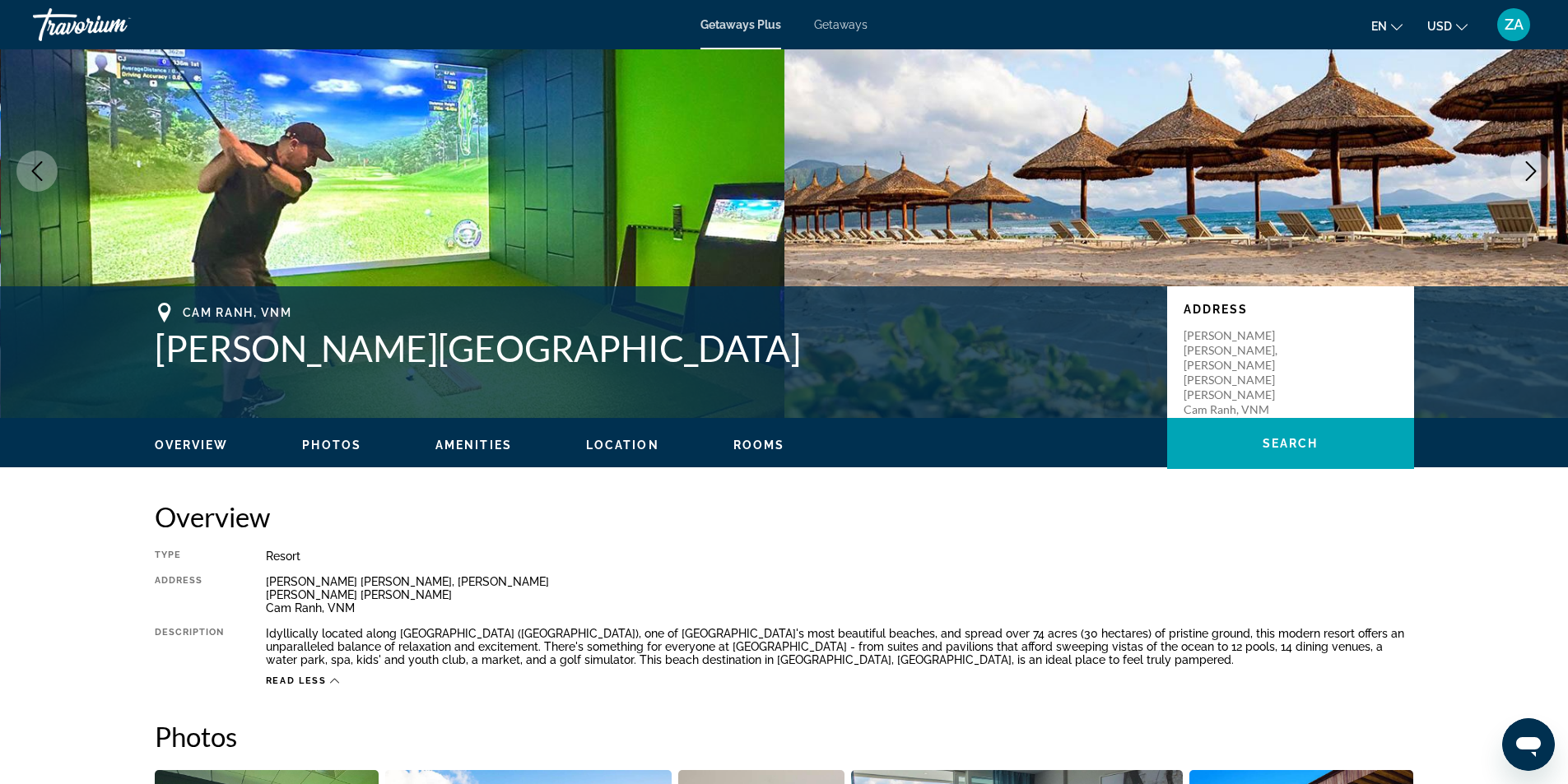
scroll to position [0, 0]
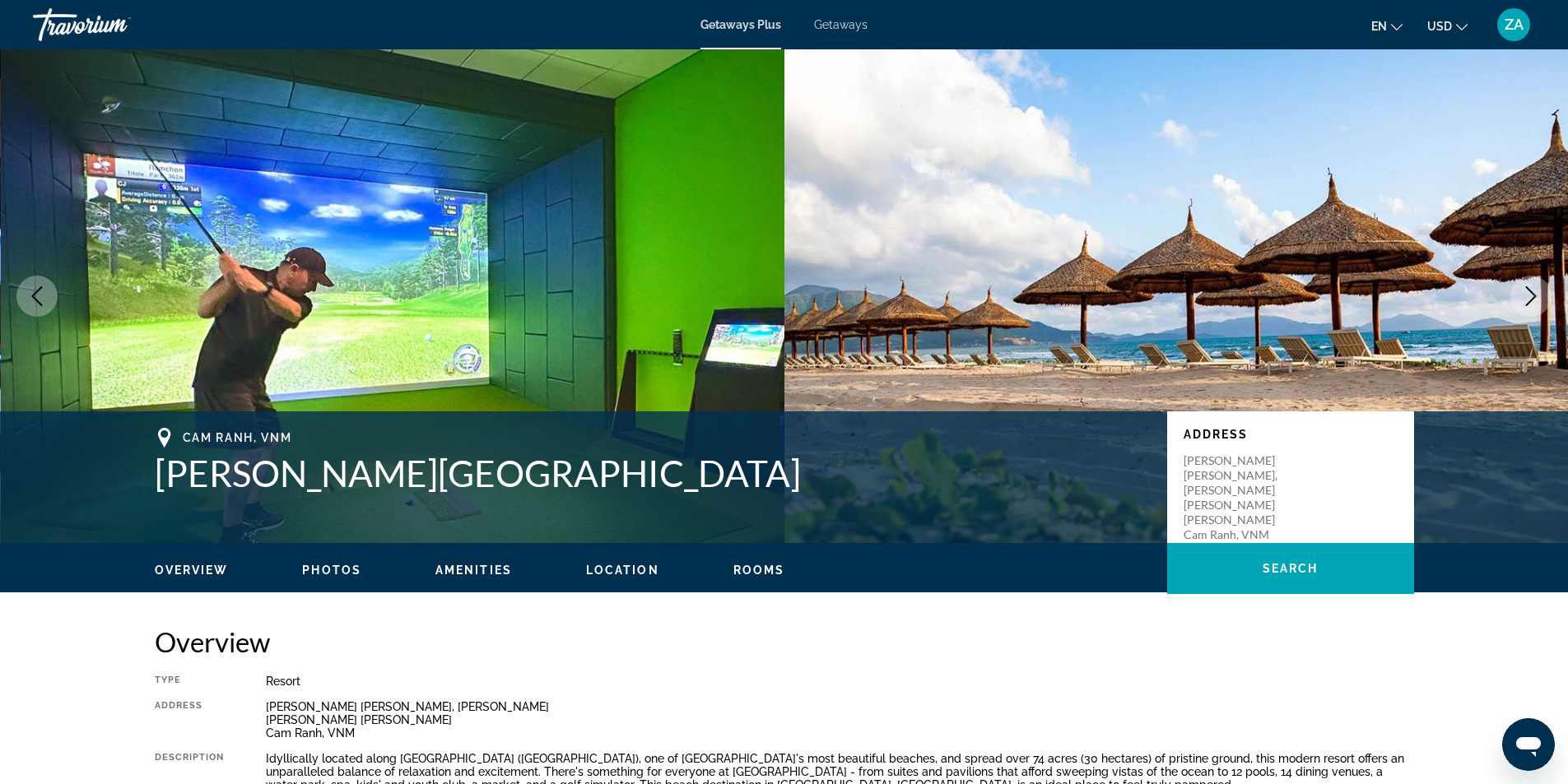
click at [31, 286] on button "Previous image" at bounding box center [37, 295] width 41 height 41
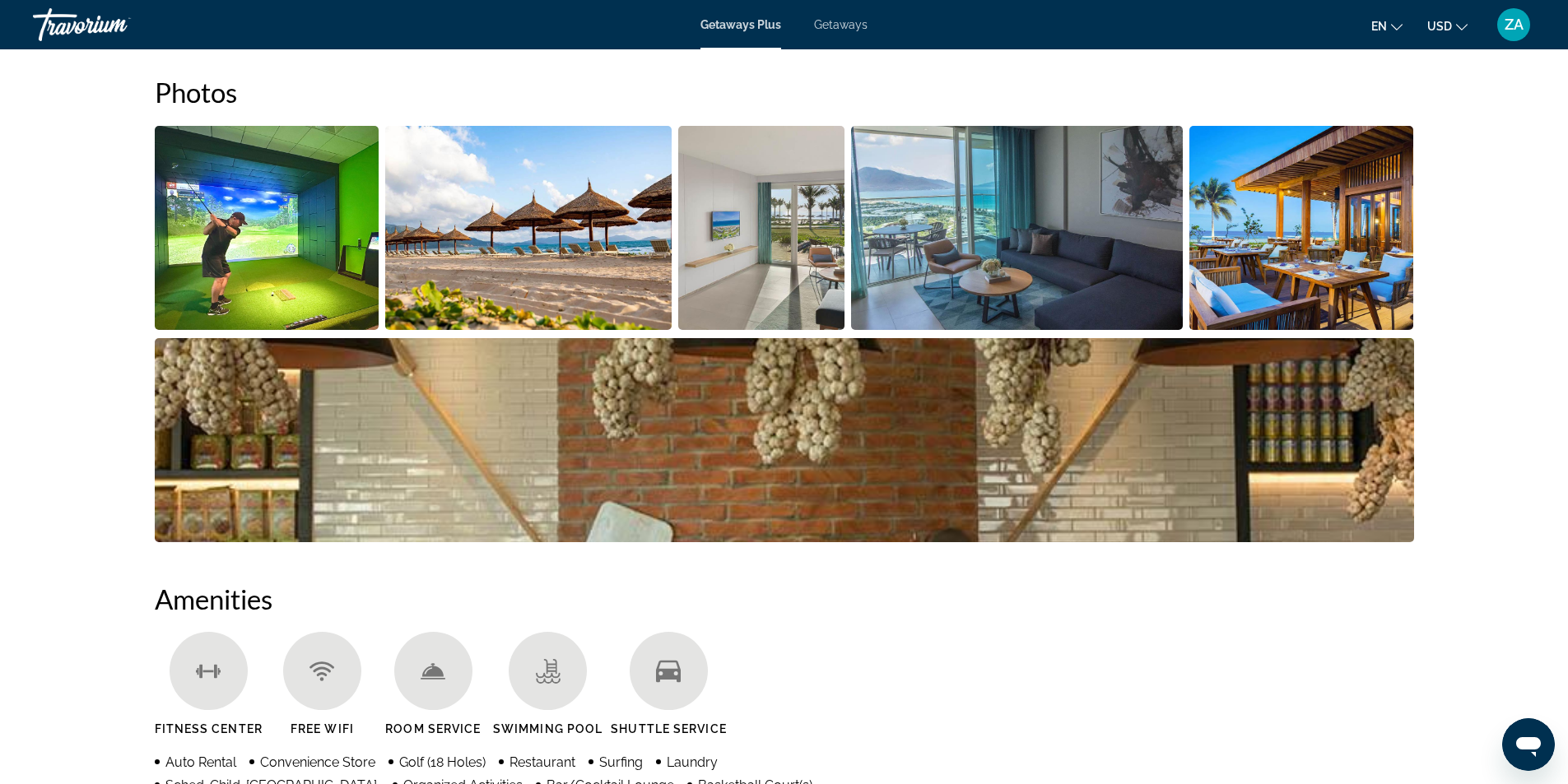
scroll to position [822, 0]
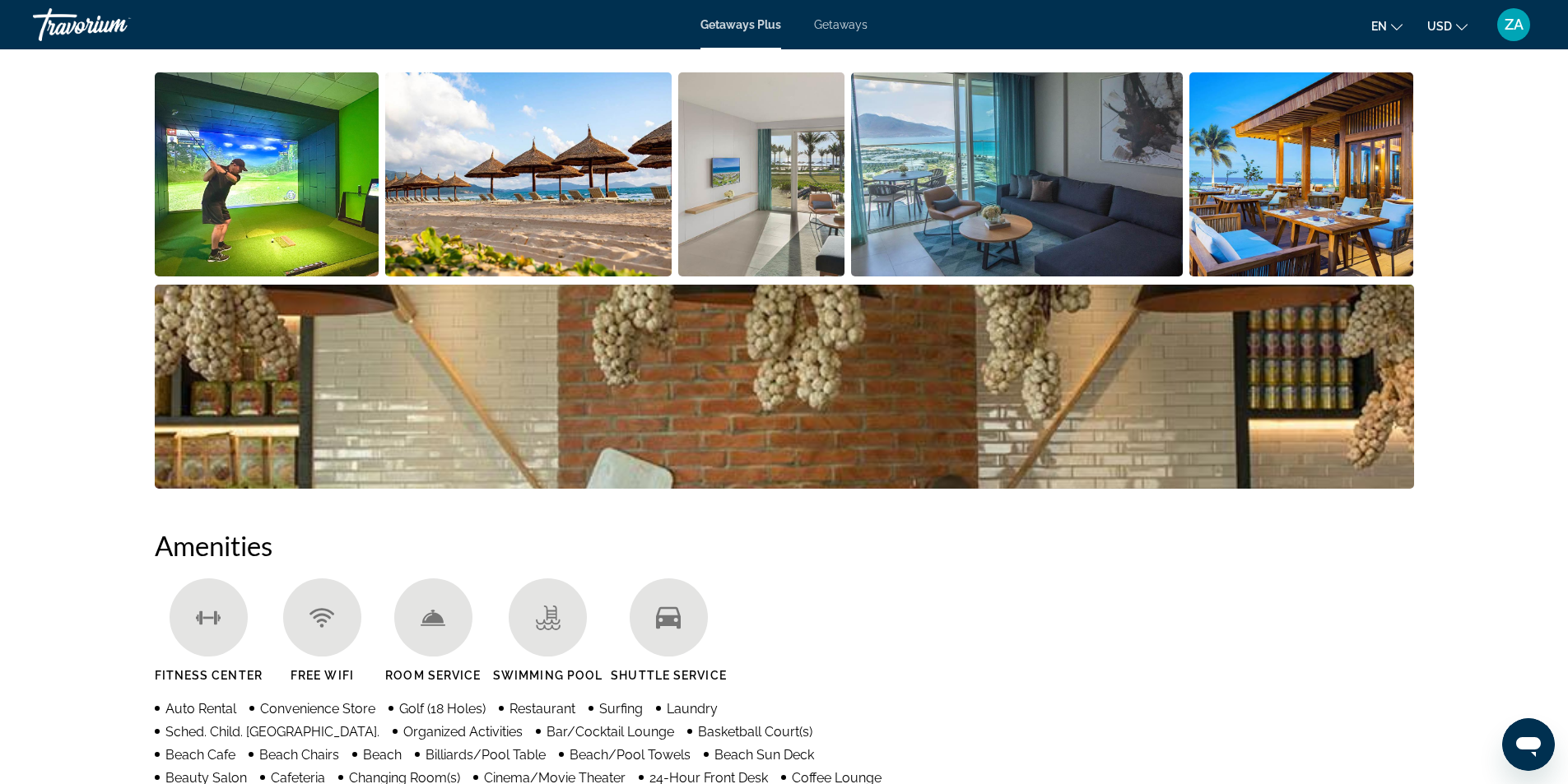
click at [1322, 436] on img "Open full-screen image slider" at bounding box center [784, 387] width 1259 height 204
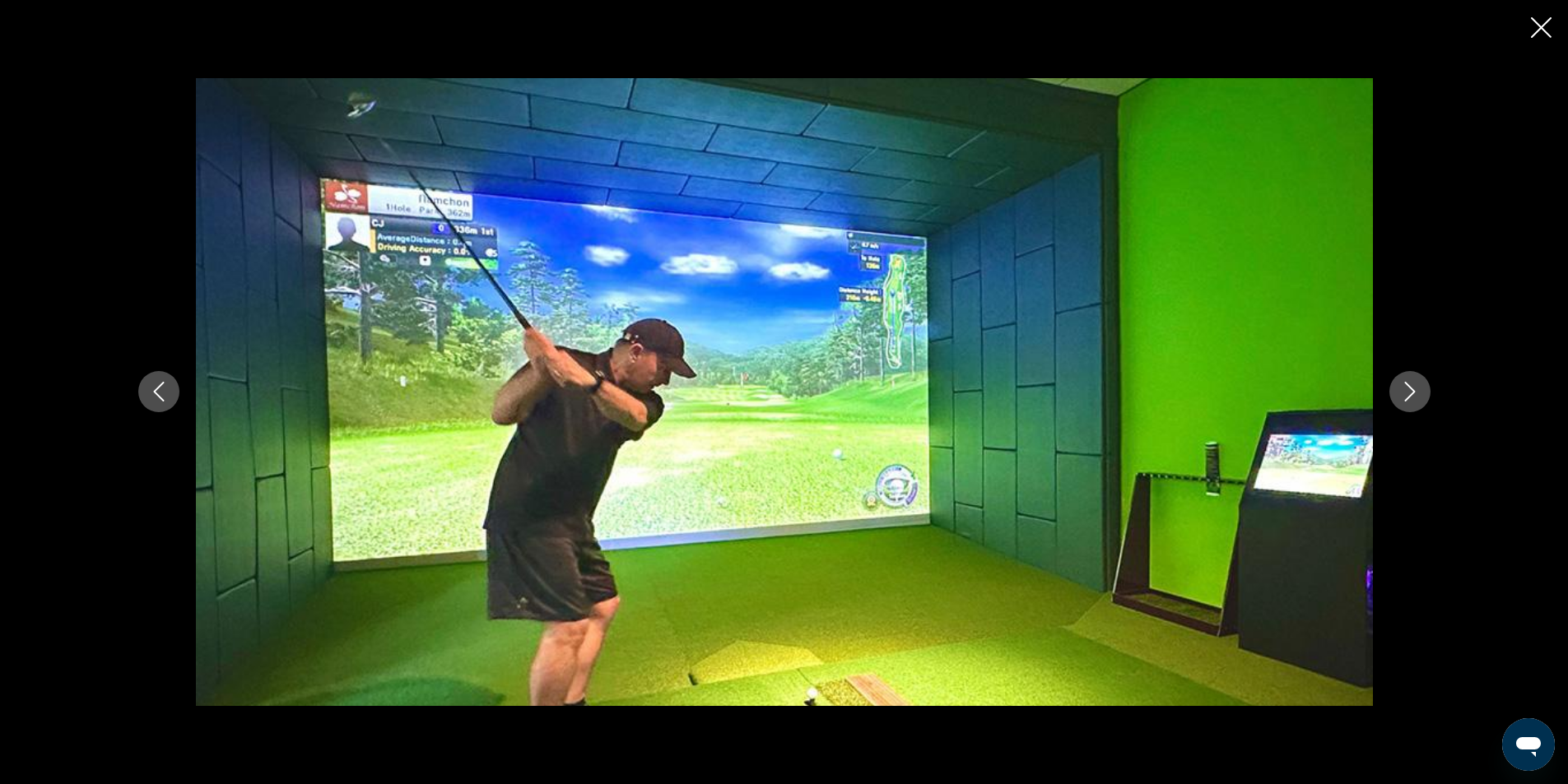
click at [1408, 388] on icon "Next image" at bounding box center [1409, 391] width 20 height 20
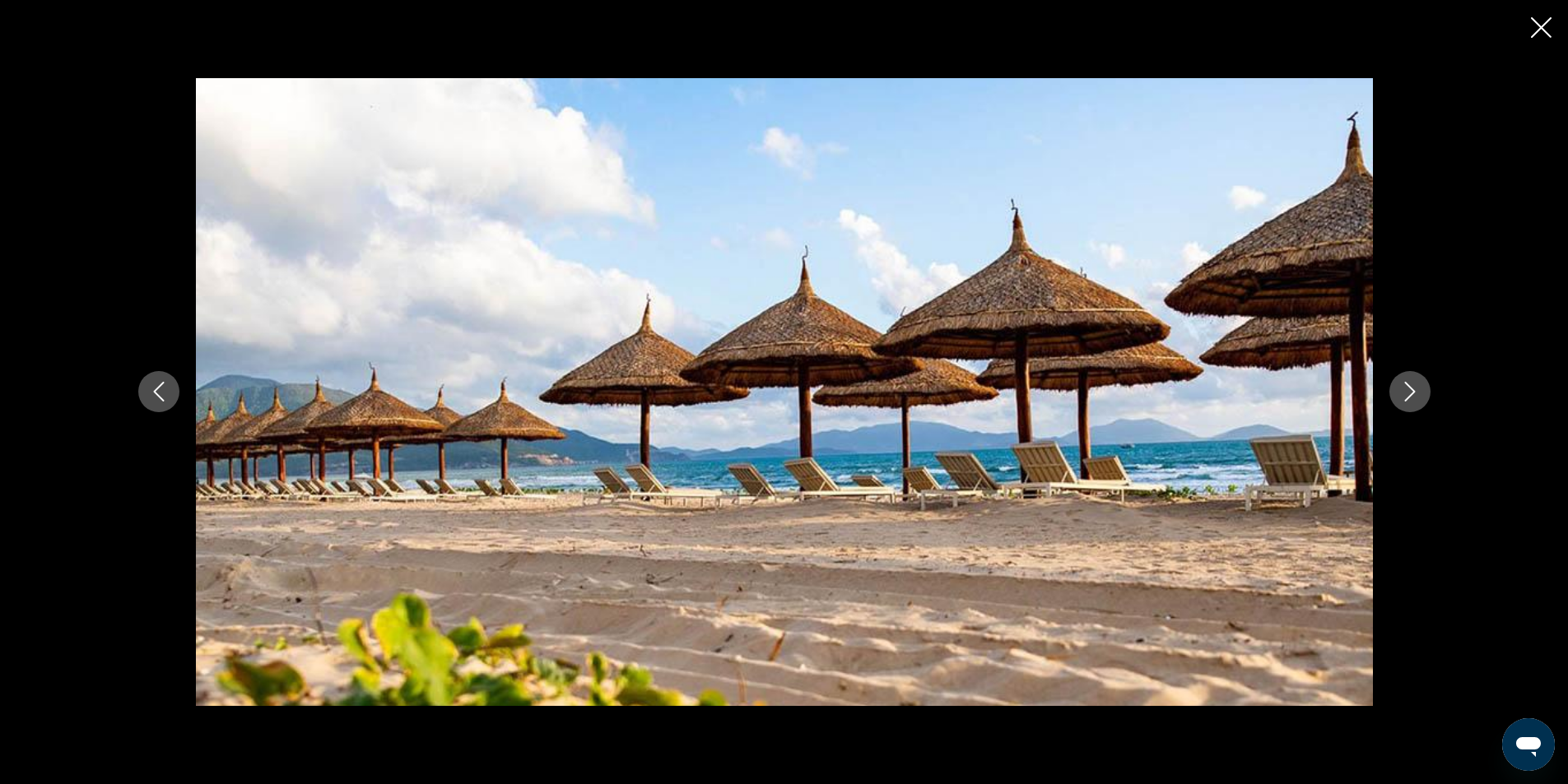
click at [1408, 388] on icon "Next image" at bounding box center [1409, 391] width 20 height 20
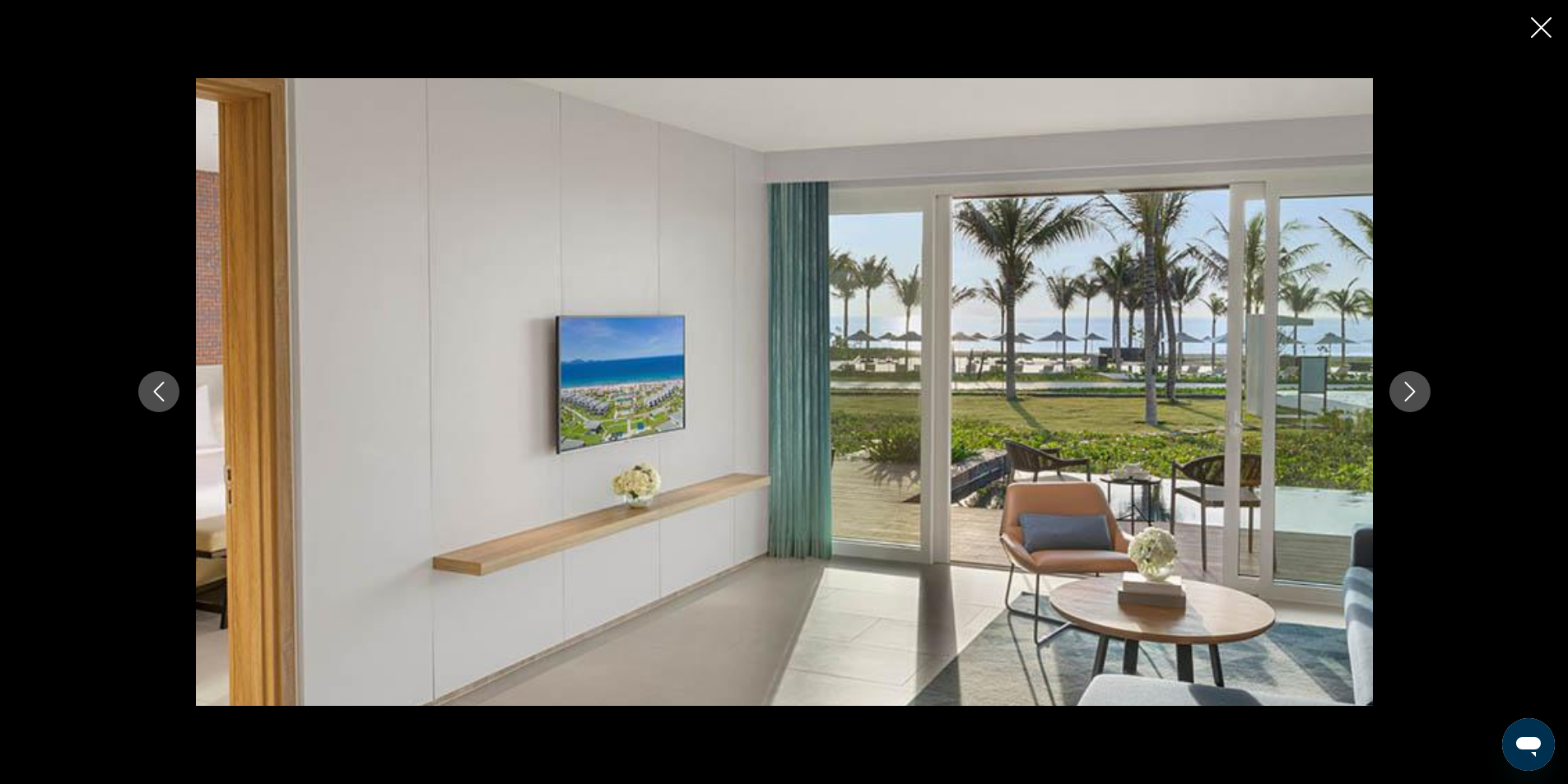
click at [1408, 388] on icon "Next image" at bounding box center [1409, 391] width 20 height 20
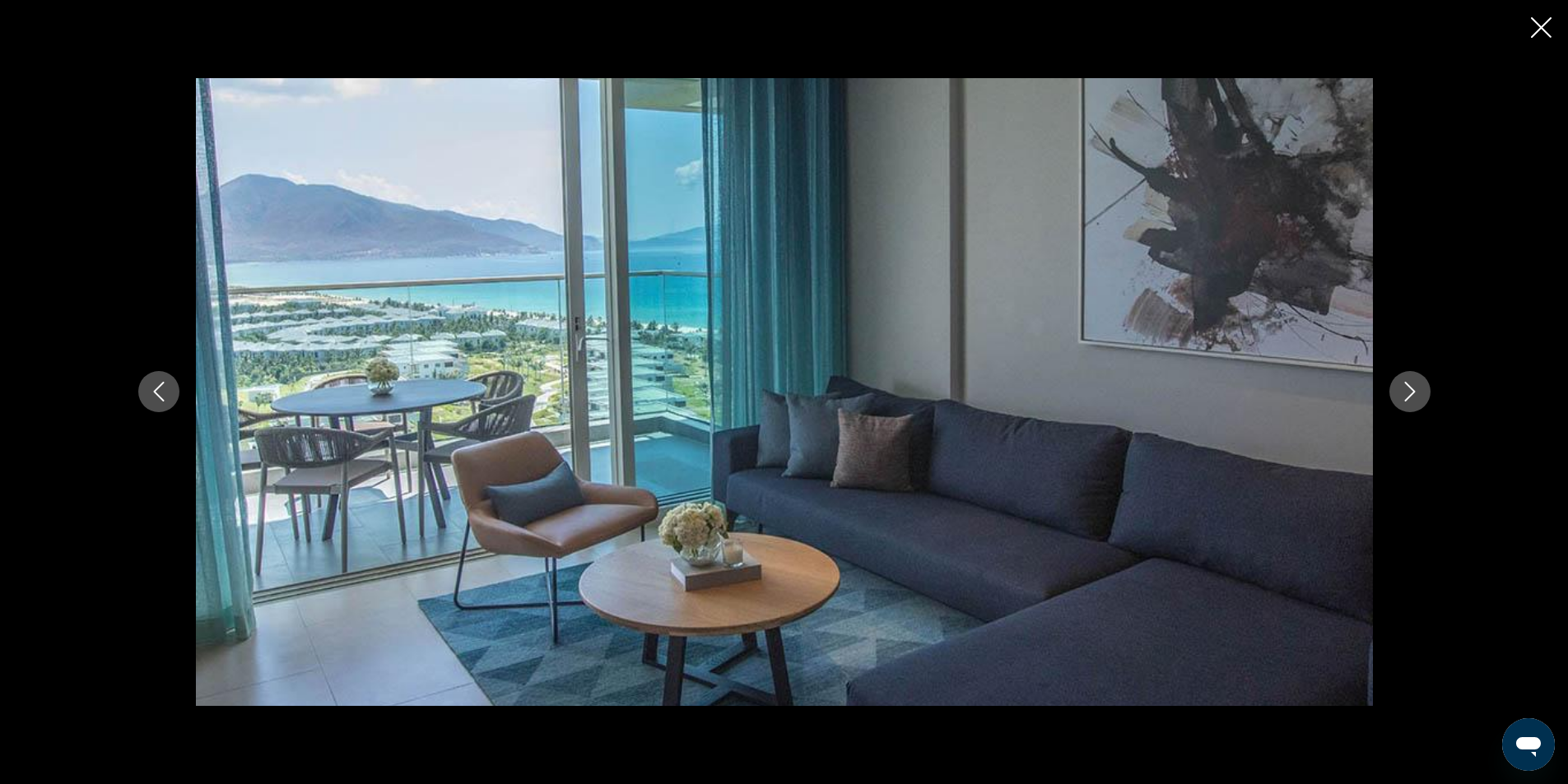
click at [160, 391] on icon "Previous image" at bounding box center [159, 391] width 20 height 20
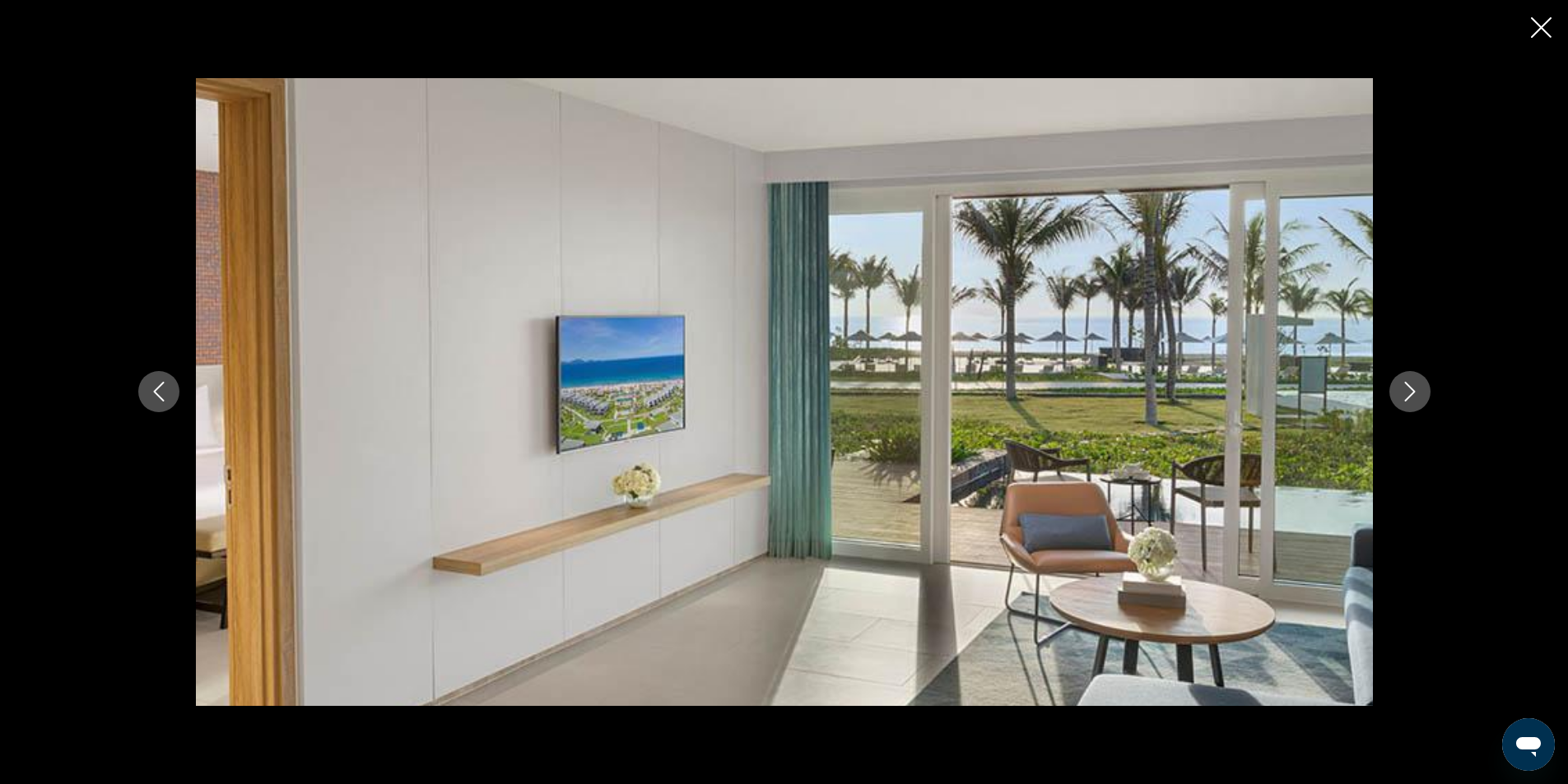
click at [160, 391] on icon "Previous image" at bounding box center [159, 391] width 20 height 20
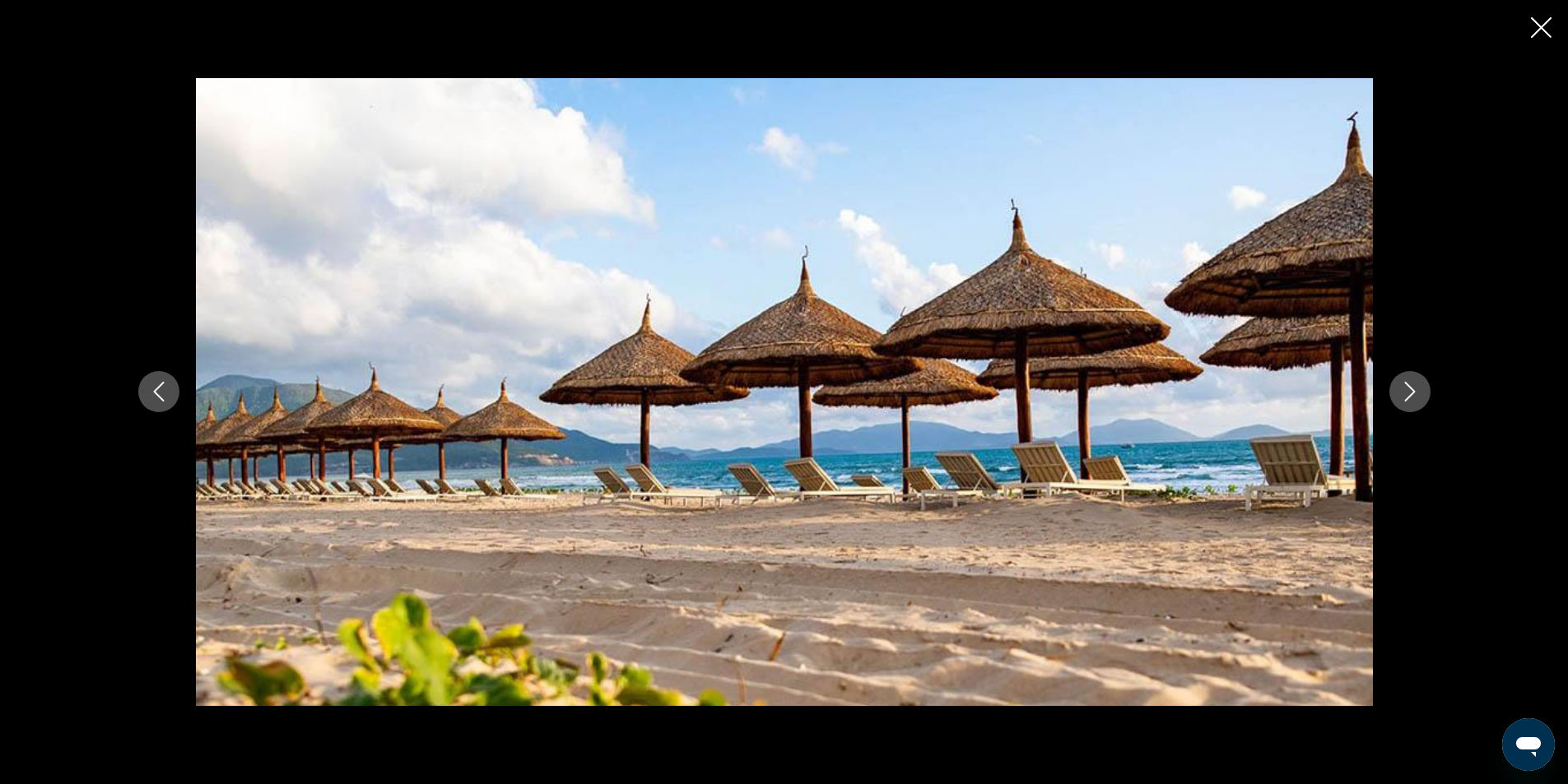
click at [1535, 27] on icon "Close slideshow" at bounding box center [1541, 28] width 21 height 21
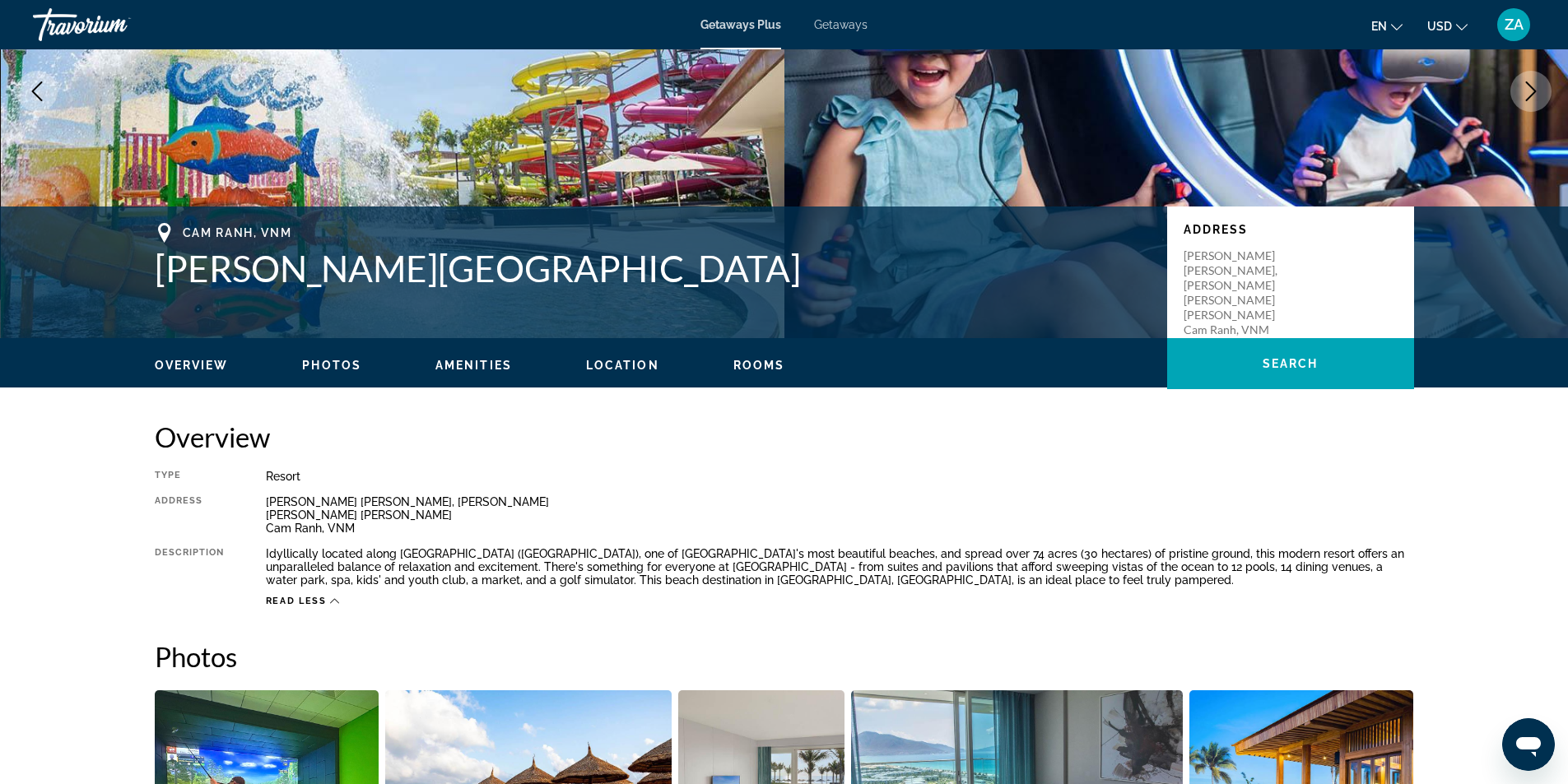
scroll to position [0, 0]
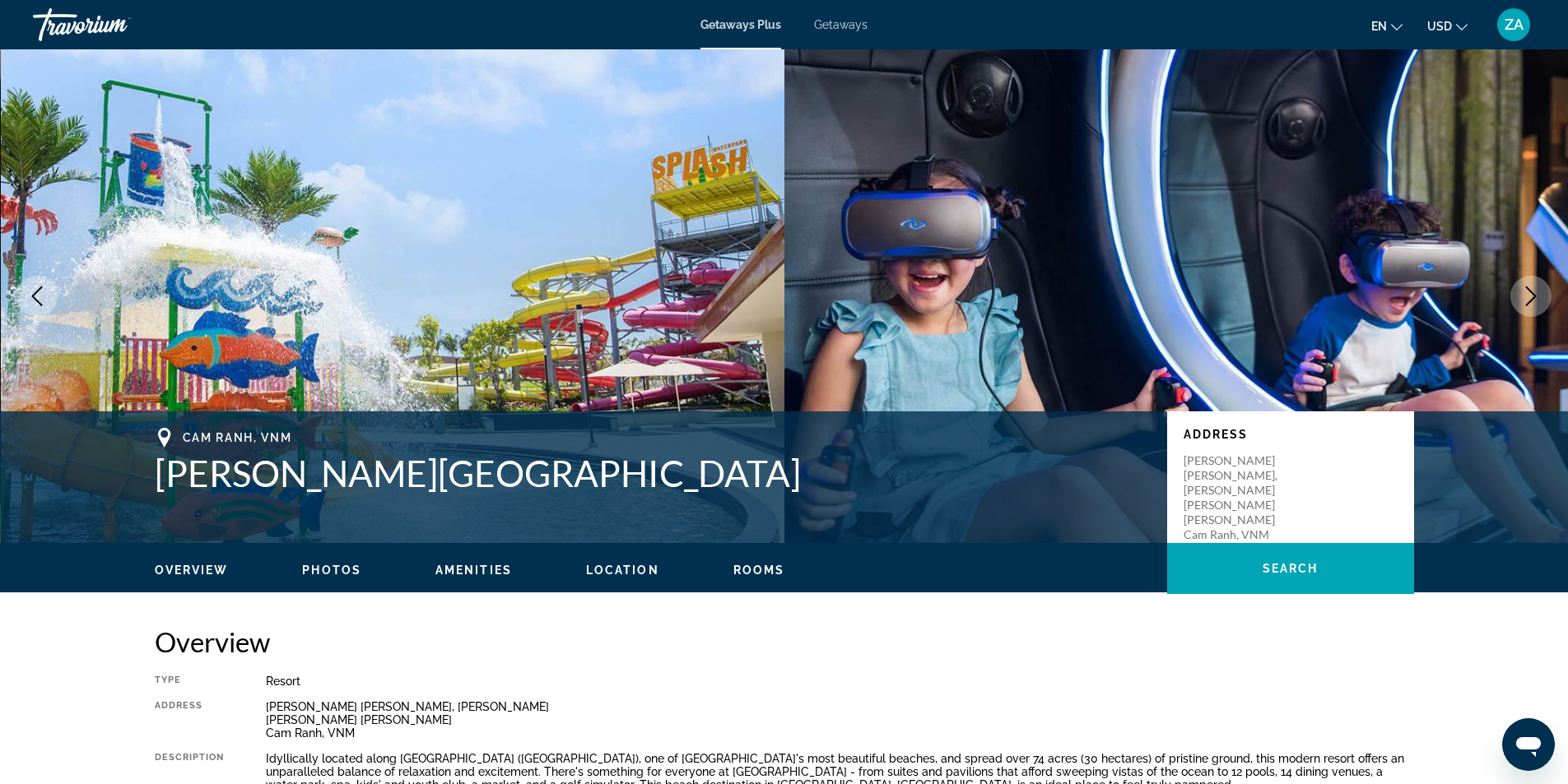
click at [745, 568] on span "Rooms" at bounding box center [758, 570] width 51 height 13
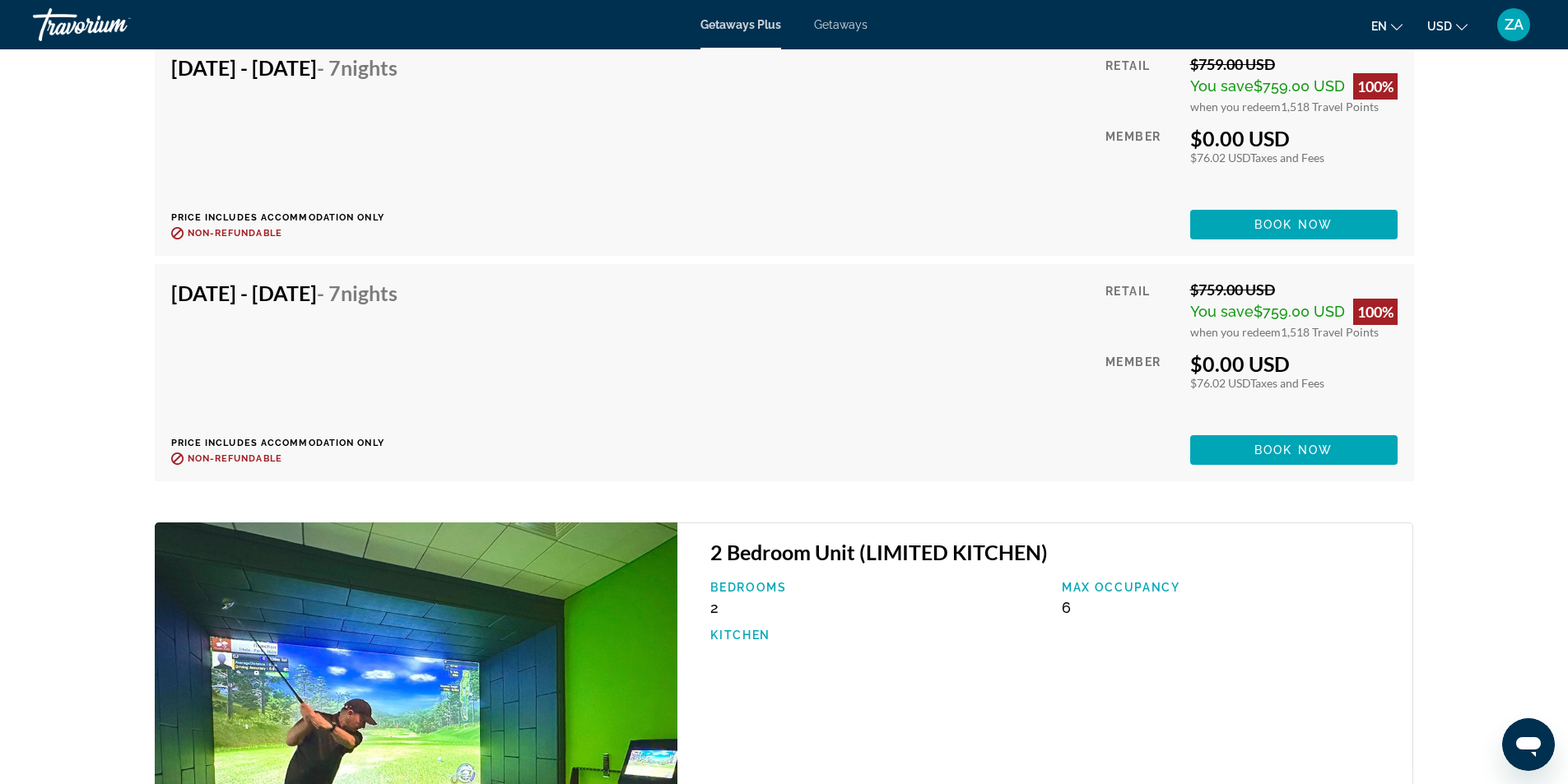
scroll to position [5273, 0]
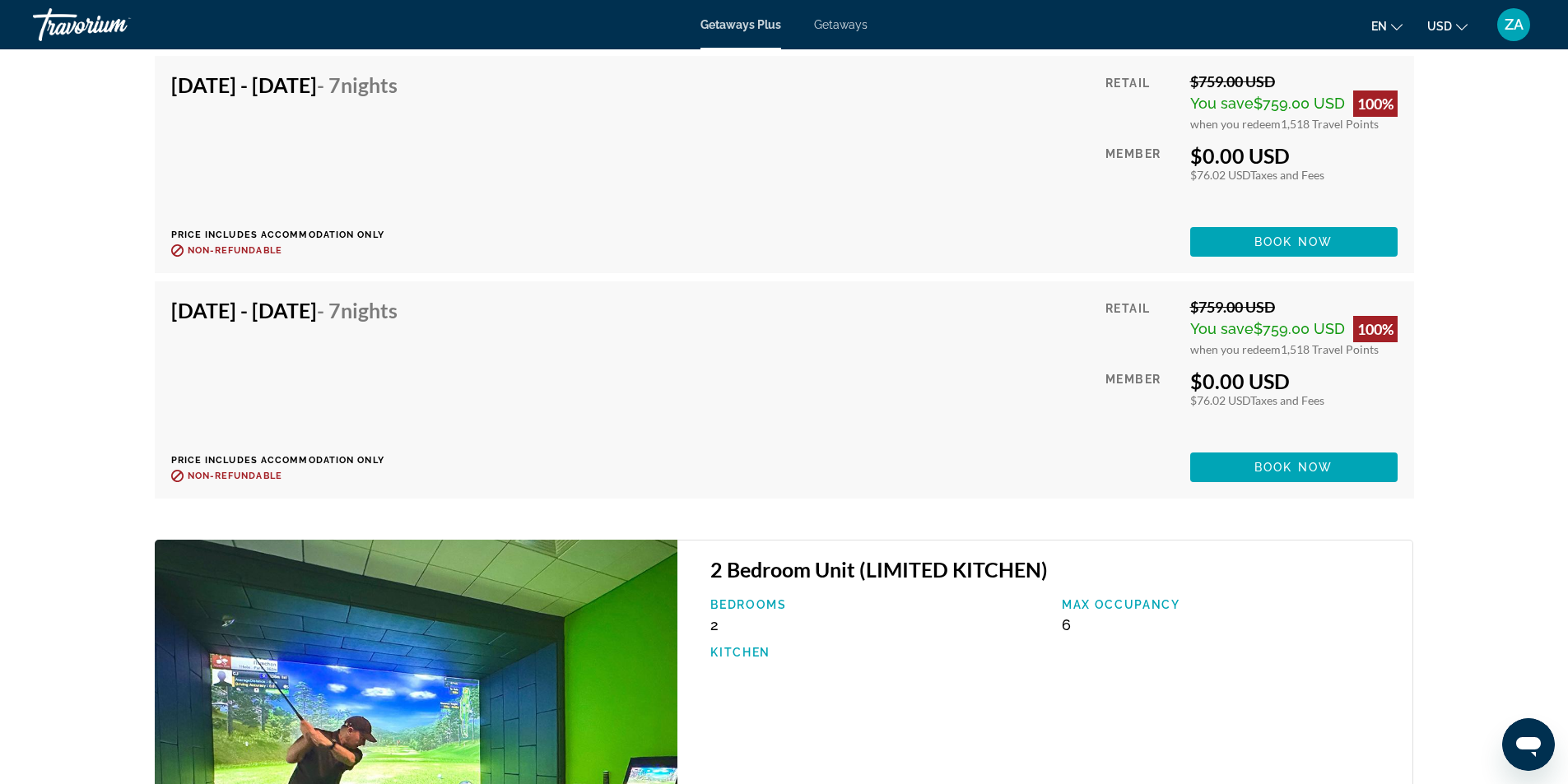
click at [550, 652] on img "Main content" at bounding box center [417, 748] width 524 height 419
click at [739, 598] on p "Bedrooms" at bounding box center [878, 604] width 335 height 13
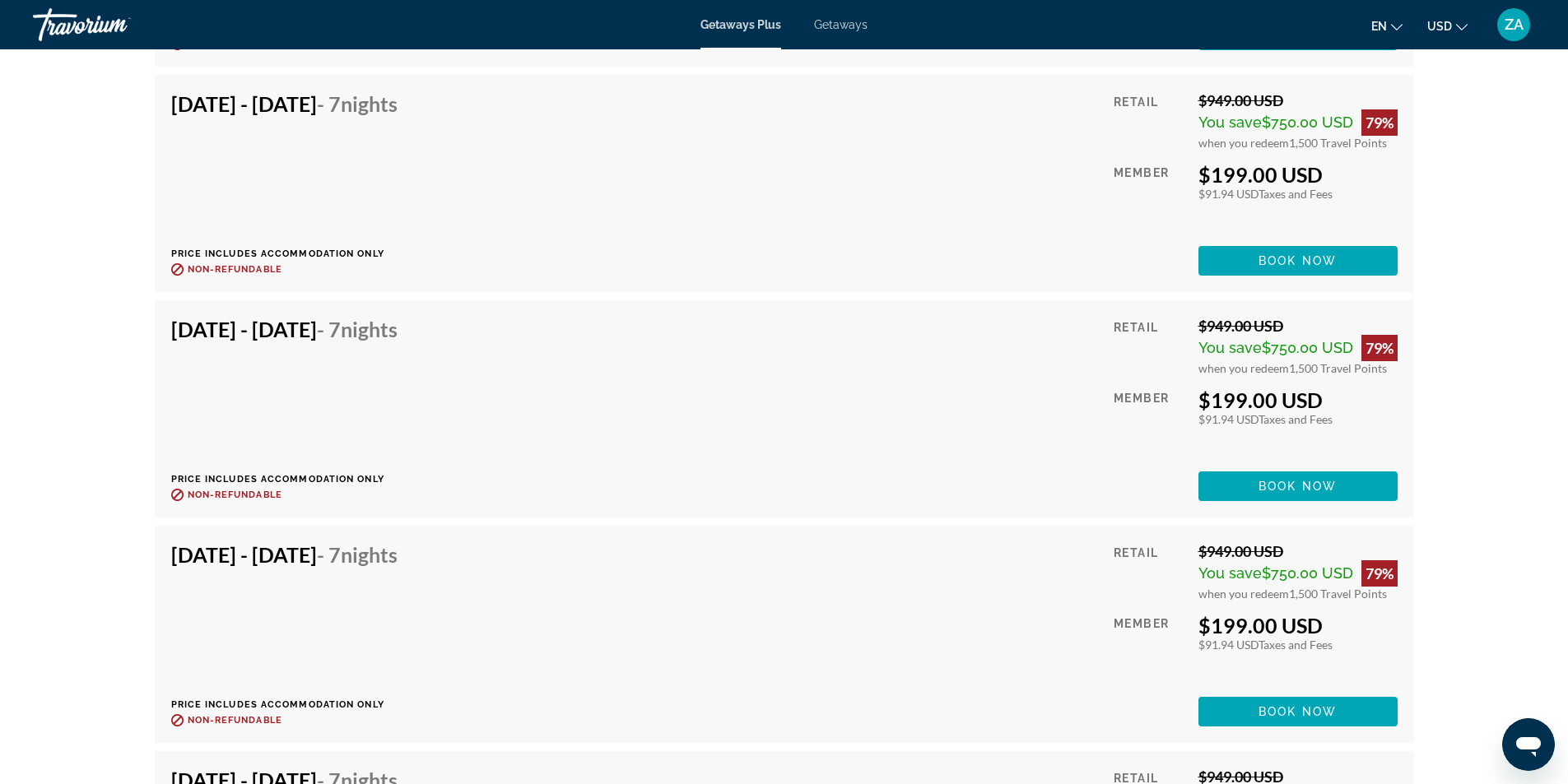
scroll to position [3627, 0]
